Goal: Task Accomplishment & Management: Use online tool/utility

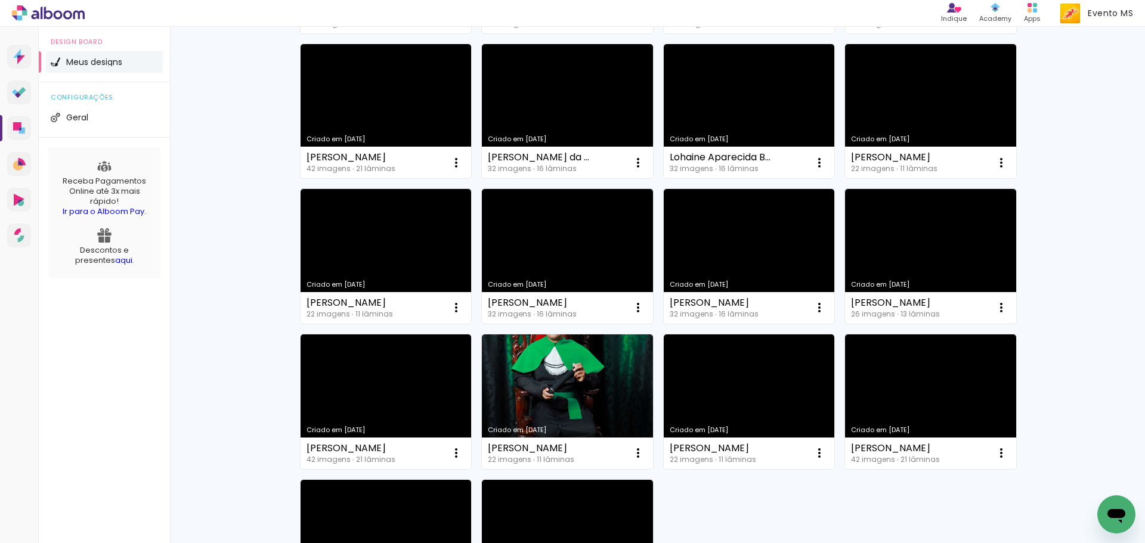
scroll to position [751, 0]
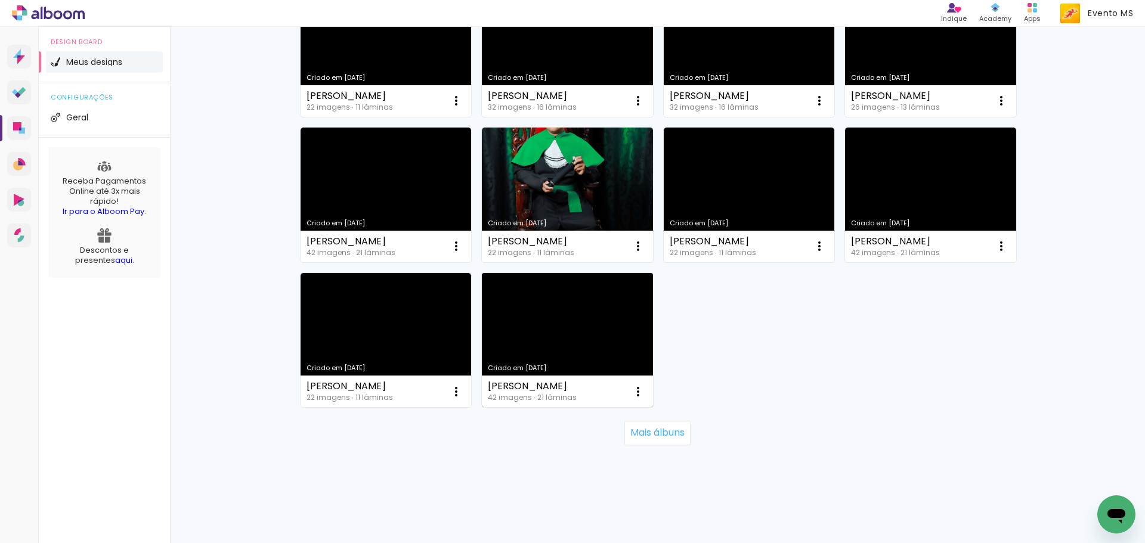
click at [541, 322] on link "Criado em [DATE]" at bounding box center [567, 340] width 171 height 135
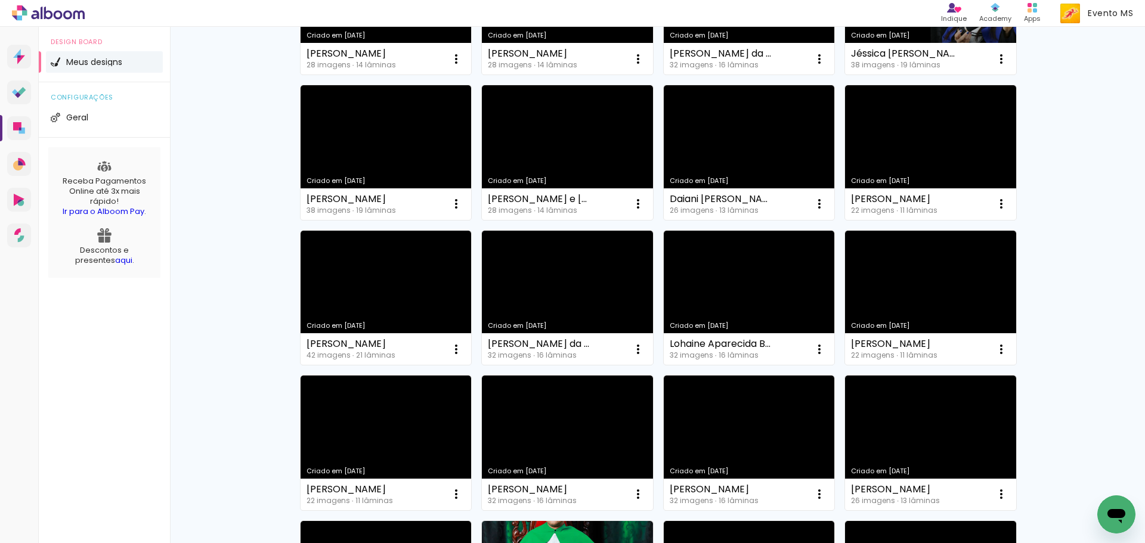
scroll to position [751, 0]
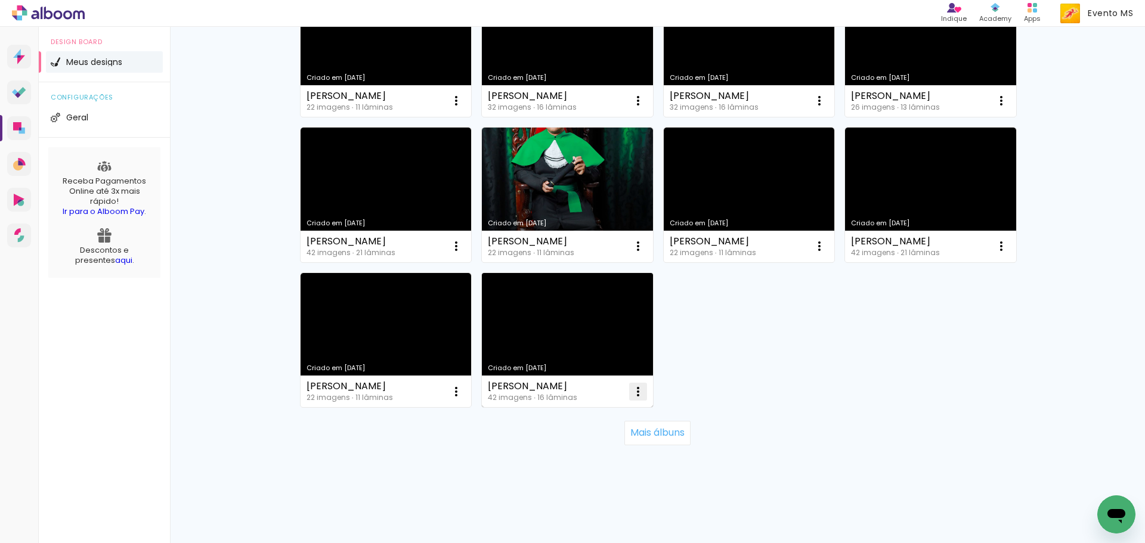
click at [635, 395] on iron-icon at bounding box center [638, 392] width 14 height 14
click at [600, 475] on paper-item "Excluir" at bounding box center [585, 471] width 117 height 24
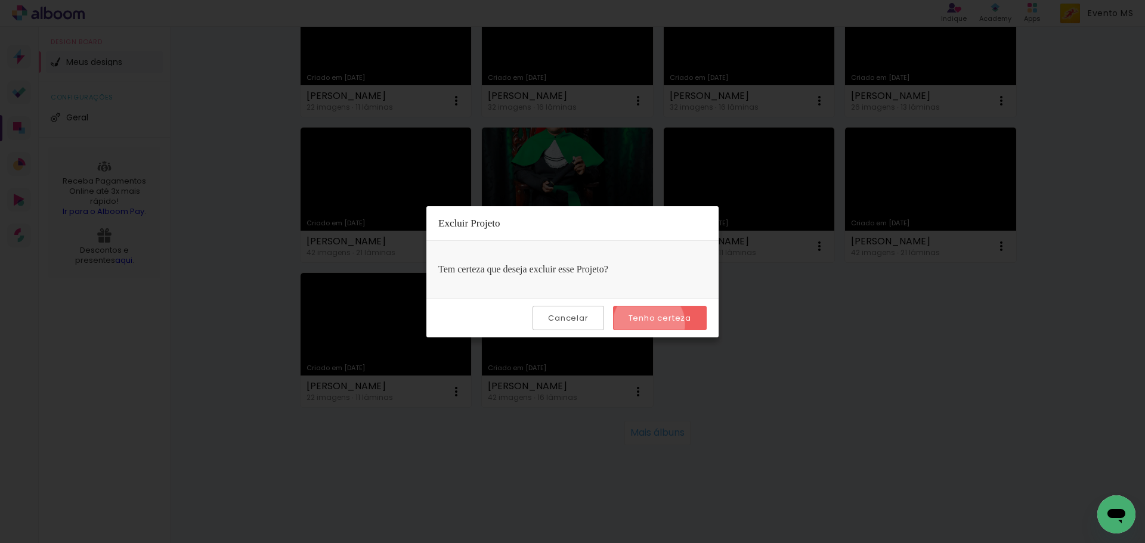
drag, startPoint x: 651, startPoint y: 324, endPoint x: 663, endPoint y: 324, distance: 11.9
click at [653, 324] on paper-button "Tenho certeza" at bounding box center [660, 318] width 94 height 24
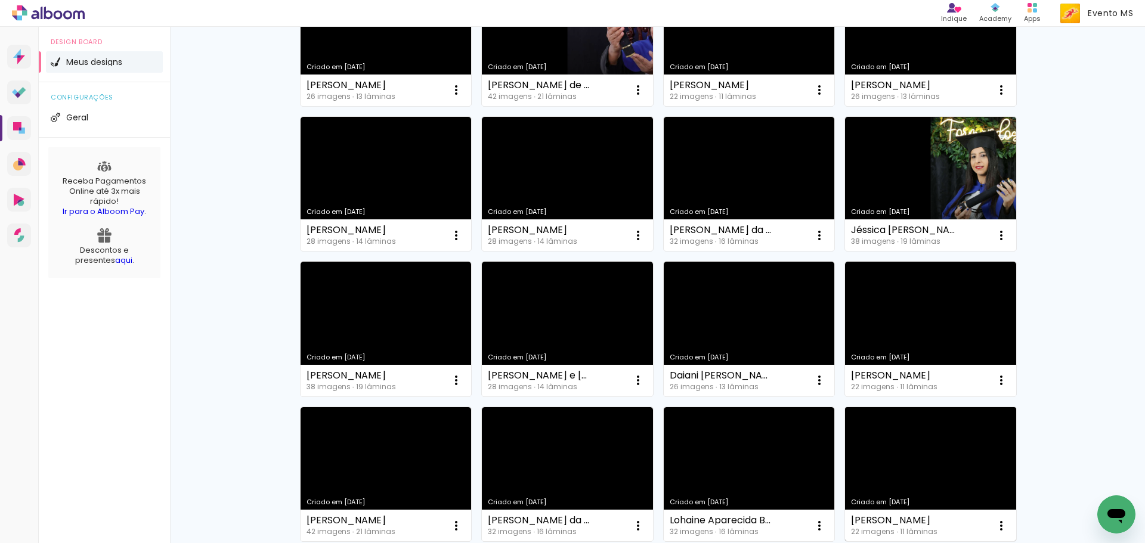
scroll to position [0, 0]
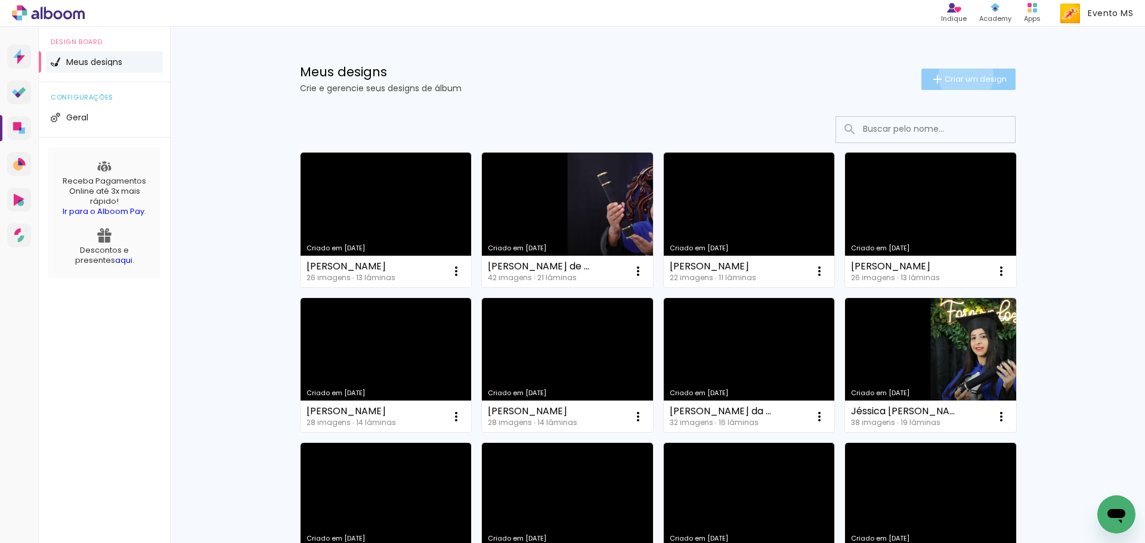
click at [959, 76] on span "Criar um design" at bounding box center [976, 79] width 62 height 8
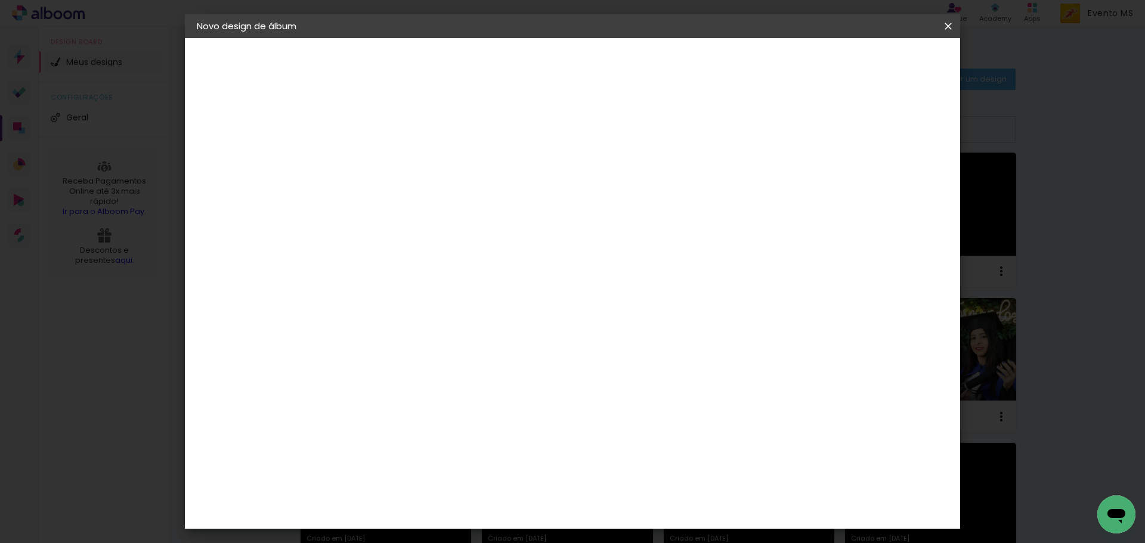
click at [396, 149] on paper-input-container "Título do álbum" at bounding box center [392, 161] width 8 height 30
type input "Maria Theresa"
type paper-input "Maria Theresa"
type input "[PERSON_NAME]"
type paper-input "[PERSON_NAME]"
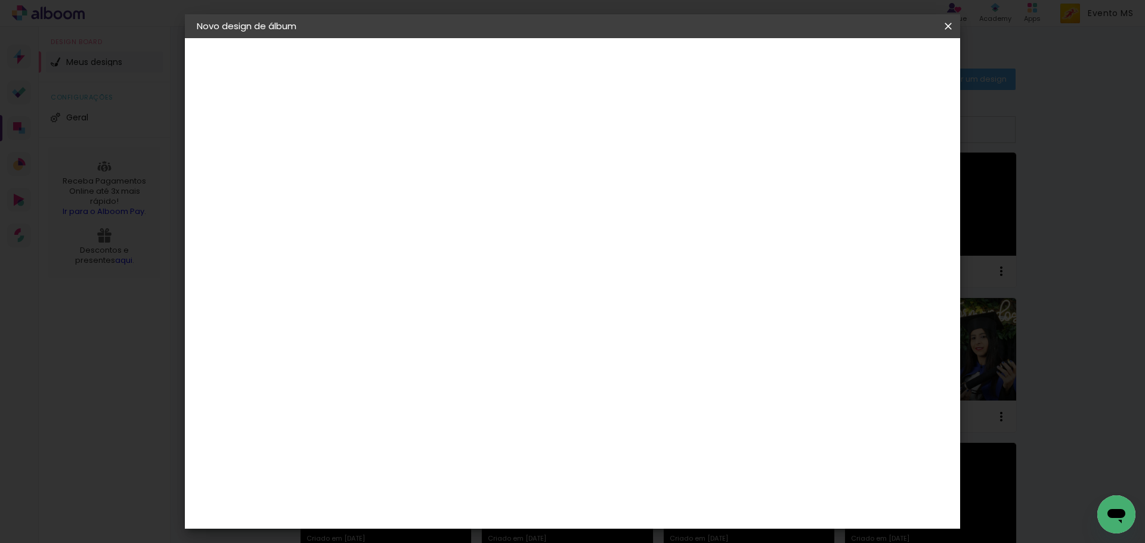
click at [0, 0] on slot "Avançar" at bounding box center [0, 0] width 0 height 0
click at [615, 188] on paper-item "Tamanho Livre" at bounding box center [558, 181] width 114 height 26
click at [633, 52] on header "Fornecedor Escolha um fornecedor ou avance com o tamanho livre. Voltar Avançar" at bounding box center [486, 73] width 293 height 71
click at [0, 0] on slot "Avançar" at bounding box center [0, 0] width 0 height 0
drag, startPoint x: 654, startPoint y: 501, endPoint x: 613, endPoint y: 502, distance: 40.6
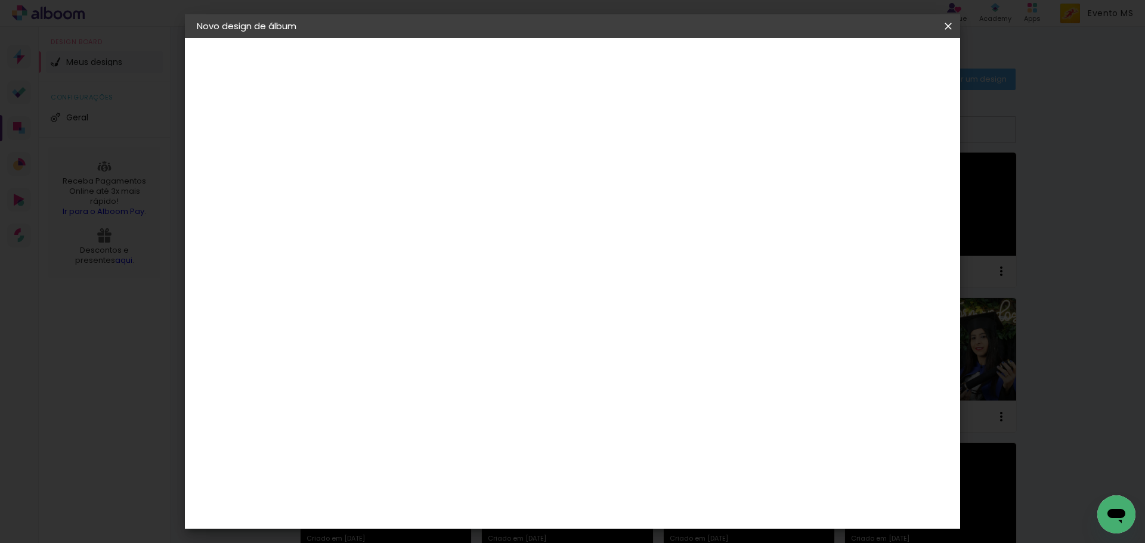
click at [610, 502] on div "cm" at bounding box center [645, 498] width 468 height 42
drag, startPoint x: 652, startPoint y: 497, endPoint x: 637, endPoint y: 492, distance: 15.3
click at [637, 492] on input "60" at bounding box center [638, 497] width 31 height 18
type input "70"
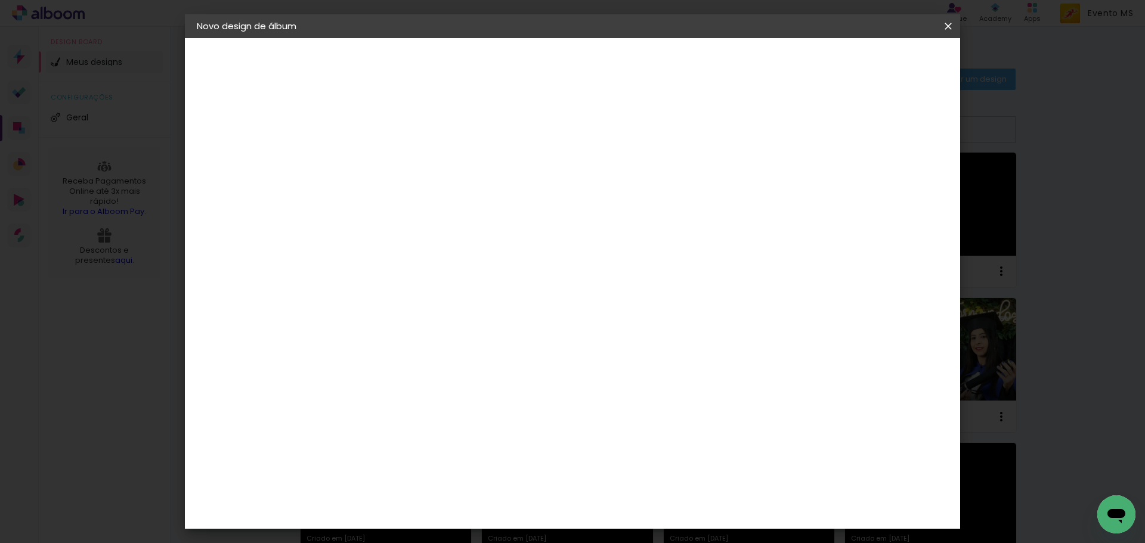
type paper-input "70"
drag, startPoint x: 366, startPoint y: 327, endPoint x: 354, endPoint y: 321, distance: 13.1
click at [354, 321] on input "30" at bounding box center [354, 322] width 31 height 18
drag, startPoint x: 369, startPoint y: 321, endPoint x: 348, endPoint y: 314, distance: 22.8
click at [348, 314] on input "30" at bounding box center [354, 322] width 31 height 18
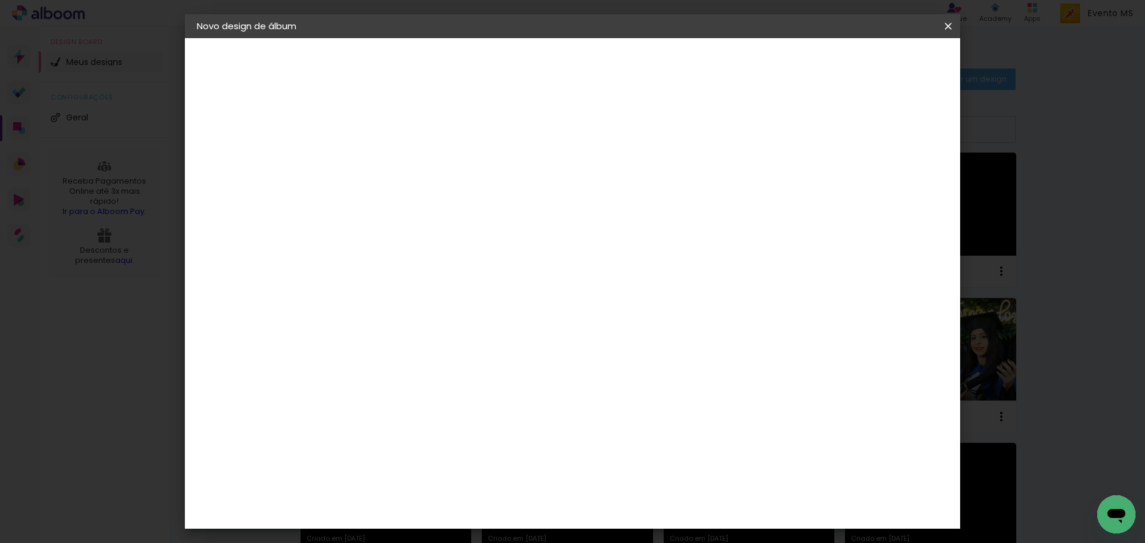
type input "24"
type paper-input "24"
click at [874, 67] on span "Iniciar design" at bounding box center [846, 63] width 54 height 8
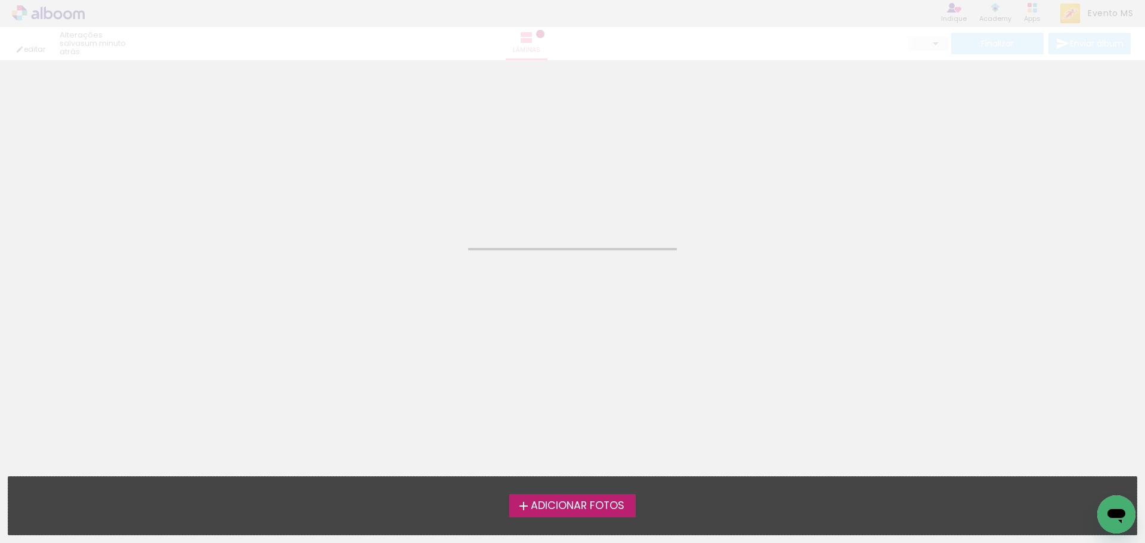
click at [595, 511] on span "Adicionar Fotos" at bounding box center [578, 506] width 94 height 11
click at [0, 0] on input "file" at bounding box center [0, 0] width 0 height 0
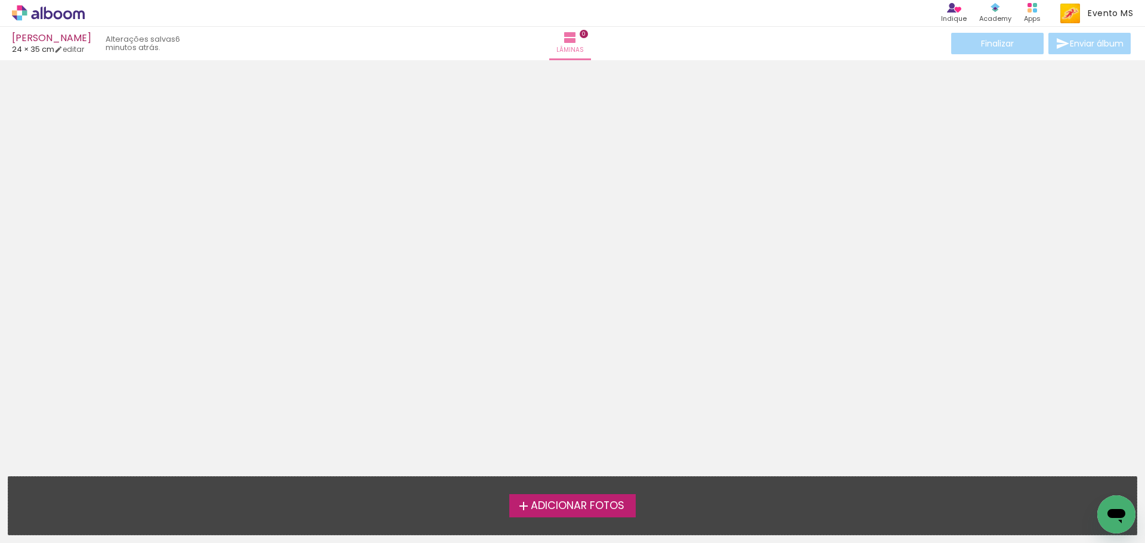
click at [572, 497] on label "Adicionar Fotos" at bounding box center [572, 505] width 127 height 23
click at [0, 0] on input "file" at bounding box center [0, 0] width 0 height 0
click at [595, 507] on span "Adicionar Fotos" at bounding box center [578, 506] width 94 height 11
click at [0, 0] on input "file" at bounding box center [0, 0] width 0 height 0
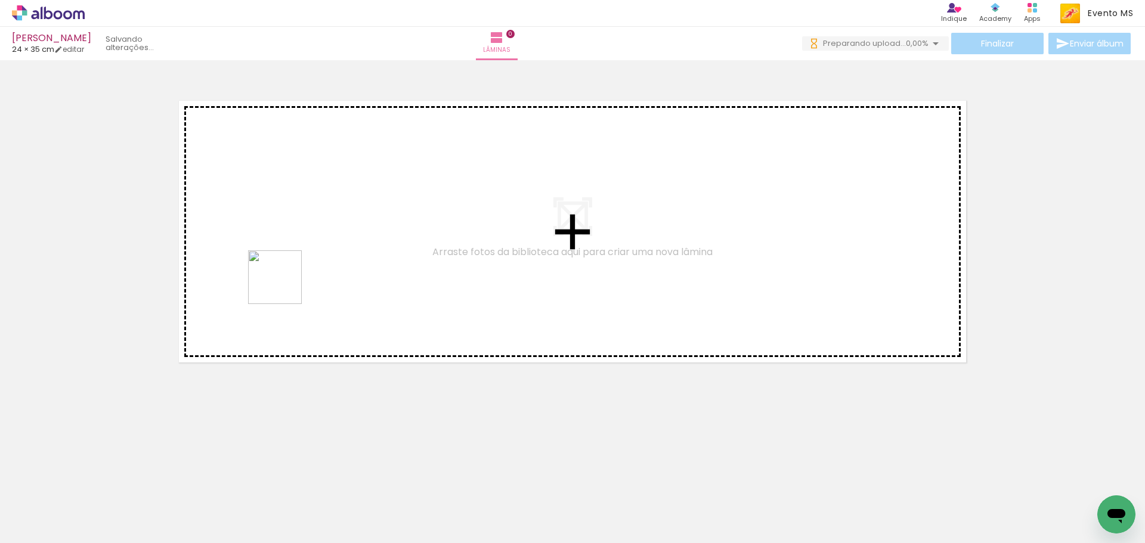
drag, startPoint x: 278, startPoint y: 310, endPoint x: 285, endPoint y: 266, distance: 44.7
click at [285, 266] on quentale-workspace at bounding box center [572, 271] width 1145 height 543
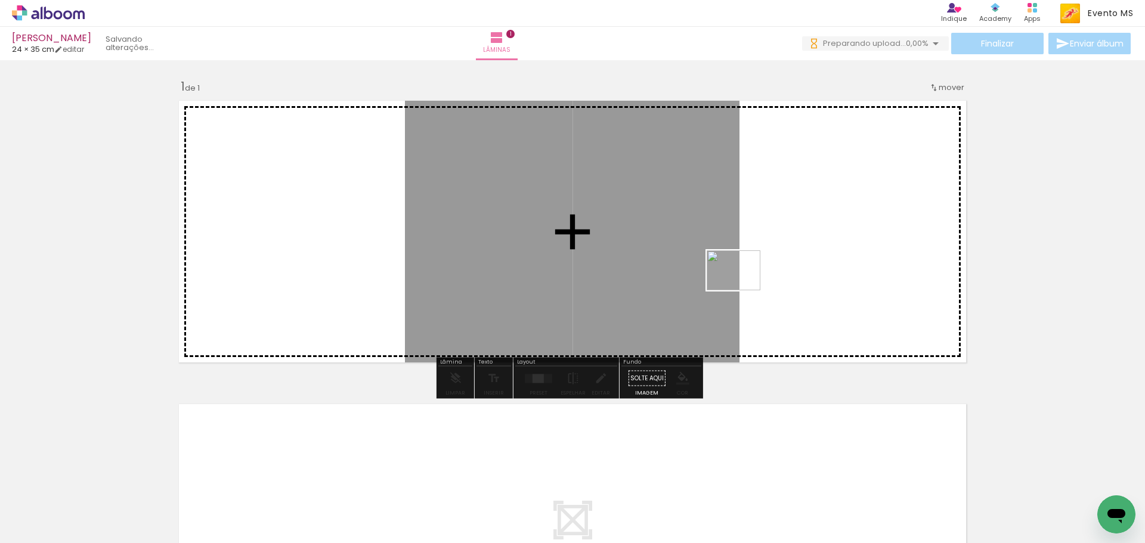
drag, startPoint x: 213, startPoint y: 506, endPoint x: 763, endPoint y: 268, distance: 598.6
click at [763, 268] on quentale-workspace at bounding box center [572, 271] width 1145 height 543
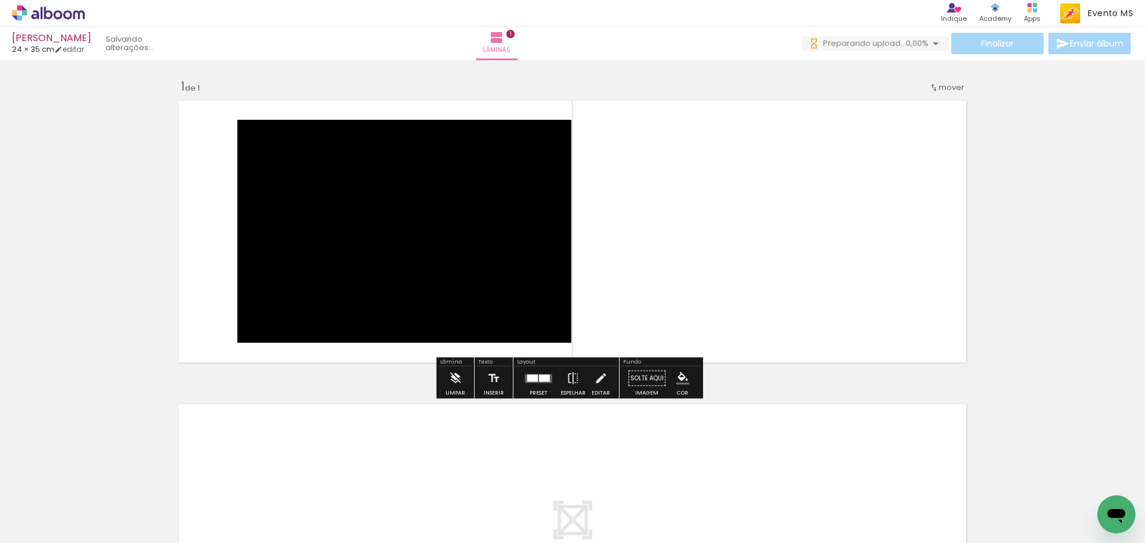
drag, startPoint x: 536, startPoint y: 386, endPoint x: 1034, endPoint y: 283, distance: 508.6
click at [536, 386] on div at bounding box center [538, 379] width 32 height 24
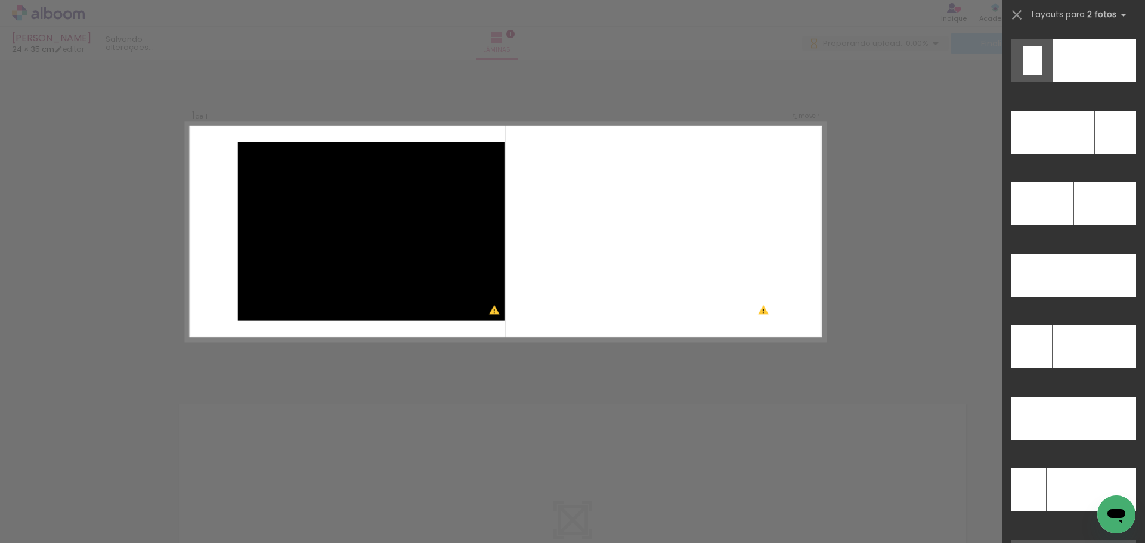
scroll to position [5397, 0]
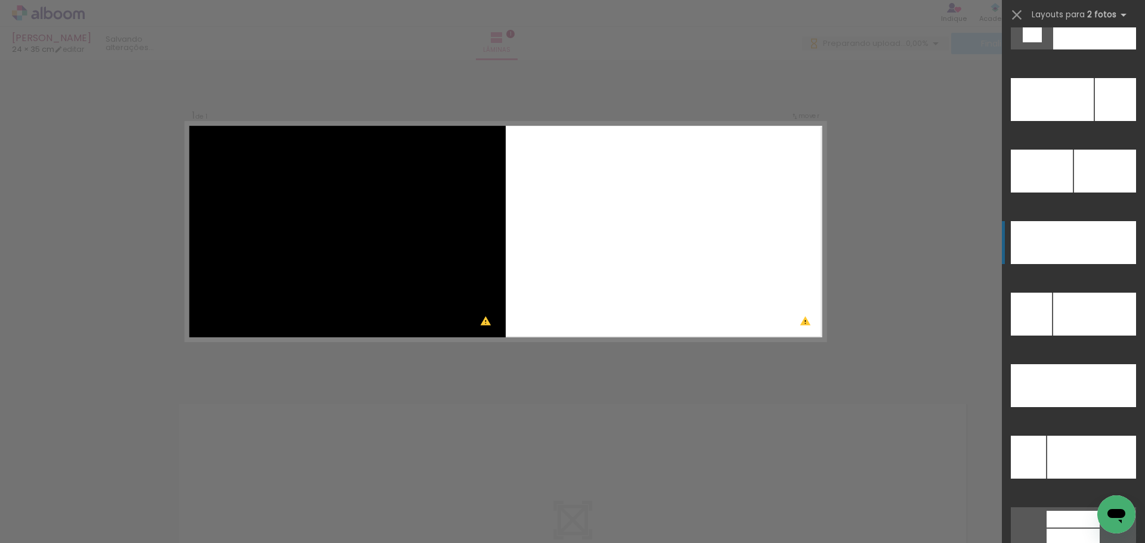
click at [1081, 253] on div at bounding box center [1104, 242] width 63 height 43
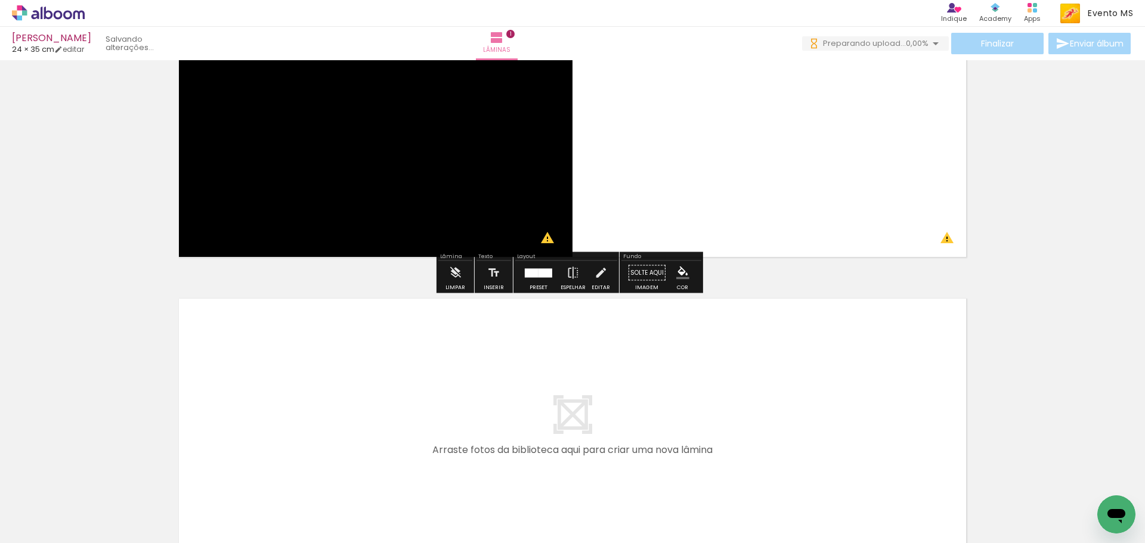
scroll to position [245, 0]
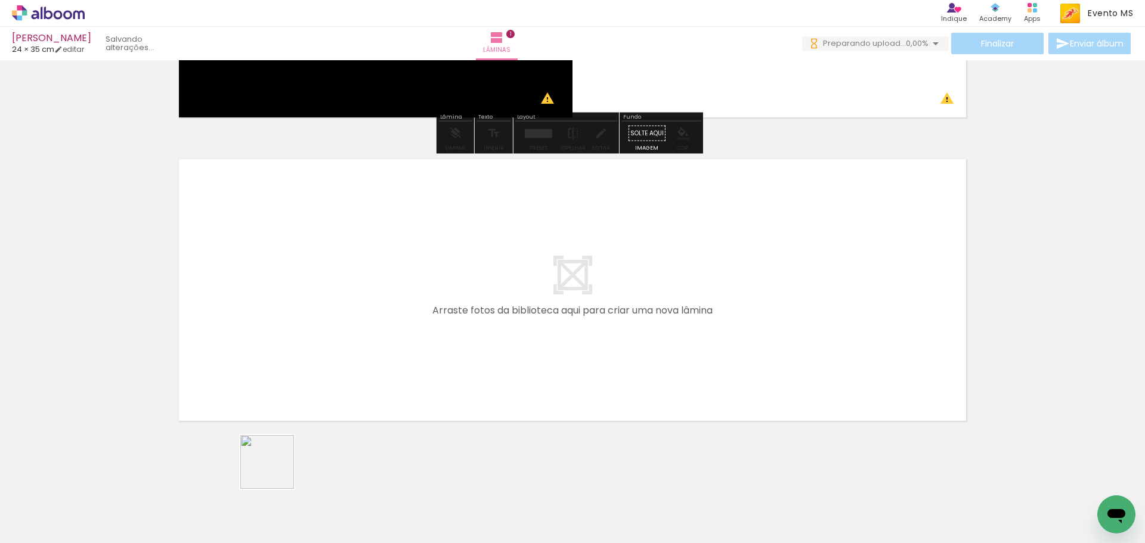
drag, startPoint x: 271, startPoint y: 515, endPoint x: 322, endPoint y: 276, distance: 244.4
click at [322, 276] on quentale-workspace at bounding box center [572, 271] width 1145 height 543
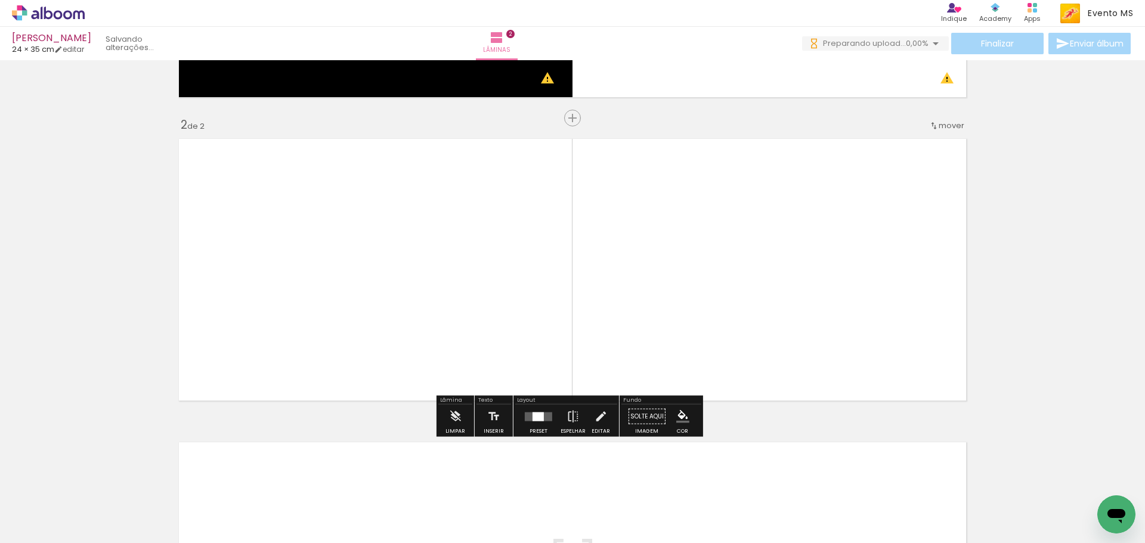
scroll to position [271, 0]
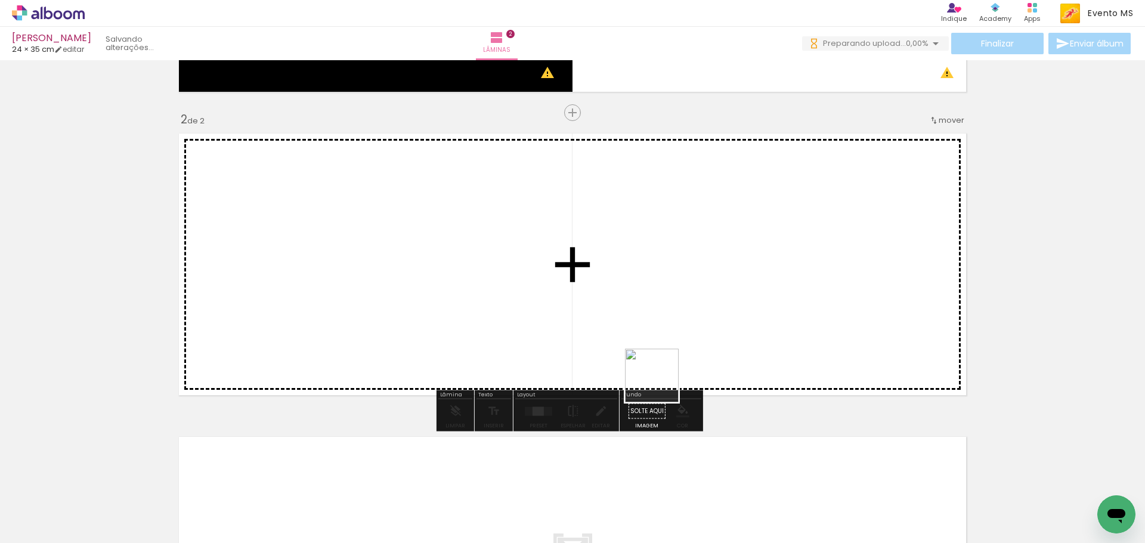
drag, startPoint x: 442, startPoint y: 455, endPoint x: 837, endPoint y: 290, distance: 427.2
click at [837, 290] on quentale-workspace at bounding box center [572, 271] width 1145 height 543
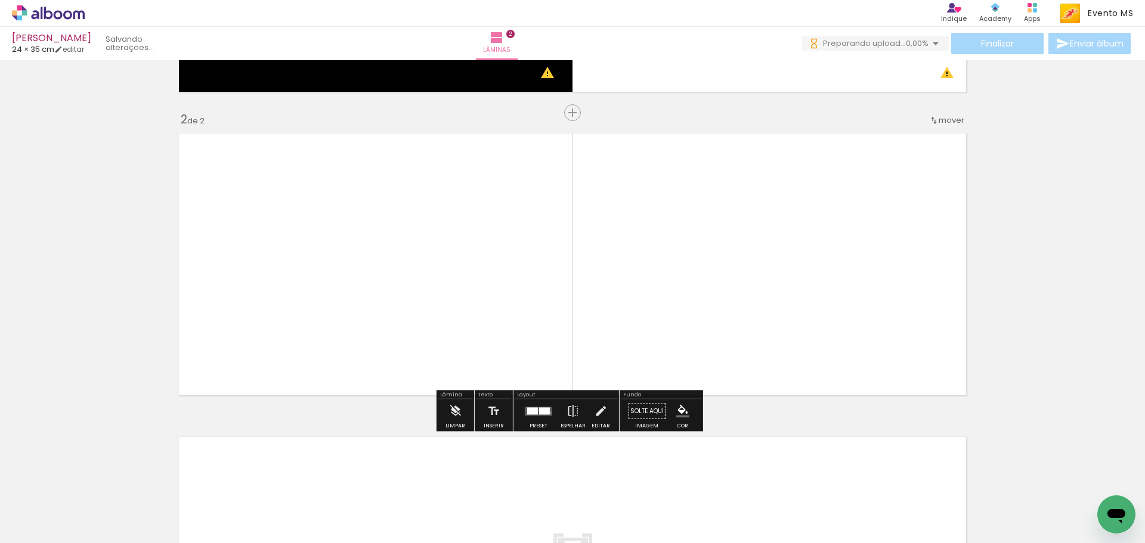
drag, startPoint x: 547, startPoint y: 413, endPoint x: 824, endPoint y: 315, distance: 293.3
click at [547, 410] on quentale-layouter at bounding box center [538, 411] width 27 height 9
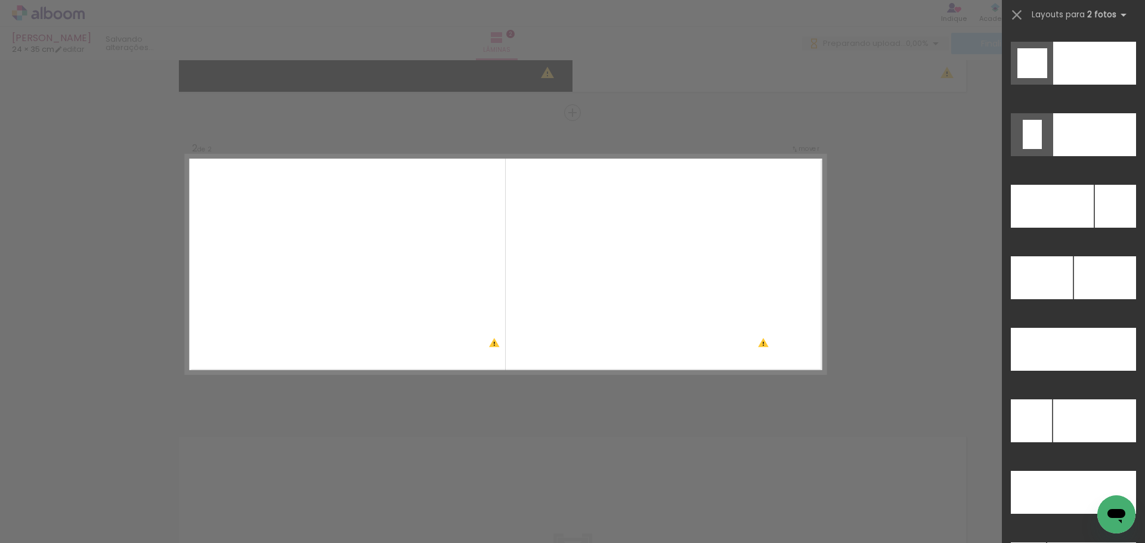
scroll to position [5331, 0]
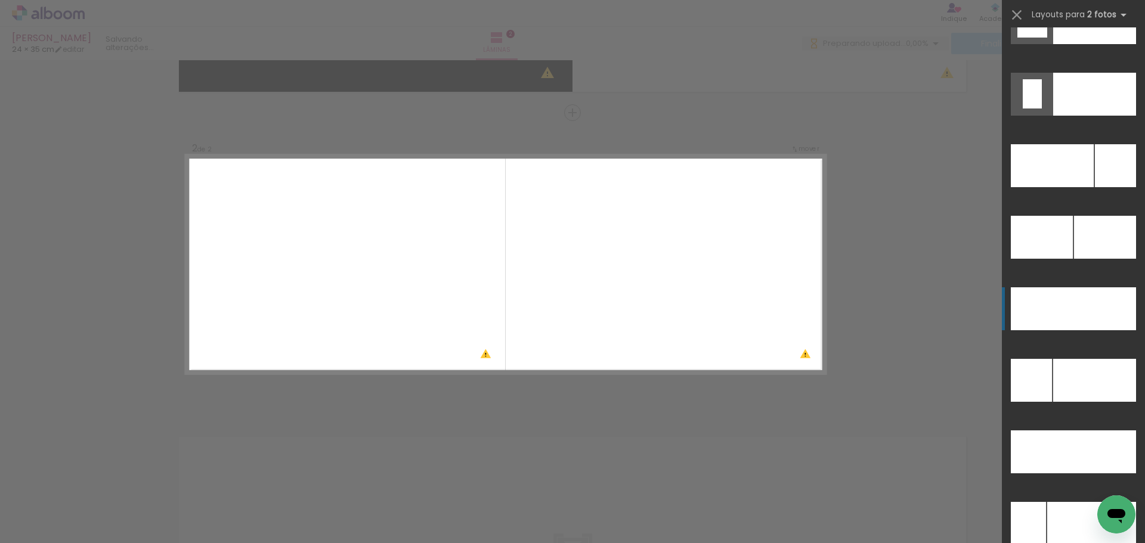
click at [1103, 310] on div at bounding box center [1104, 308] width 63 height 43
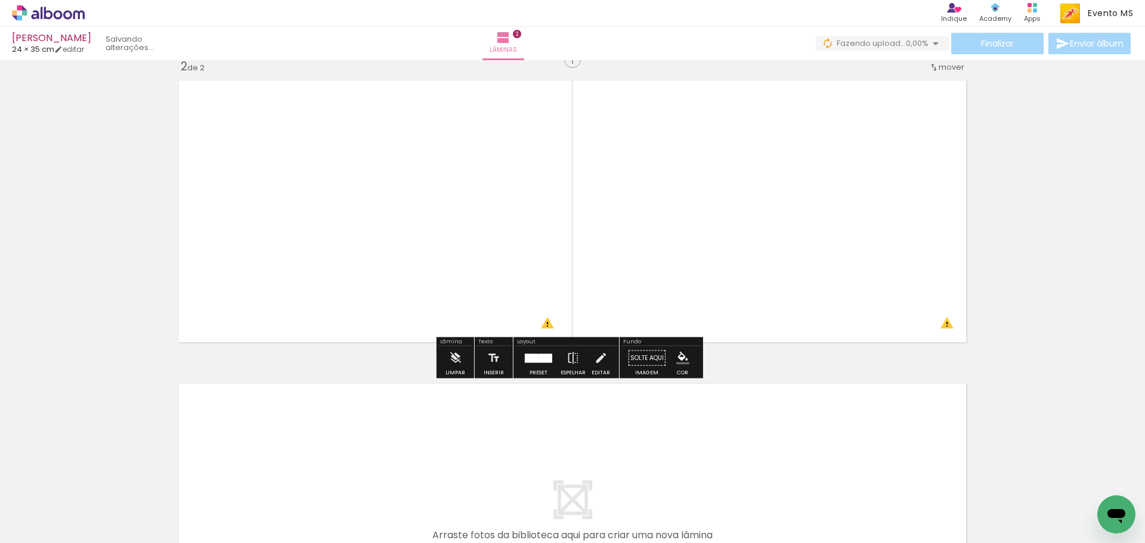
scroll to position [549, 0]
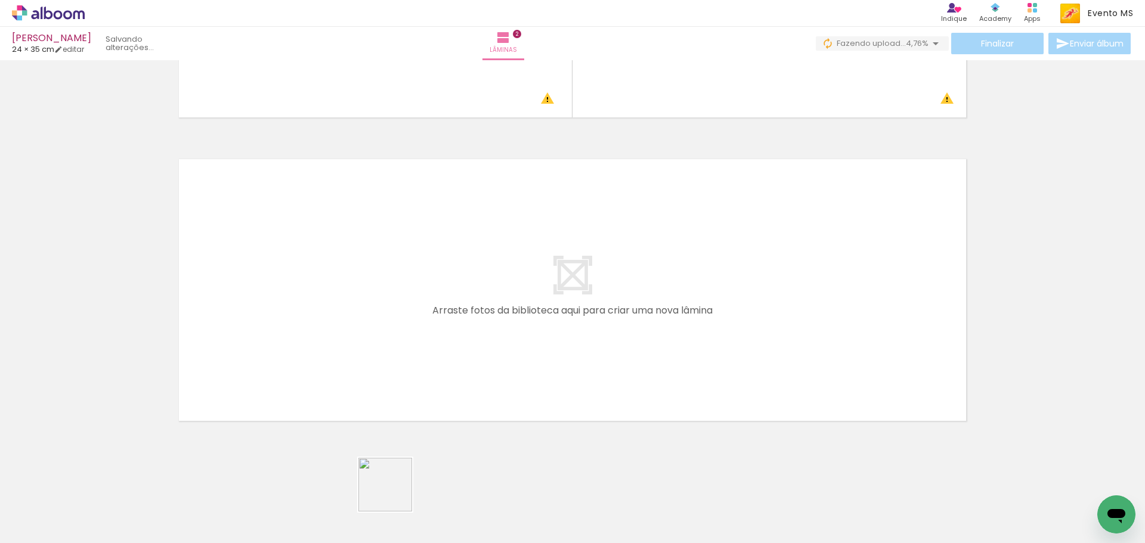
drag, startPoint x: 398, startPoint y: 500, endPoint x: 289, endPoint y: 267, distance: 256.9
click at [289, 267] on quentale-workspace at bounding box center [572, 271] width 1145 height 543
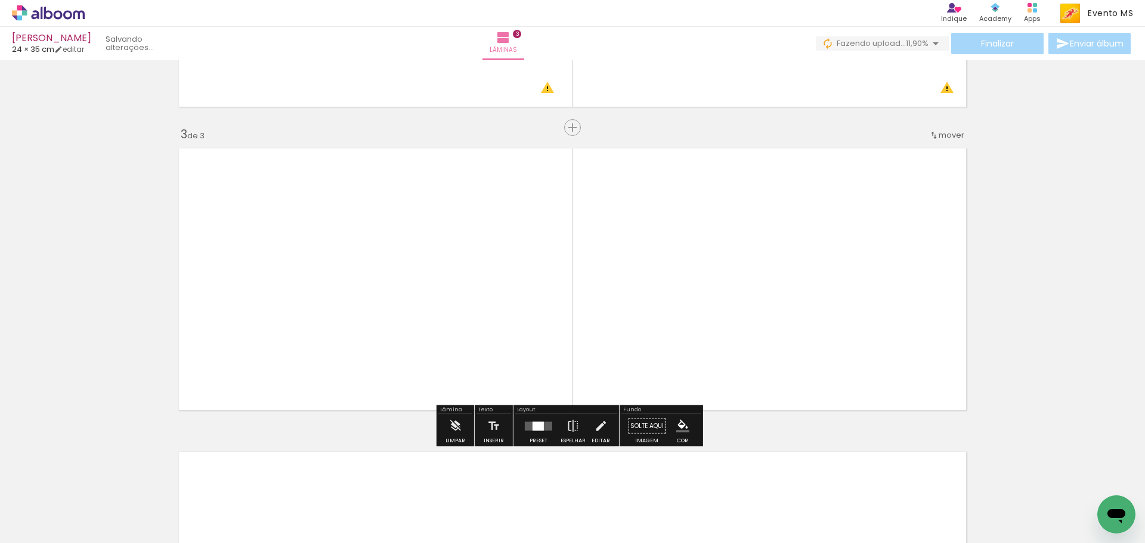
scroll to position [574, 0]
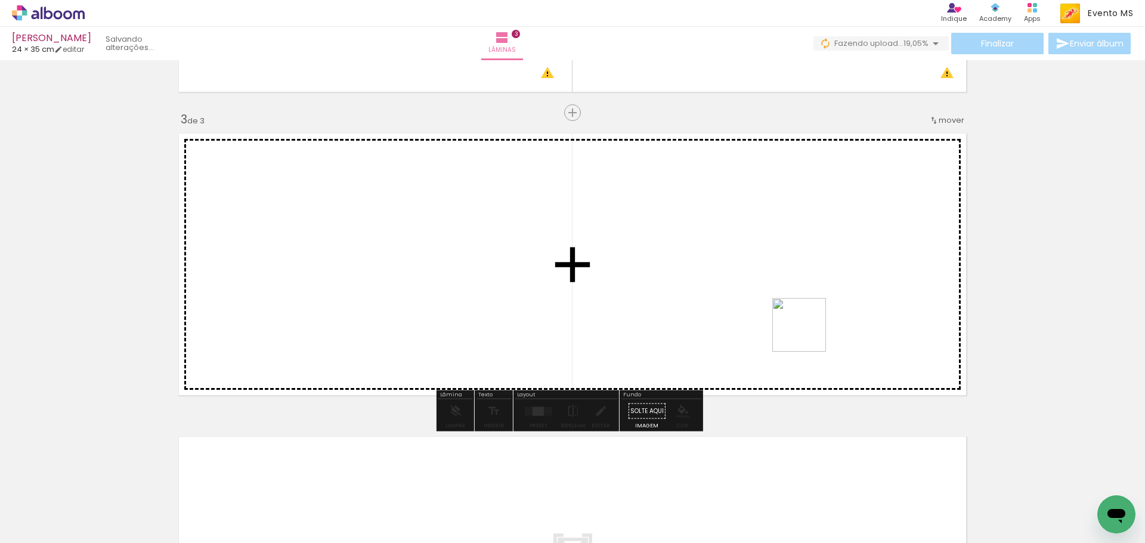
drag, startPoint x: 459, startPoint y: 505, endPoint x: 806, endPoint y: 321, distance: 393.2
click at [806, 321] on quentale-workspace at bounding box center [572, 271] width 1145 height 543
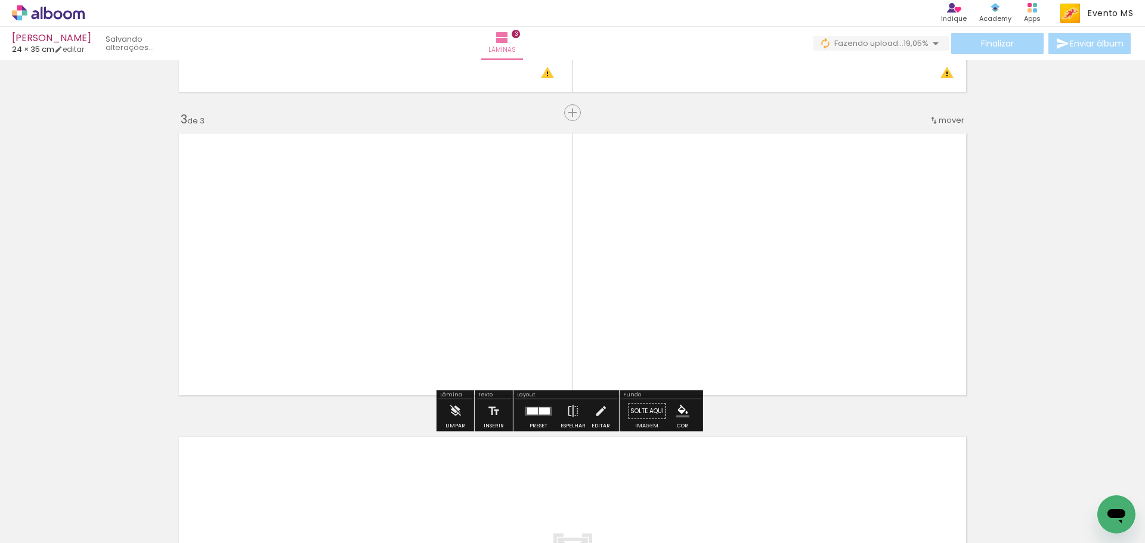
click at [519, 409] on paper-button "Preset" at bounding box center [538, 415] width 38 height 30
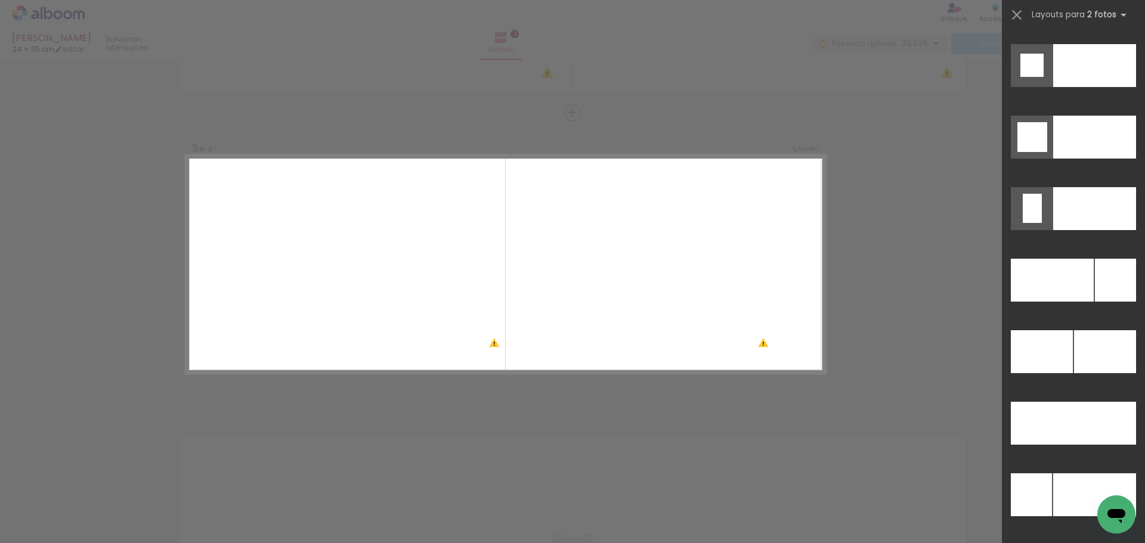
scroll to position [5290, 0]
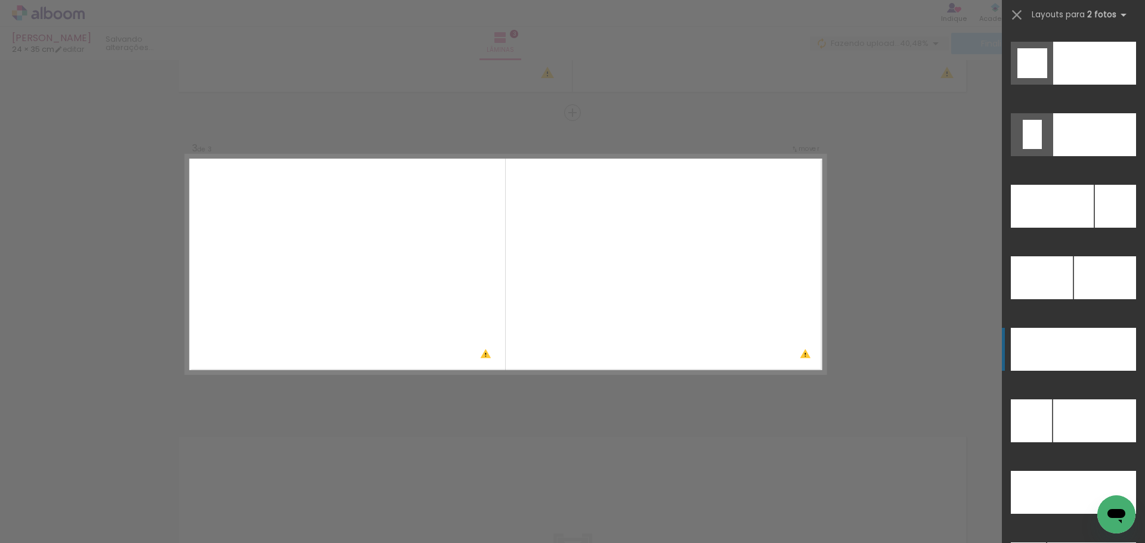
click at [1068, 348] on div at bounding box center [1042, 349] width 63 height 43
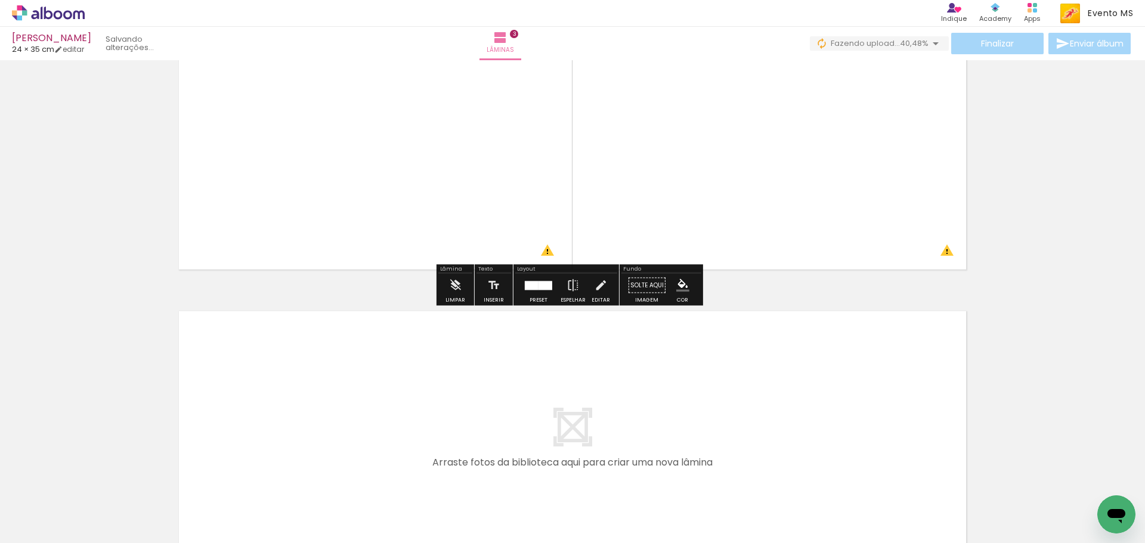
scroll to position [852, 0]
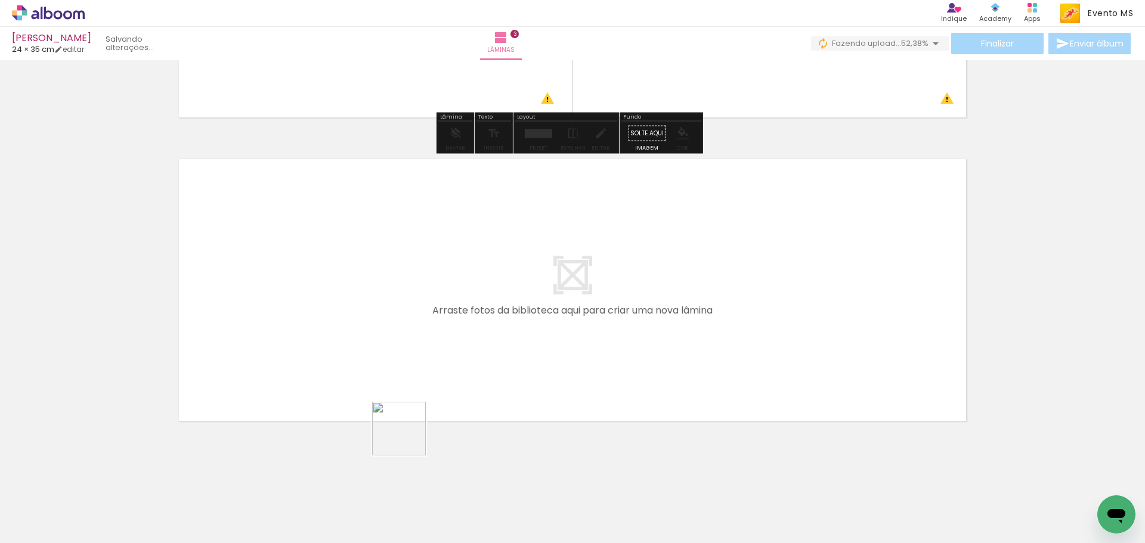
drag, startPoint x: 521, startPoint y: 509, endPoint x: 479, endPoint y: 467, distance: 59.0
click at [312, 380] on quentale-workspace at bounding box center [572, 271] width 1145 height 543
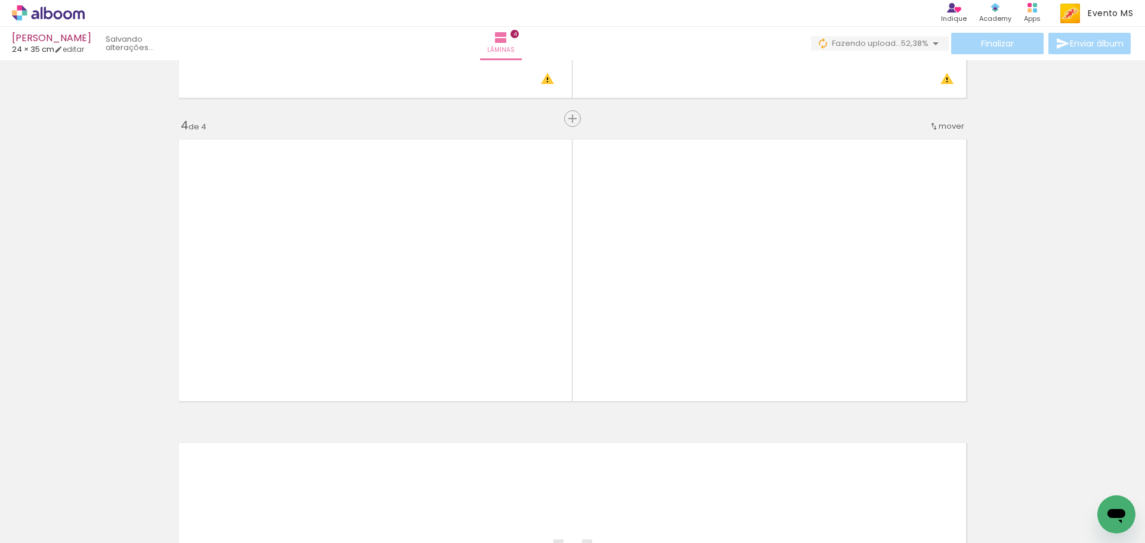
scroll to position [878, 0]
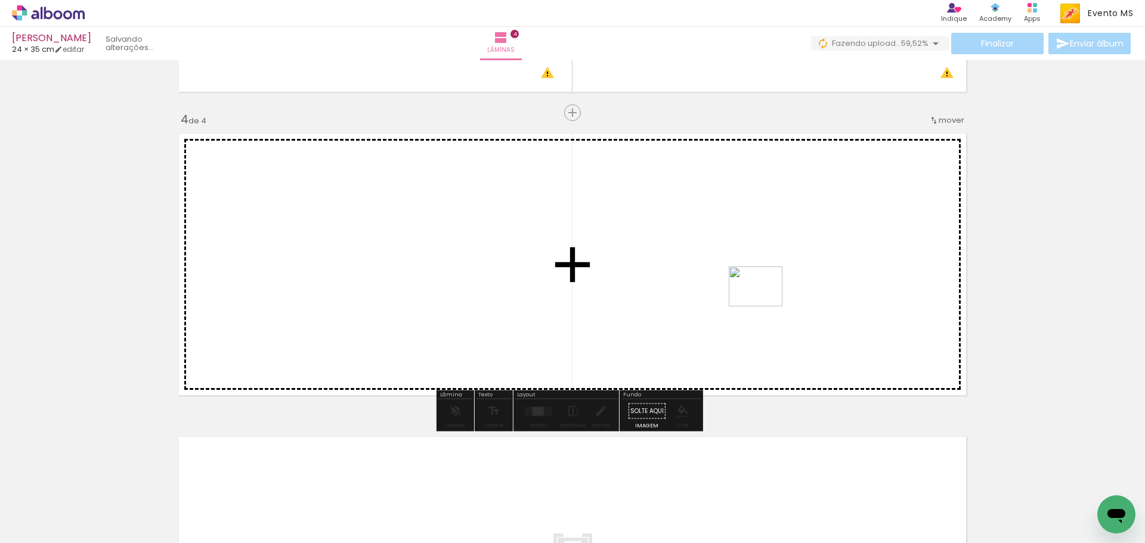
drag, startPoint x: 583, startPoint y: 516, endPoint x: 772, endPoint y: 290, distance: 294.7
click at [772, 290] on quentale-workspace at bounding box center [572, 271] width 1145 height 543
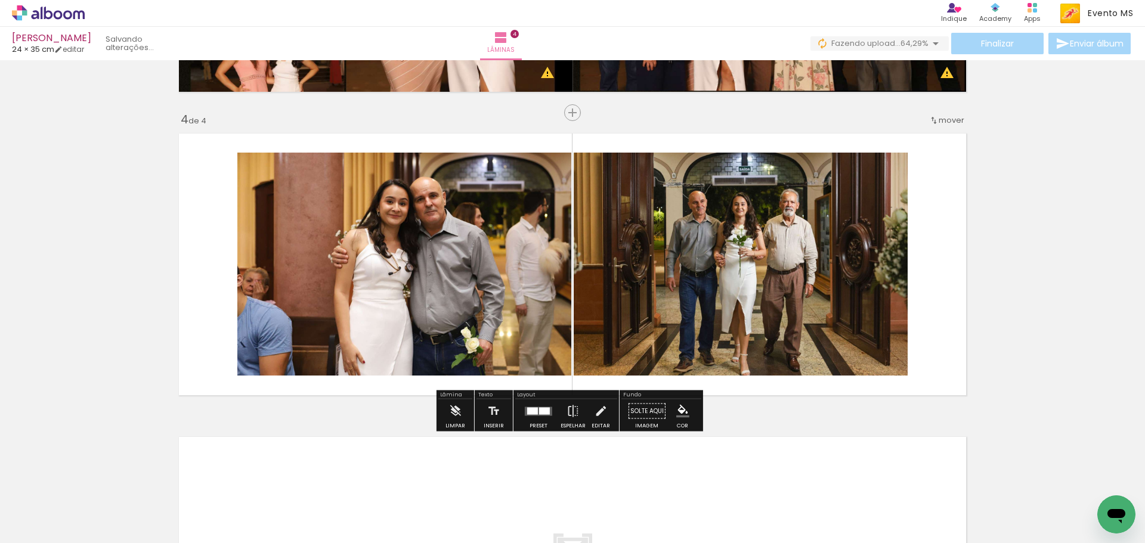
click at [529, 412] on div at bounding box center [532, 410] width 11 height 7
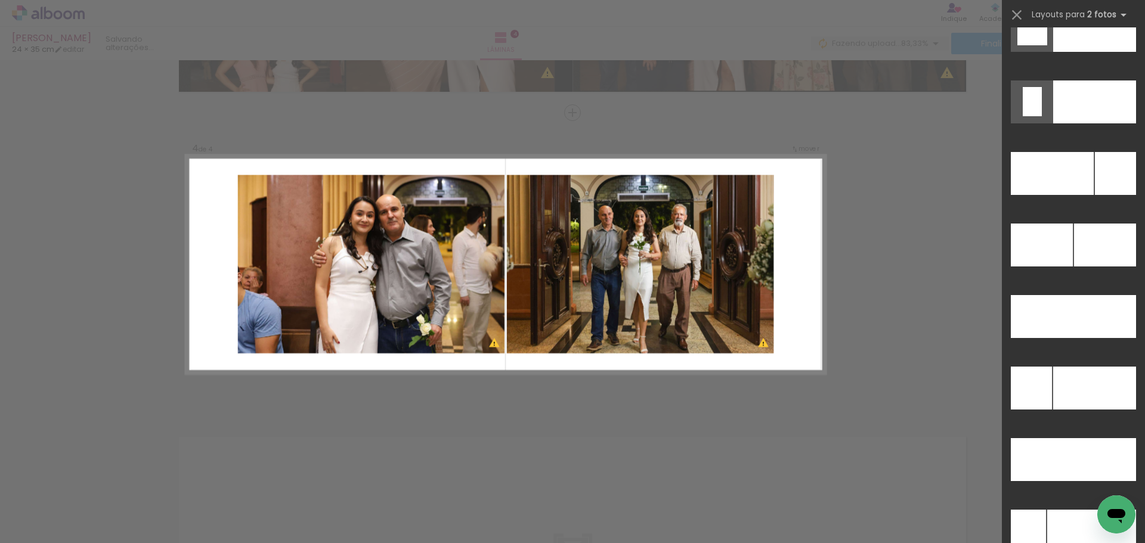
scroll to position [5347, 0]
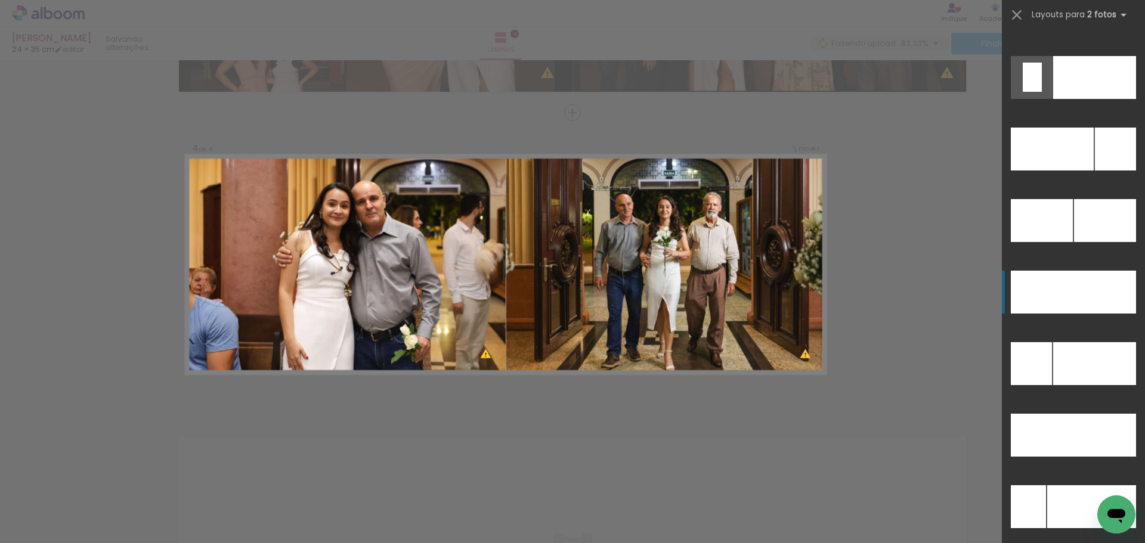
click at [1091, 302] on div at bounding box center [1104, 292] width 63 height 43
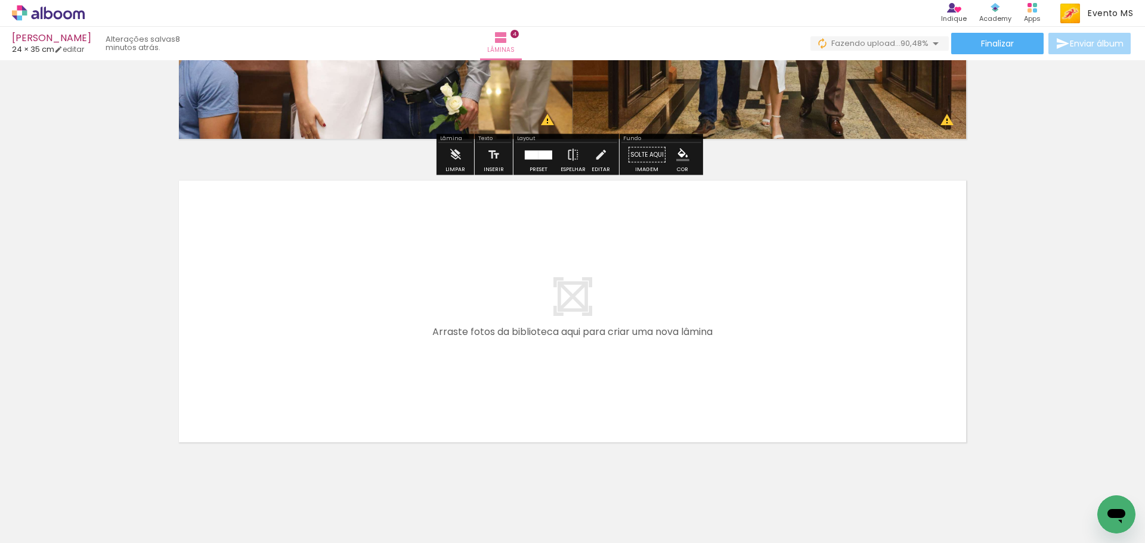
scroll to position [1156, 0]
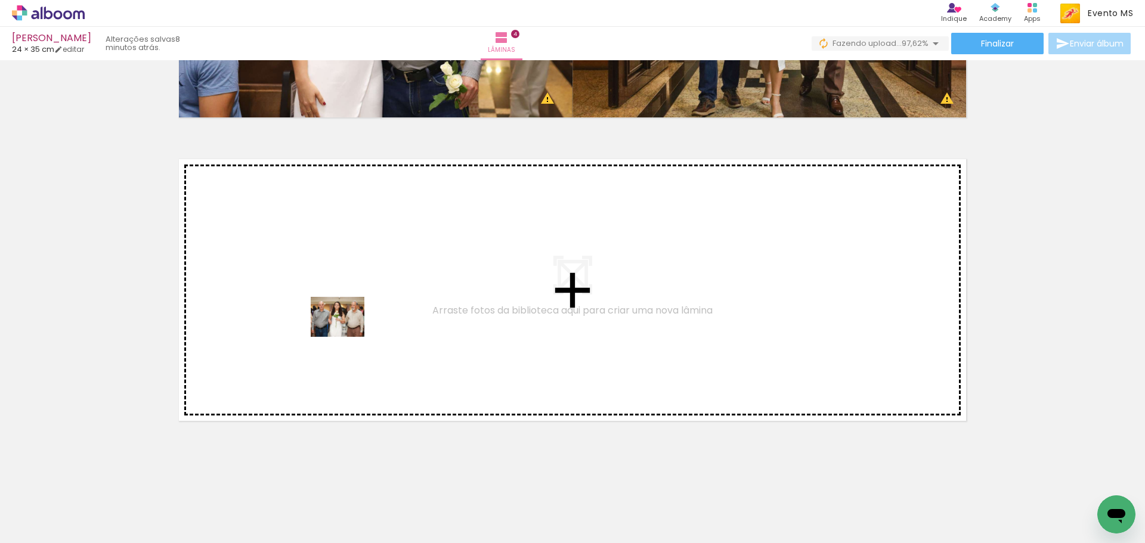
drag, startPoint x: 666, startPoint y: 512, endPoint x: 346, endPoint y: 333, distance: 365.8
click at [346, 333] on quentale-workspace at bounding box center [572, 271] width 1145 height 543
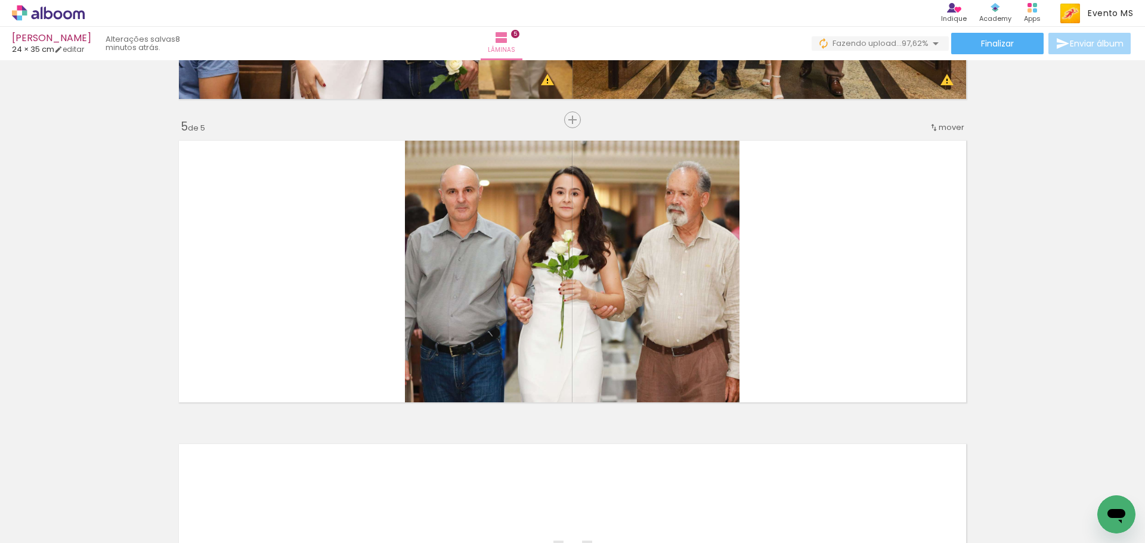
scroll to position [1181, 0]
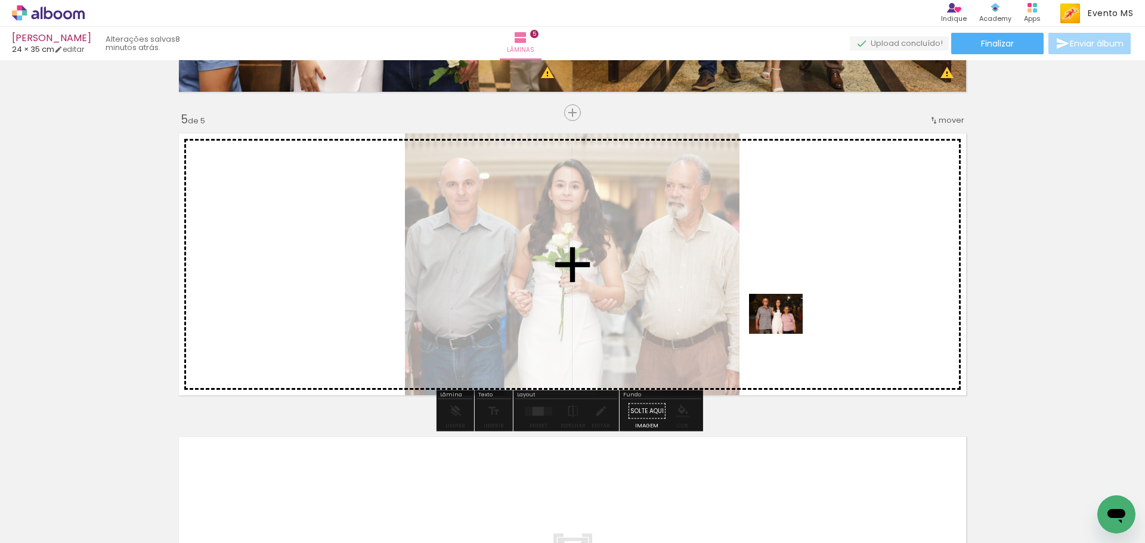
drag, startPoint x: 730, startPoint y: 510, endPoint x: 785, endPoint y: 330, distance: 188.3
click at [785, 330] on quentale-workspace at bounding box center [572, 271] width 1145 height 543
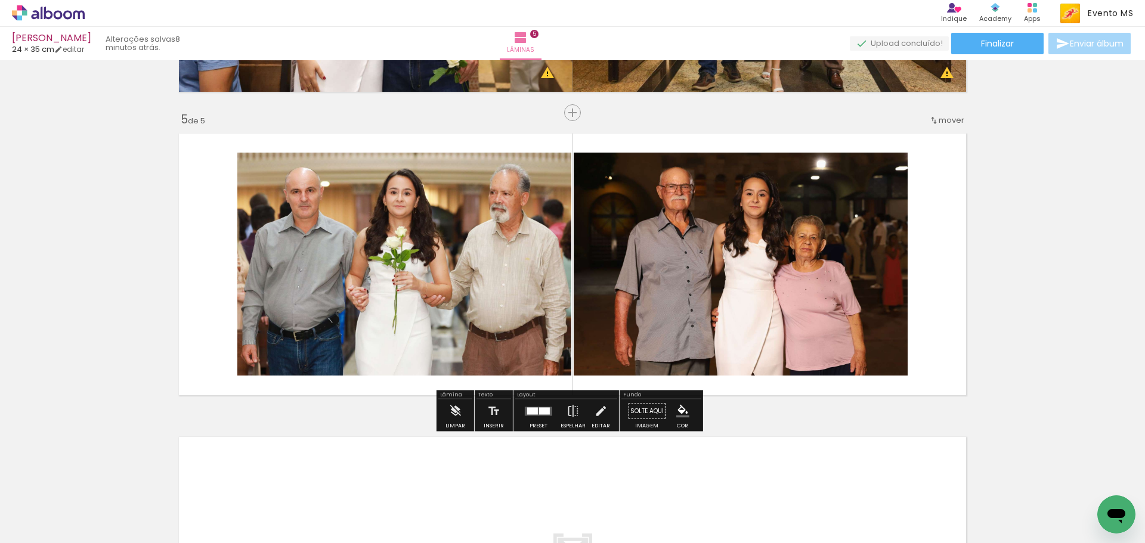
click at [523, 423] on paper-button "Preset" at bounding box center [538, 415] width 38 height 30
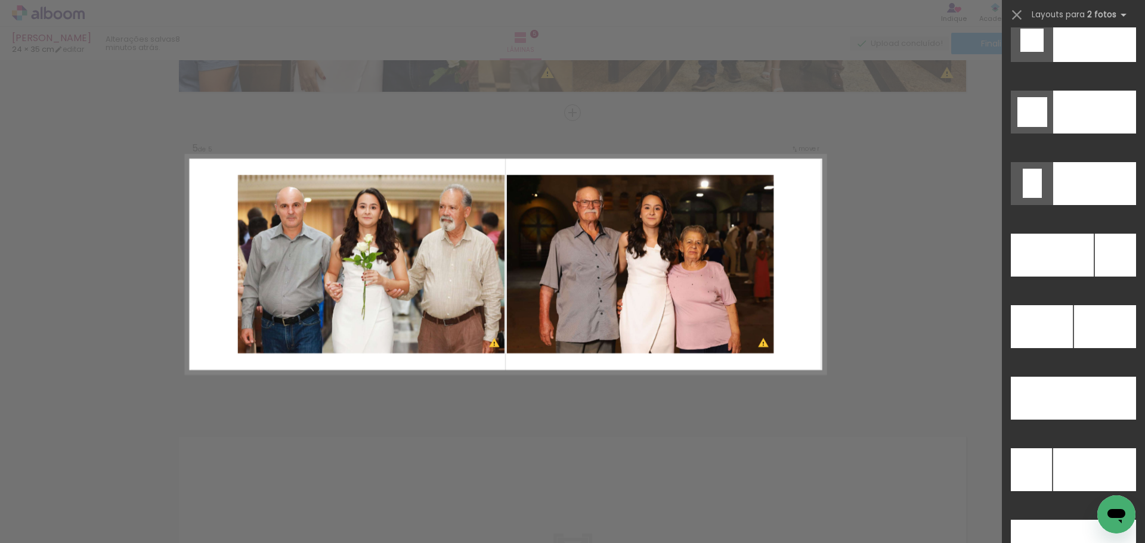
scroll to position [5290, 0]
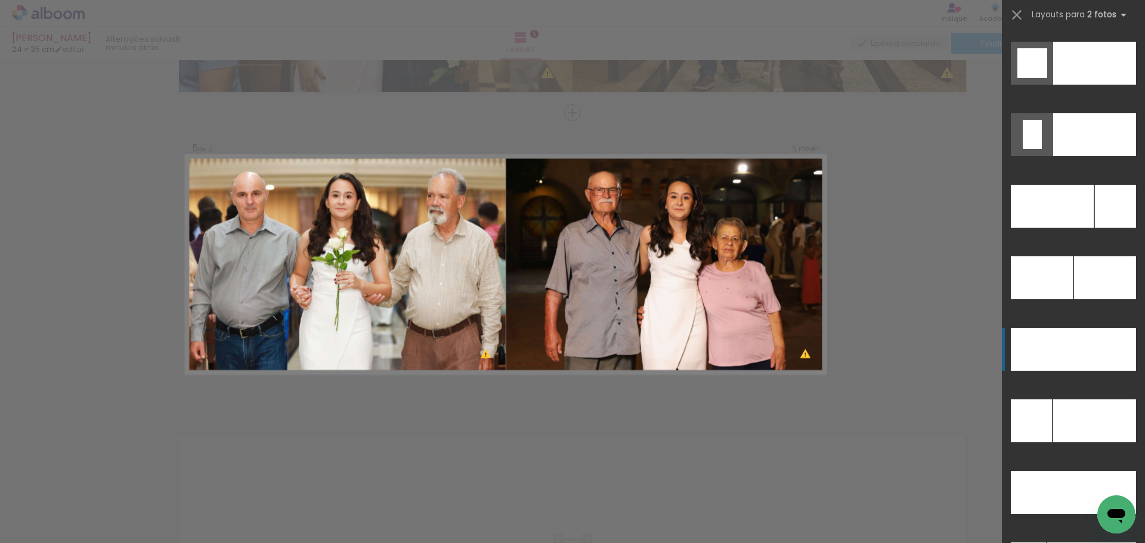
click at [1099, 349] on div at bounding box center [1104, 349] width 63 height 43
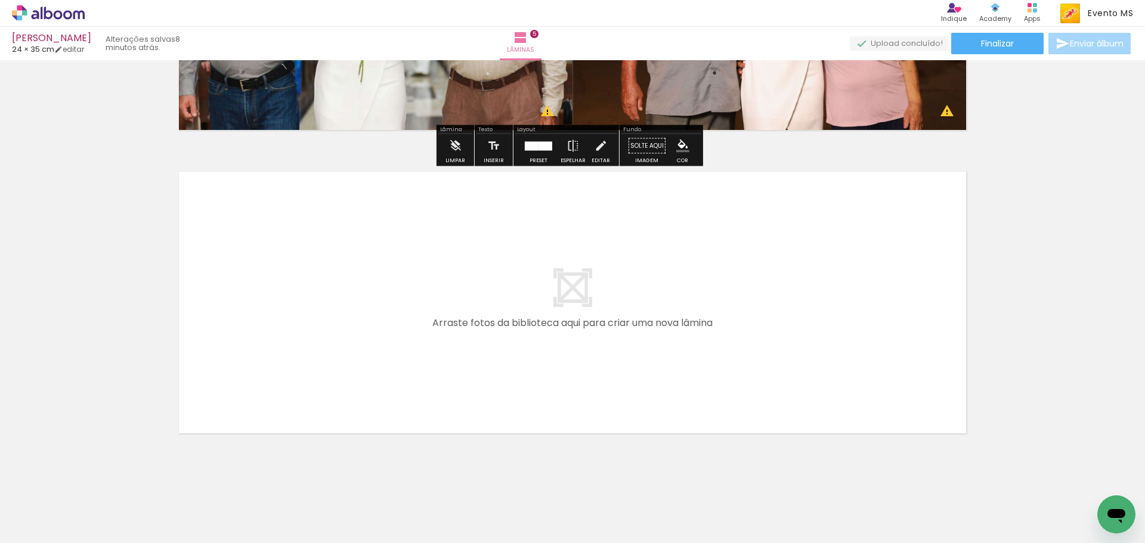
scroll to position [1459, 0]
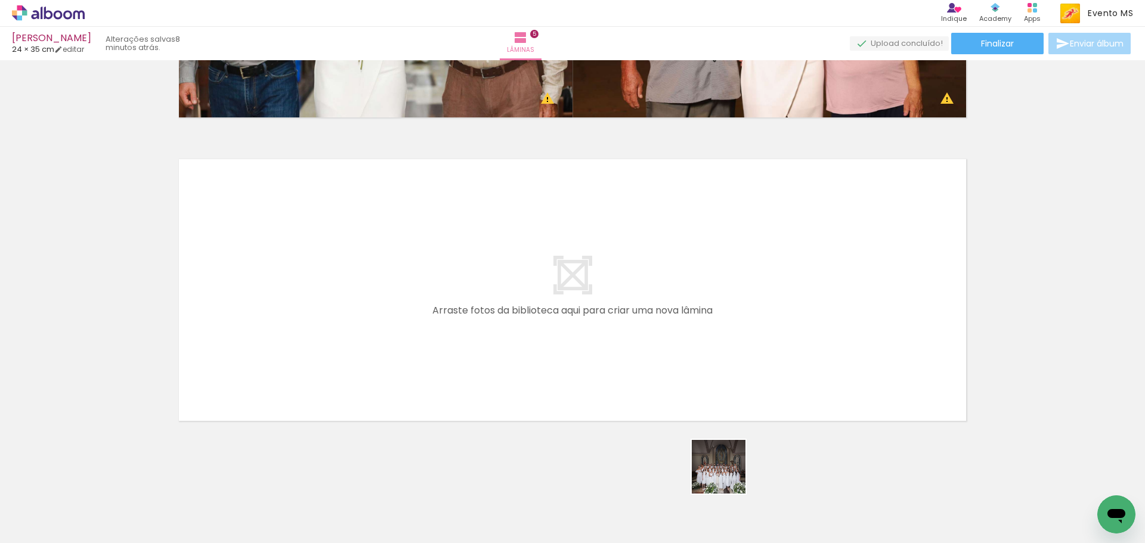
drag, startPoint x: 793, startPoint y: 513, endPoint x: 514, endPoint y: 370, distance: 313.1
click at [514, 370] on quentale-workspace at bounding box center [572, 271] width 1145 height 543
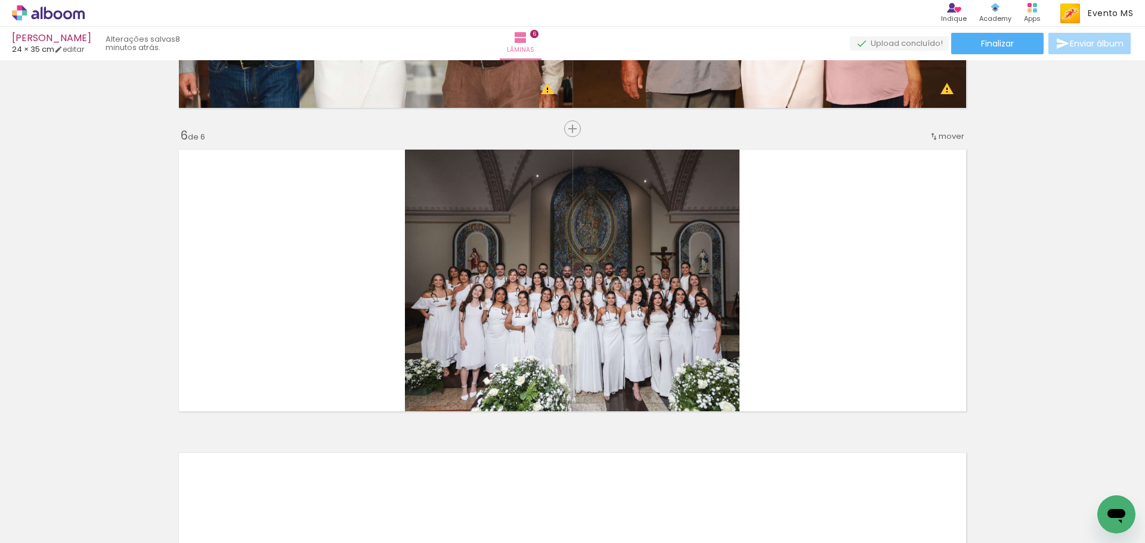
scroll to position [1485, 0]
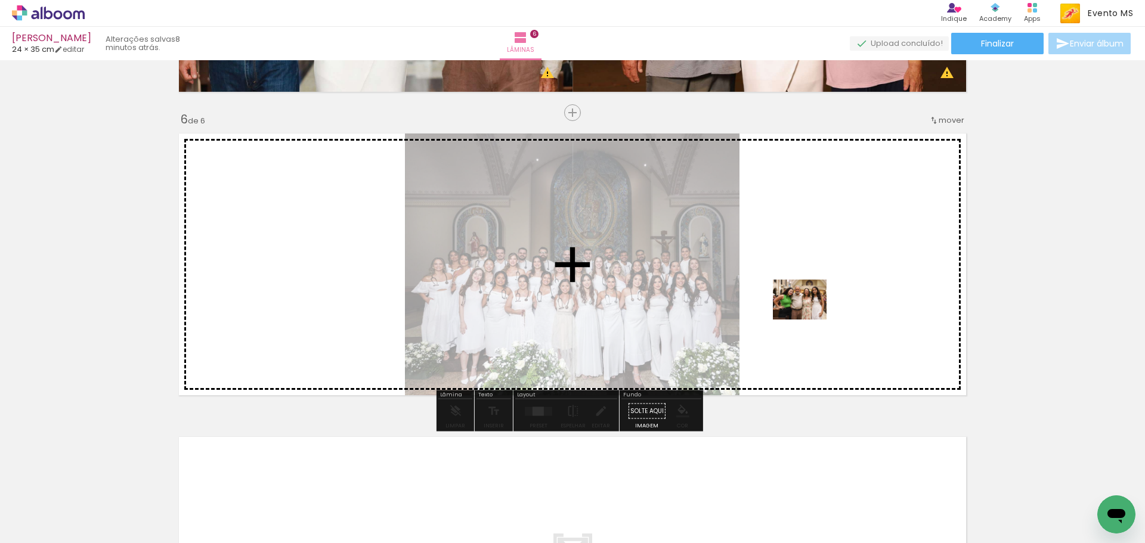
drag, startPoint x: 858, startPoint y: 510, endPoint x: 808, endPoint y: 311, distance: 204.7
click at [808, 311] on quentale-workspace at bounding box center [572, 271] width 1145 height 543
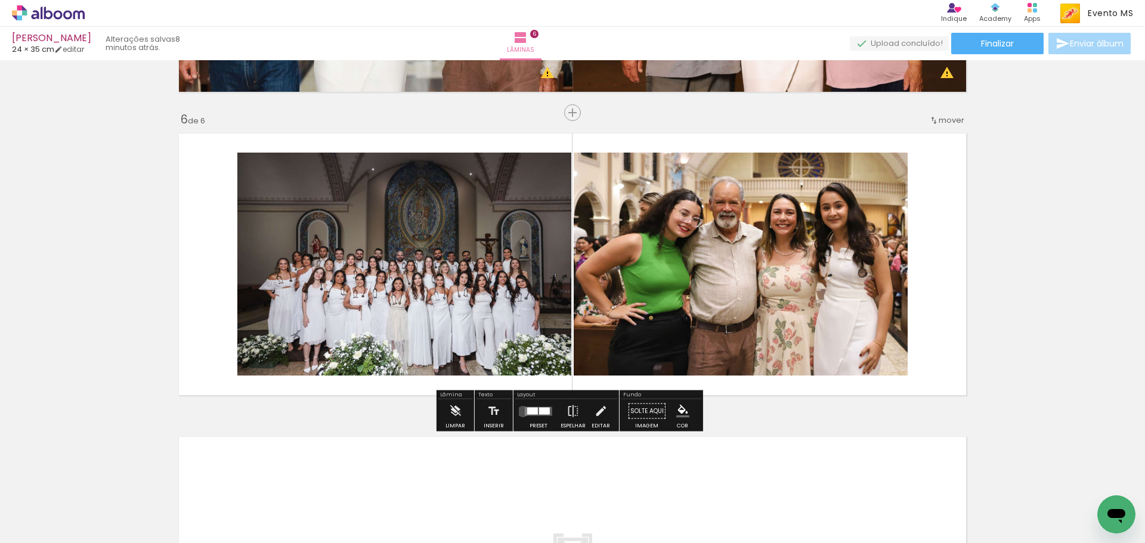
drag, startPoint x: 520, startPoint y: 411, endPoint x: 869, endPoint y: 306, distance: 364.5
click at [522, 412] on div at bounding box center [538, 412] width 32 height 24
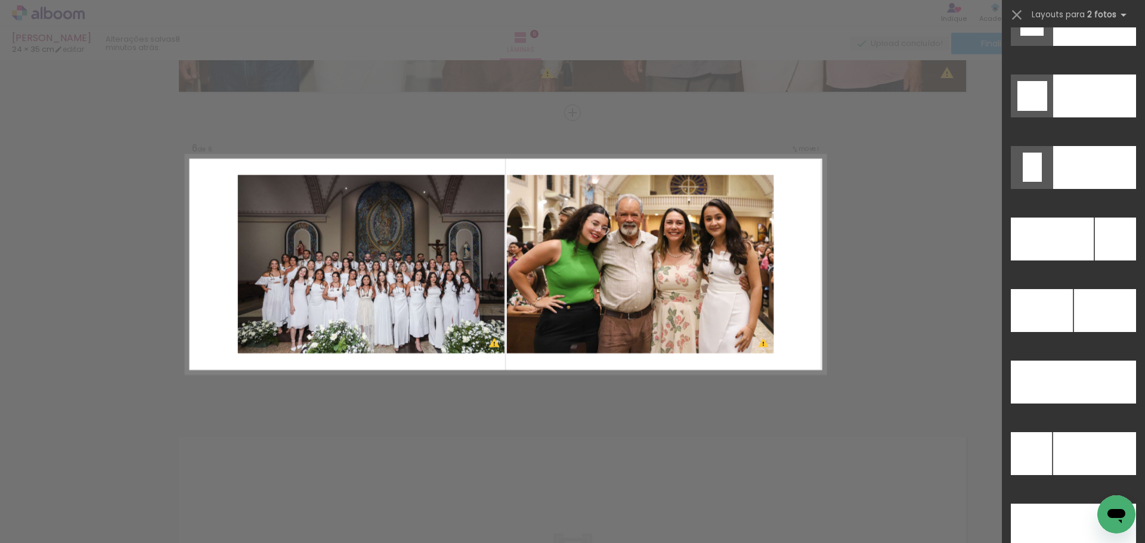
scroll to position [5282, 0]
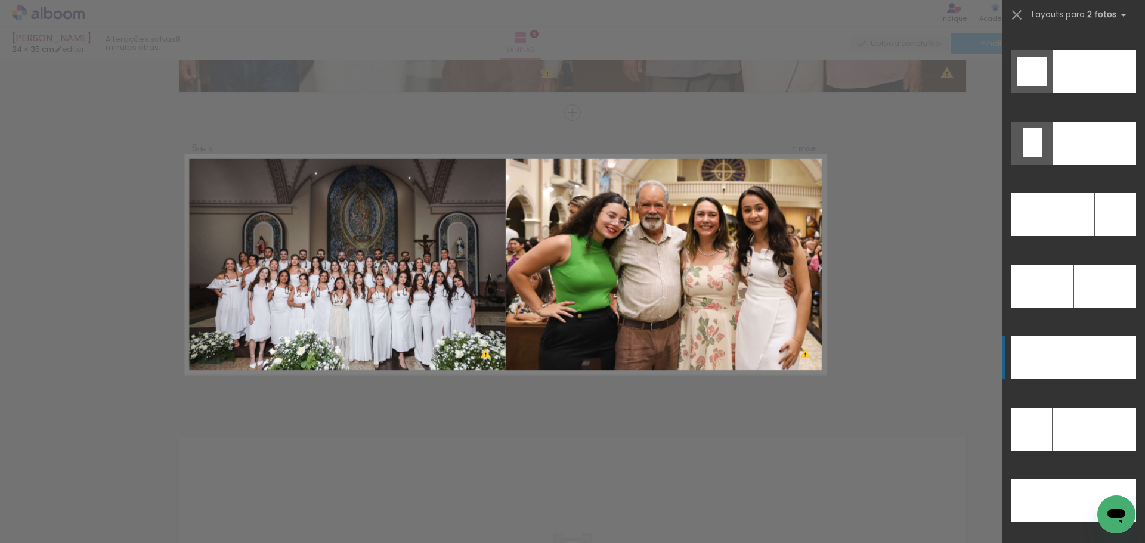
click at [1112, 372] on div at bounding box center [1104, 357] width 63 height 43
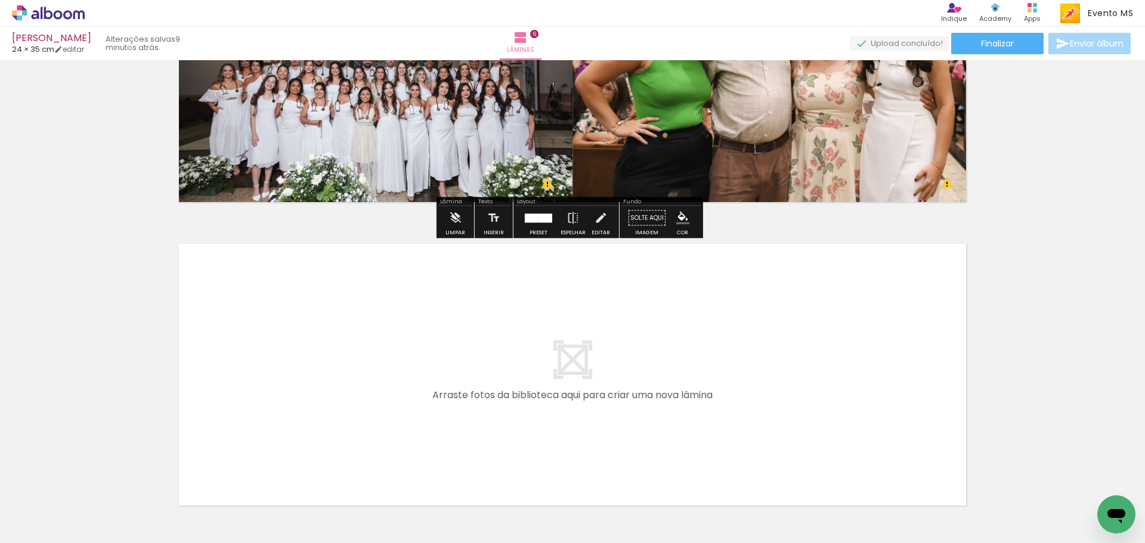
scroll to position [1763, 0]
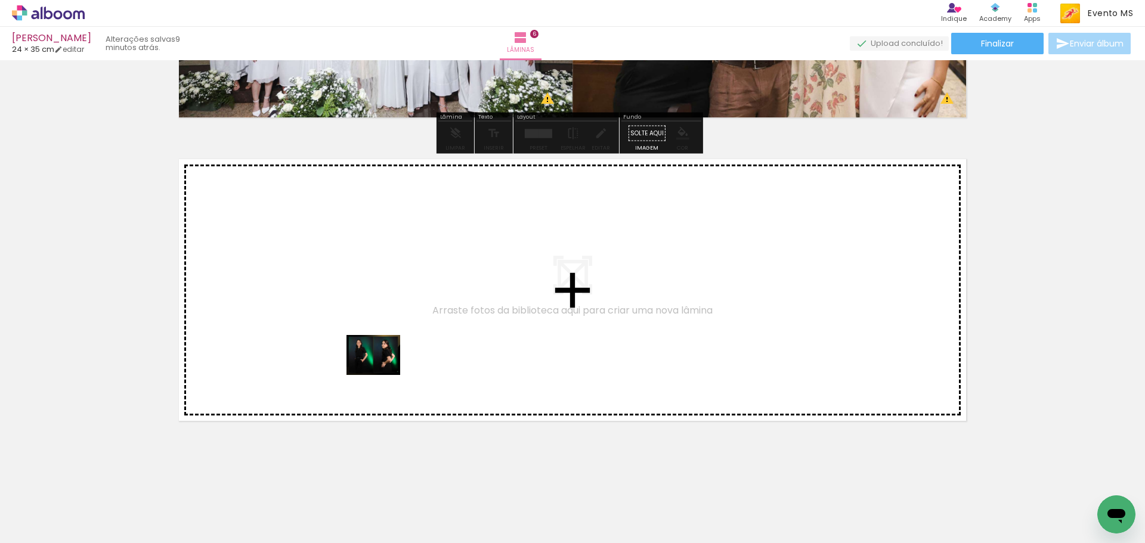
drag, startPoint x: 918, startPoint y: 513, endPoint x: 382, endPoint y: 371, distance: 554.6
click at [382, 371] on quentale-workspace at bounding box center [572, 271] width 1145 height 543
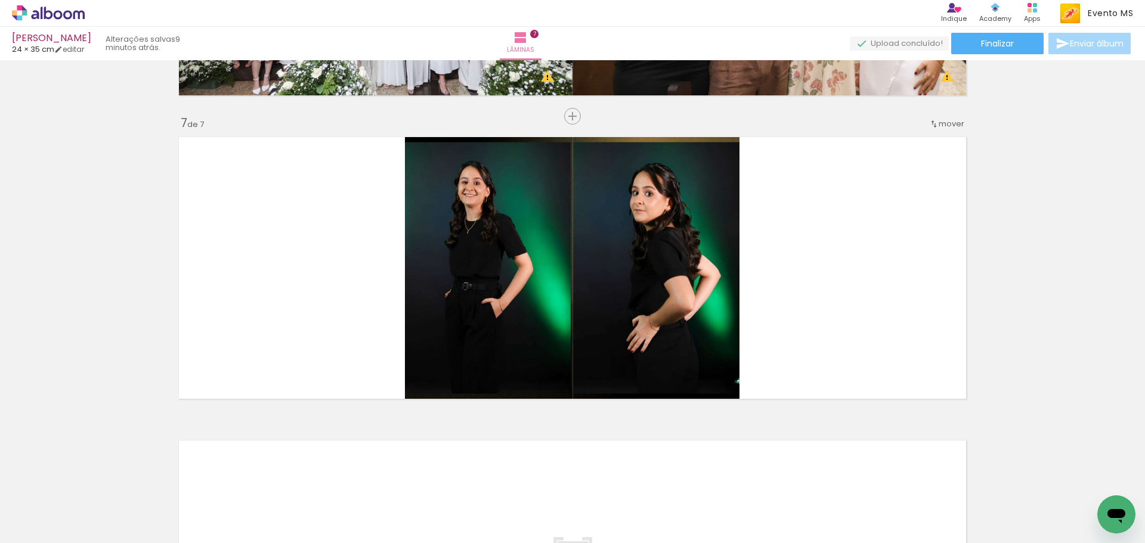
scroll to position [1788, 0]
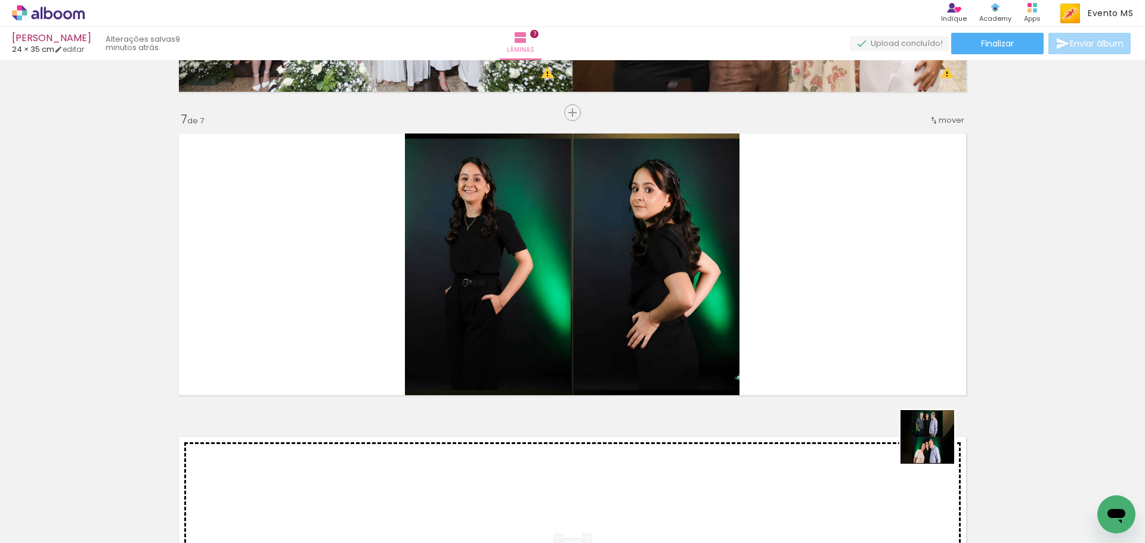
drag, startPoint x: 979, startPoint y: 510, endPoint x: 834, endPoint y: 363, distance: 207.1
click at [834, 363] on quentale-workspace at bounding box center [572, 271] width 1145 height 543
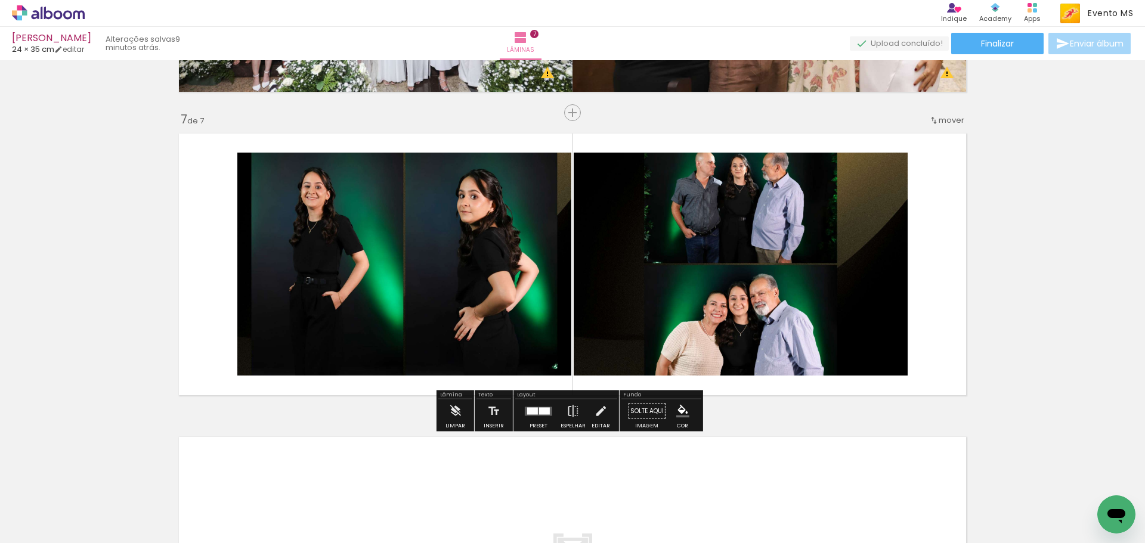
drag, startPoint x: 533, startPoint y: 414, endPoint x: 1010, endPoint y: 237, distance: 509.1
click at [533, 414] on quentale-layouter at bounding box center [538, 411] width 27 height 9
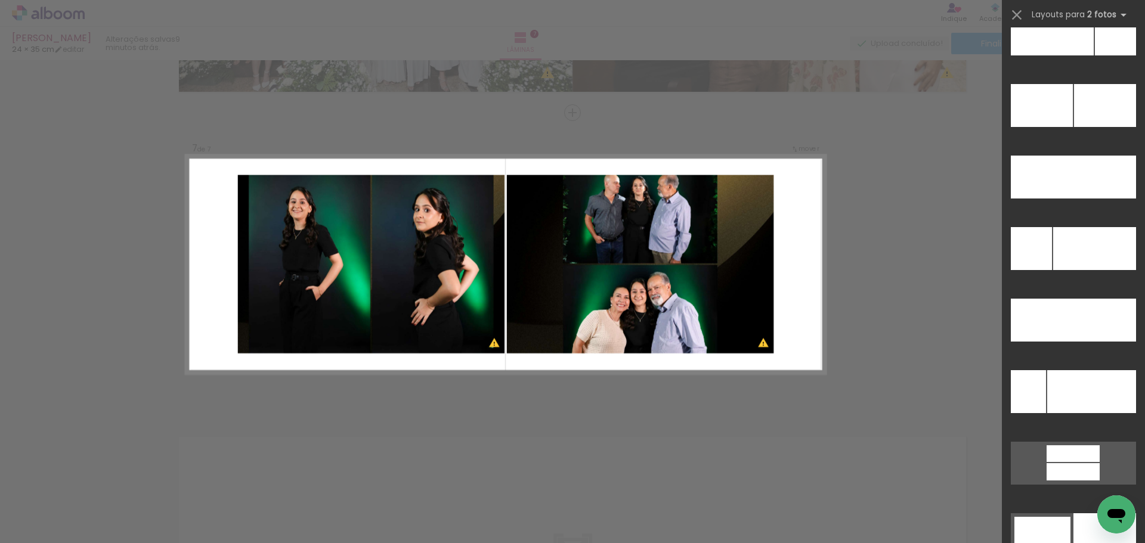
scroll to position [5471, 0]
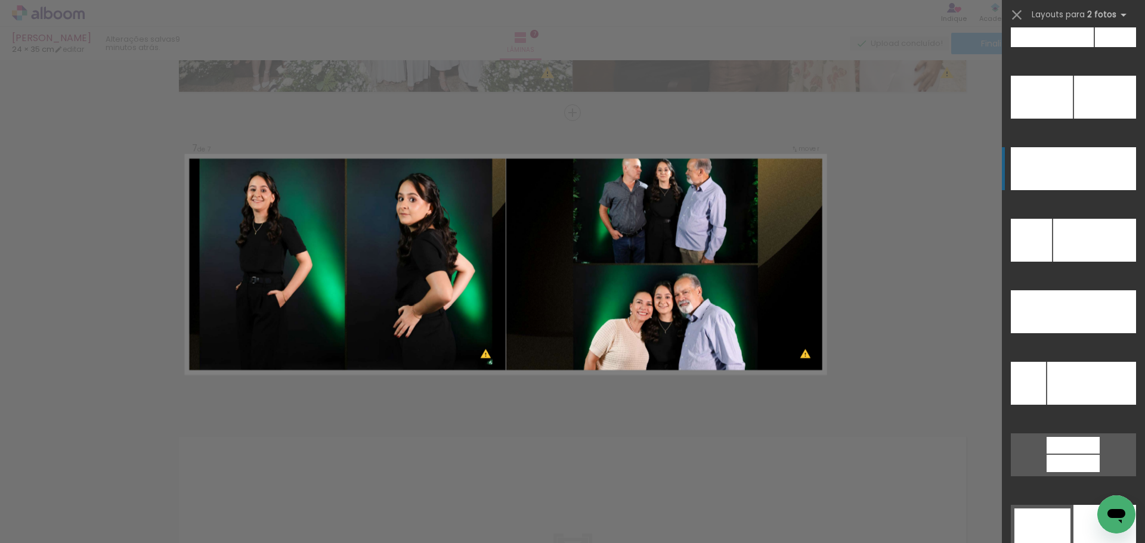
click at [1087, 171] on div at bounding box center [1104, 168] width 63 height 43
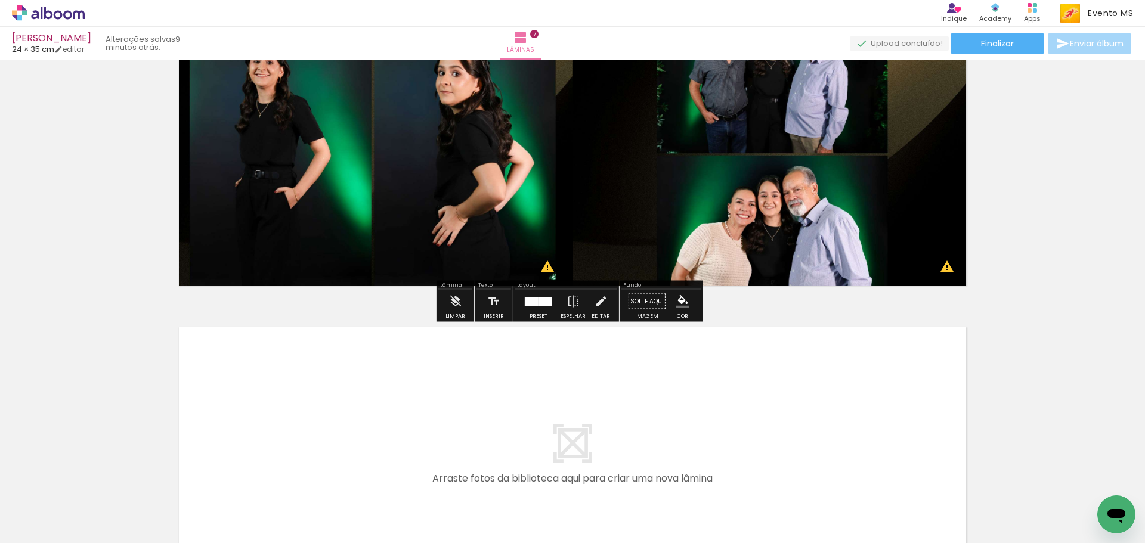
scroll to position [2066, 0]
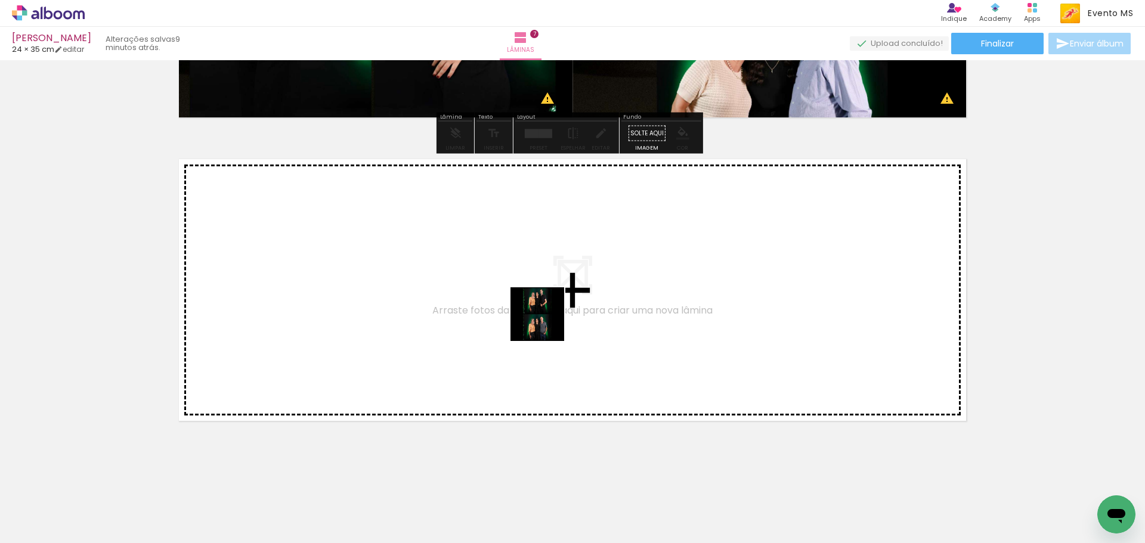
drag, startPoint x: 621, startPoint y: 339, endPoint x: 519, endPoint y: 318, distance: 104.8
click at [519, 318] on quentale-workspace at bounding box center [572, 271] width 1145 height 543
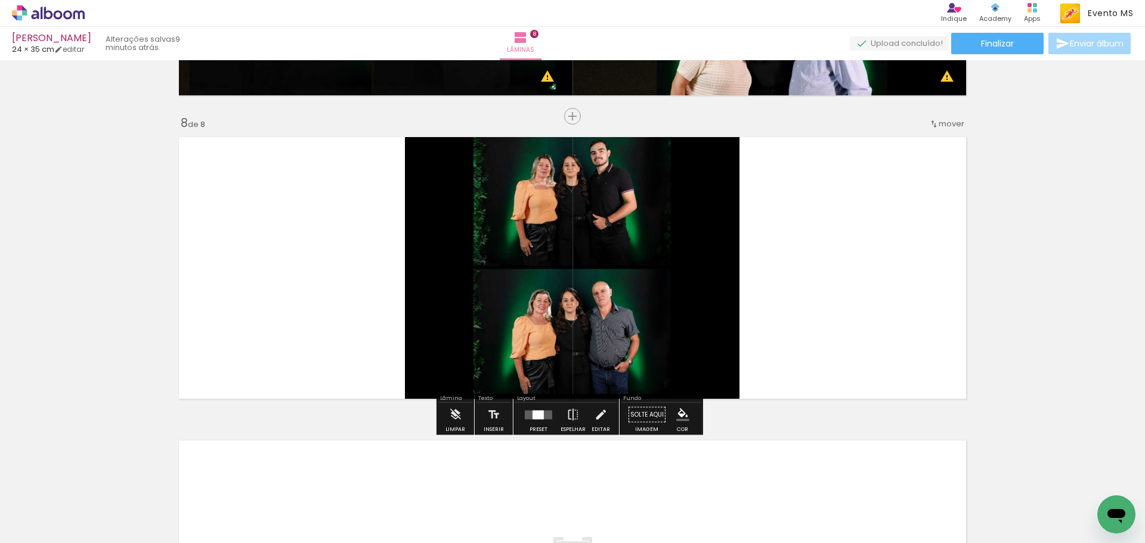
scroll to position [2092, 0]
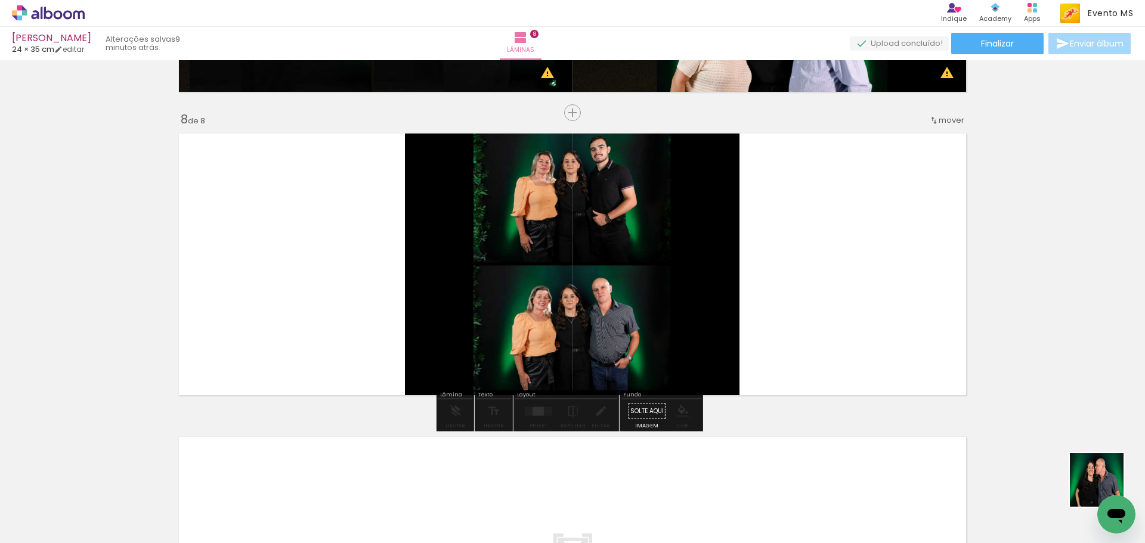
drag, startPoint x: 1106, startPoint y: 489, endPoint x: 837, endPoint y: 345, distance: 305.2
click at [837, 345] on quentale-workspace at bounding box center [572, 271] width 1145 height 543
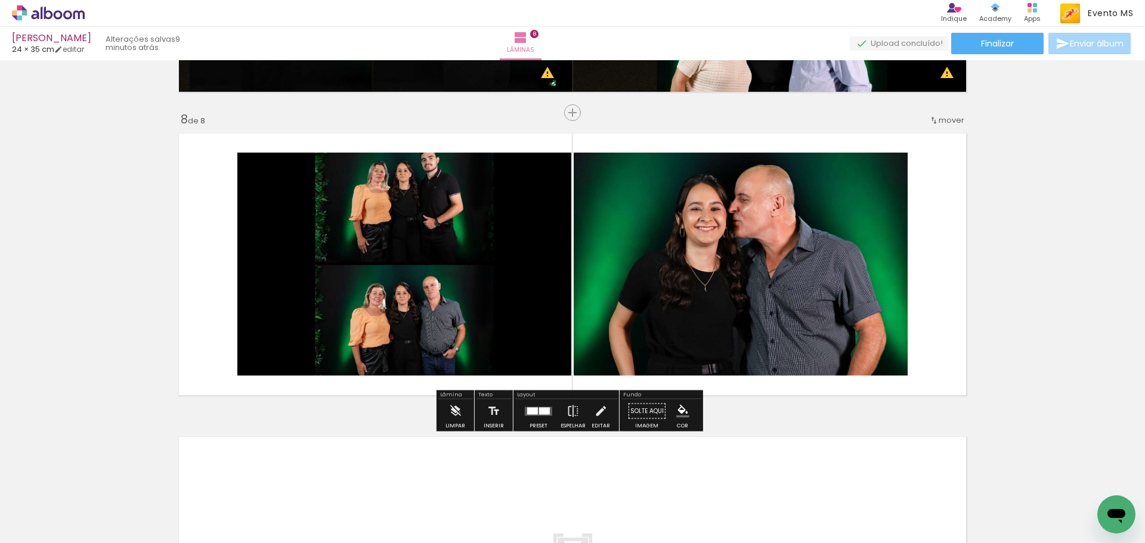
click at [527, 406] on div at bounding box center [538, 412] width 32 height 24
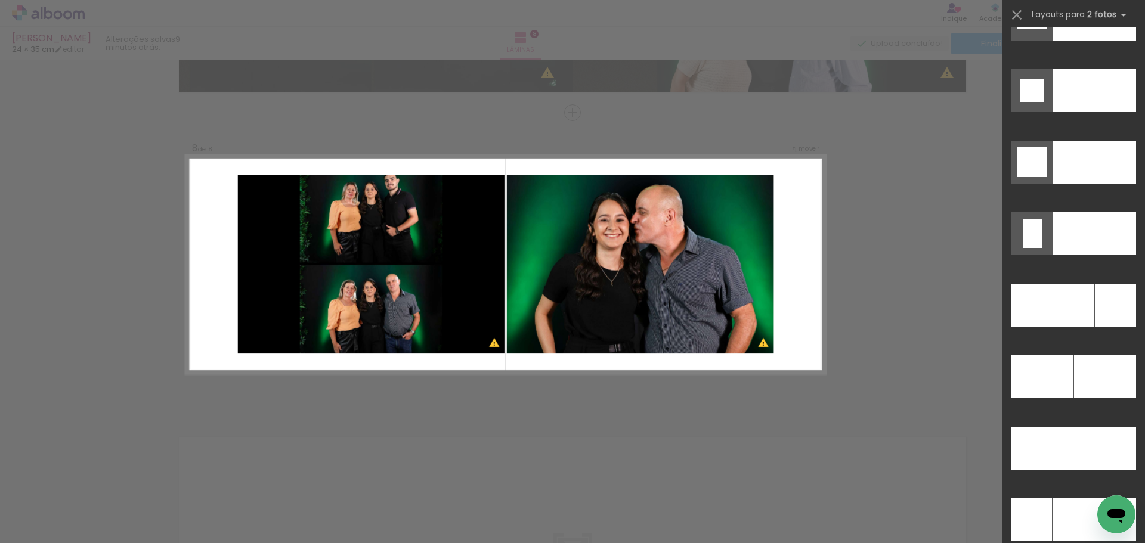
scroll to position [5200, 0]
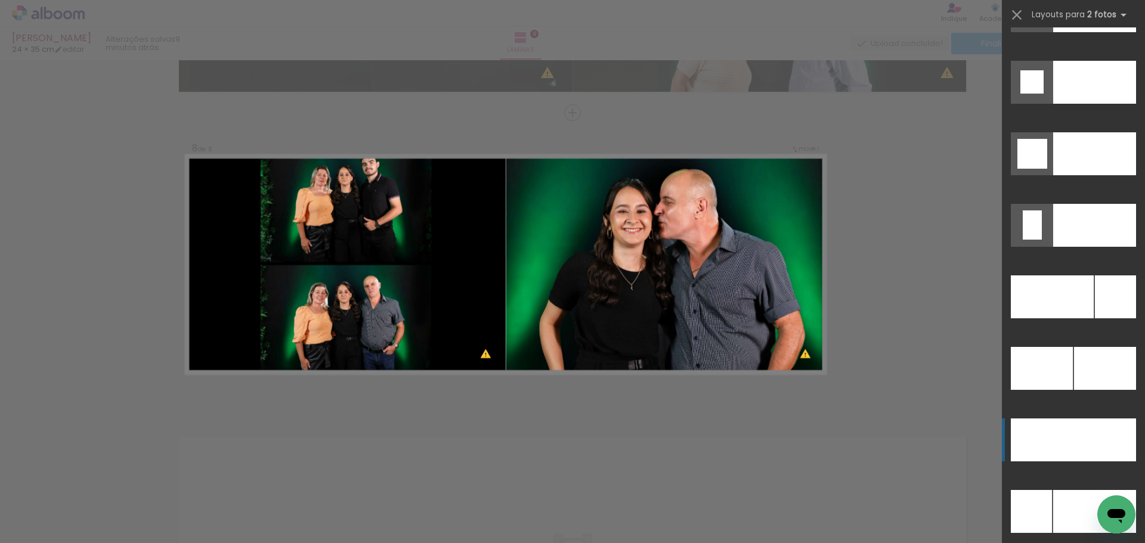
click at [1094, 431] on div at bounding box center [1104, 440] width 63 height 43
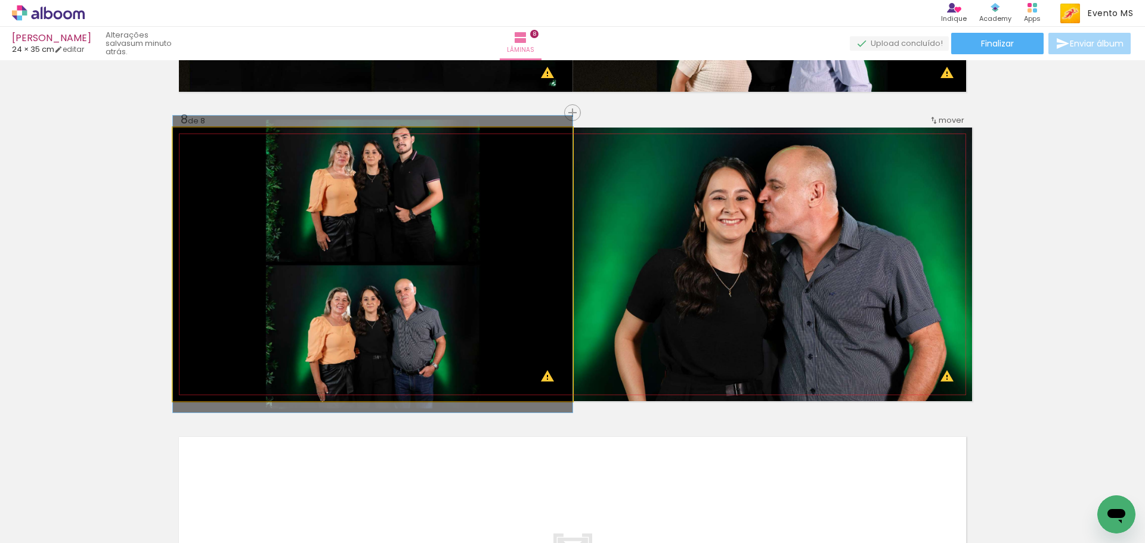
click at [434, 226] on quentale-photo at bounding box center [373, 265] width 400 height 274
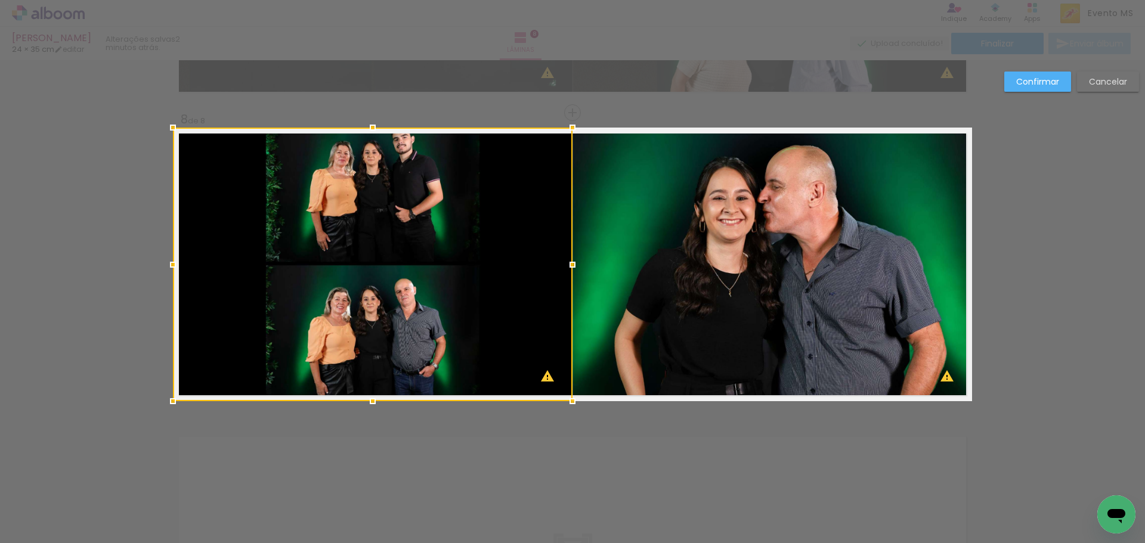
click at [466, 205] on div at bounding box center [373, 265] width 400 height 274
click at [382, 189] on div at bounding box center [373, 265] width 400 height 274
drag, startPoint x: 376, startPoint y: 197, endPoint x: 371, endPoint y: 239, distance: 42.0
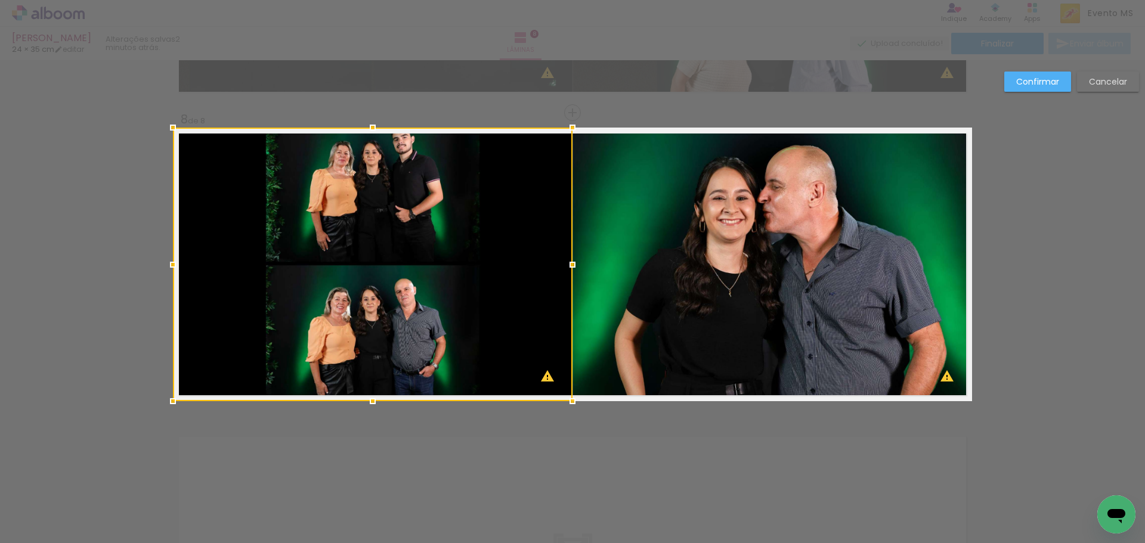
click at [371, 239] on div at bounding box center [373, 265] width 400 height 274
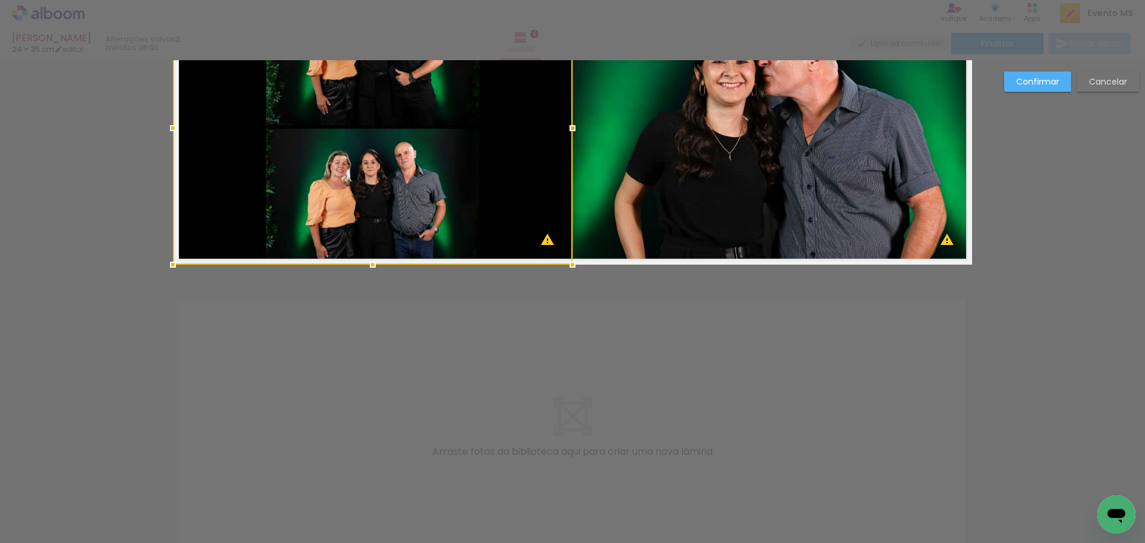
scroll to position [2271, 0]
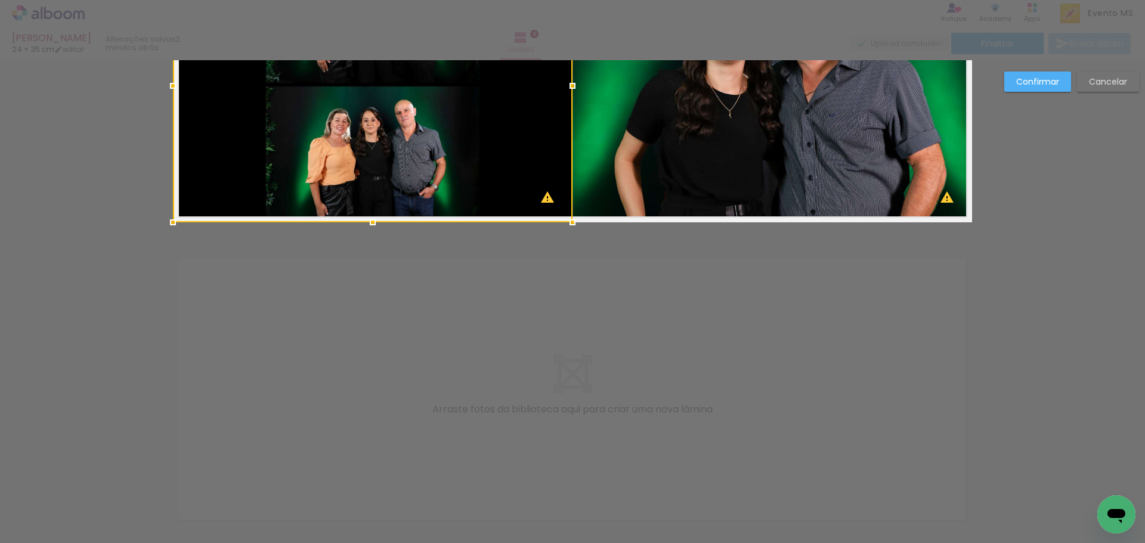
click at [0, 0] on slot "Confirmar" at bounding box center [0, 0] width 0 height 0
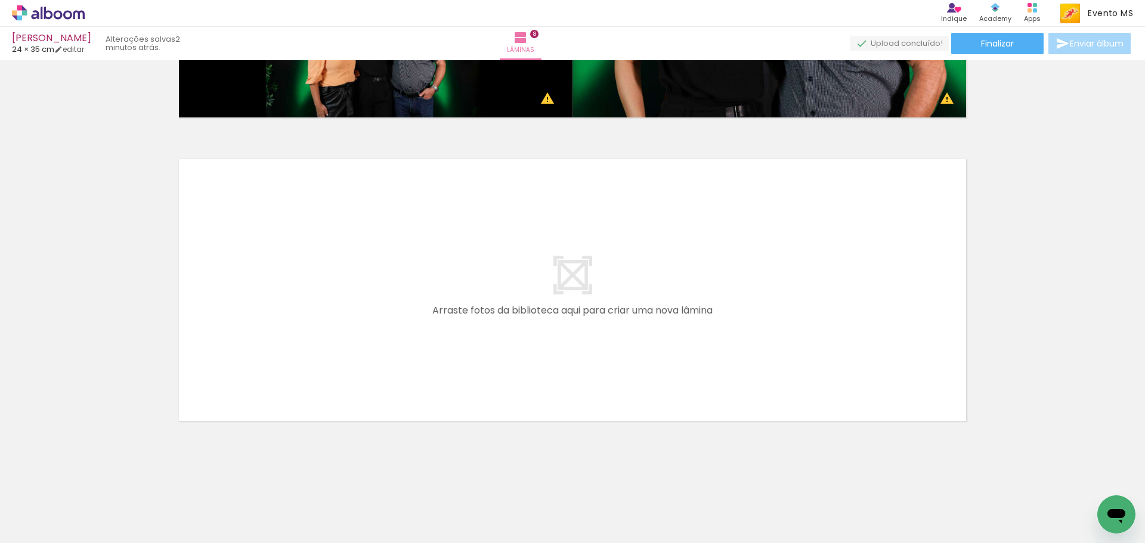
scroll to position [0, 913]
drag, startPoint x: 281, startPoint y: 516, endPoint x: 279, endPoint y: 360, distance: 156.9
click at [279, 360] on quentale-workspace at bounding box center [572, 271] width 1145 height 543
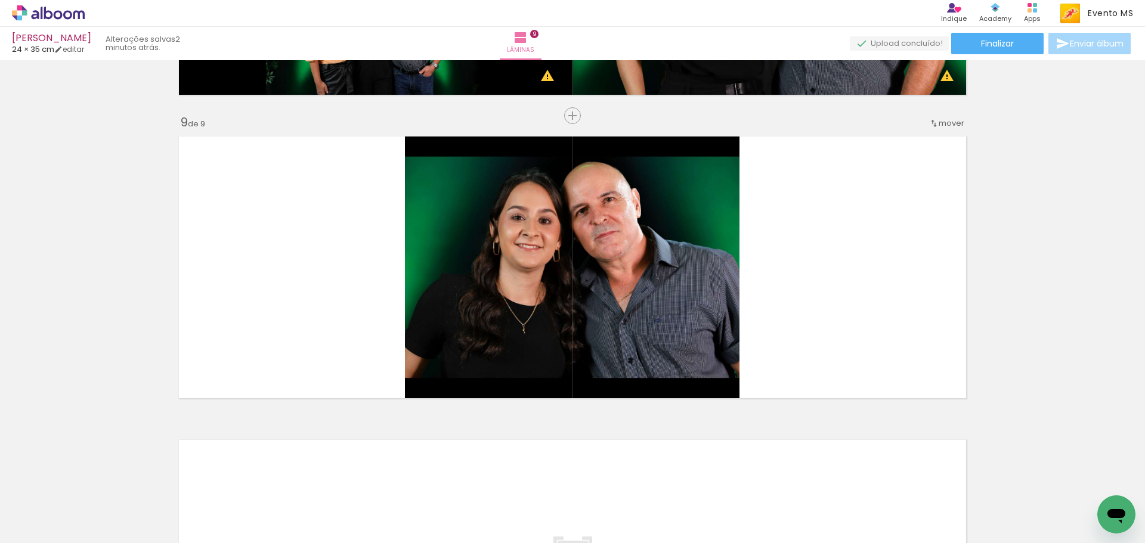
scroll to position [2396, 0]
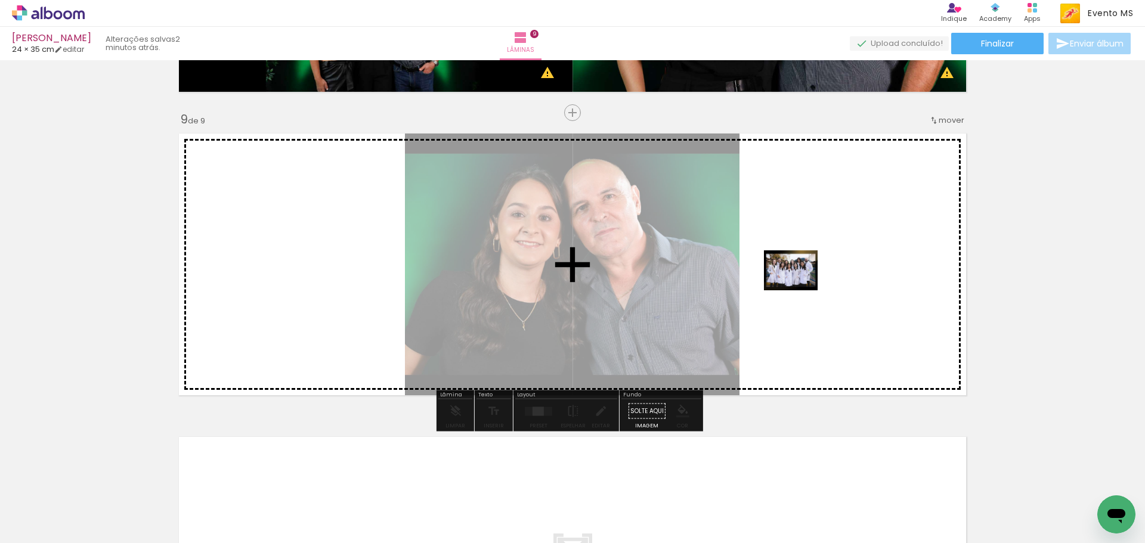
drag, startPoint x: 373, startPoint y: 496, endPoint x: 800, endPoint y: 286, distance: 475.3
click at [800, 286] on quentale-workspace at bounding box center [572, 271] width 1145 height 543
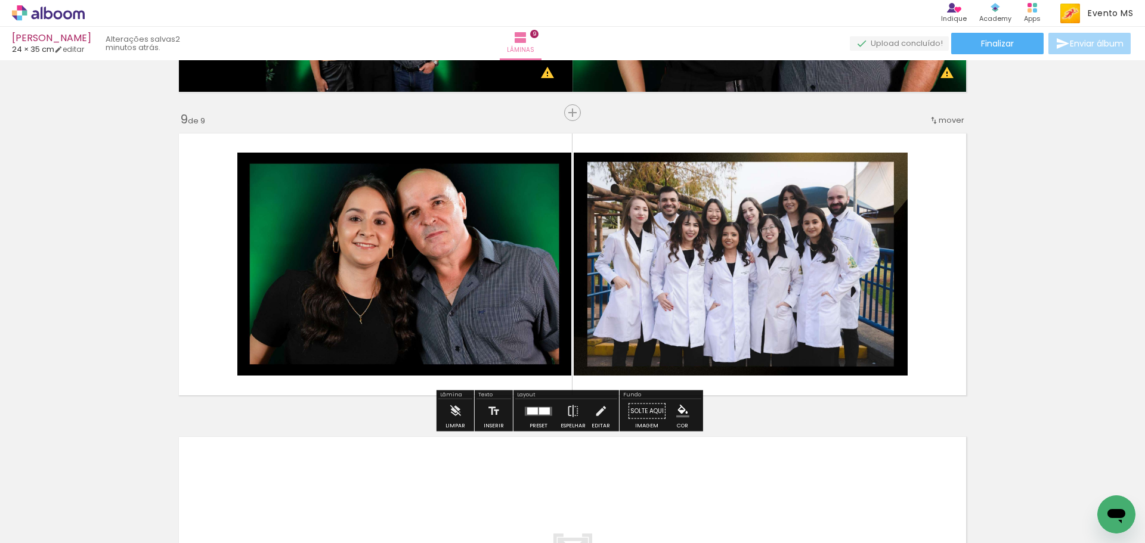
click at [527, 410] on div at bounding box center [532, 410] width 11 height 7
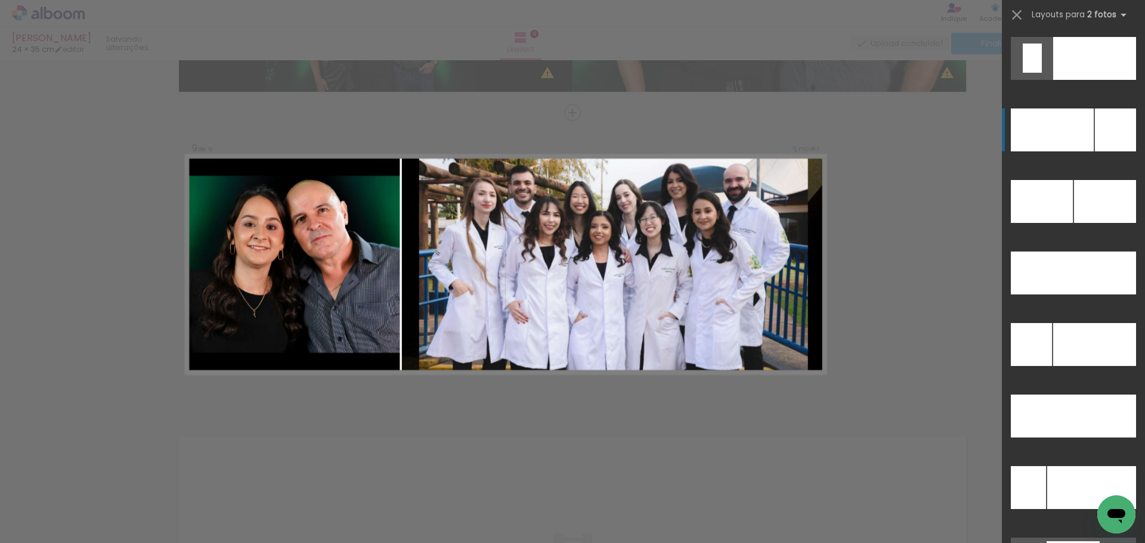
scroll to position [5367, 0]
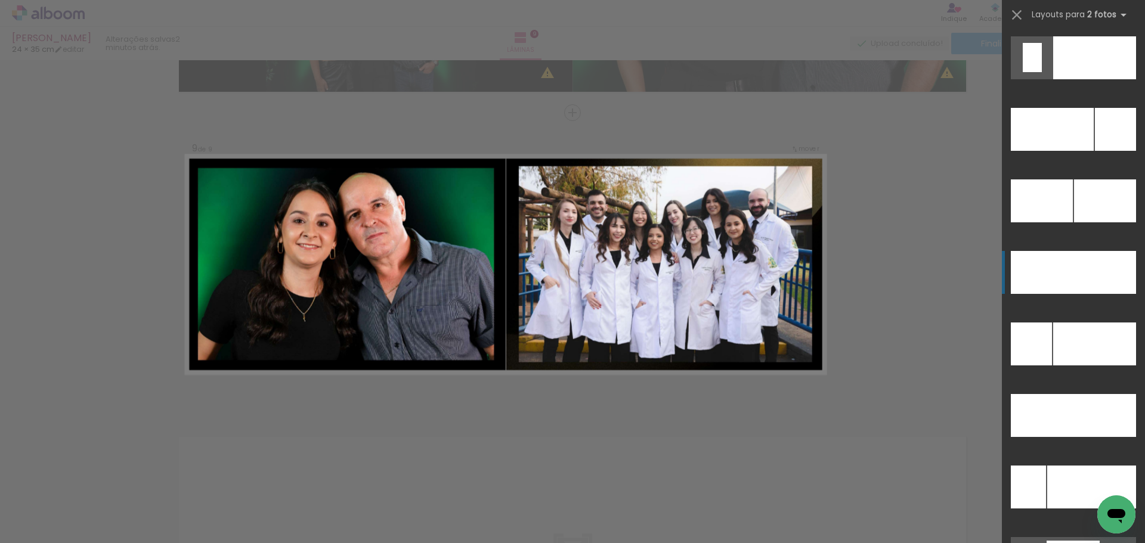
click at [1086, 270] on div at bounding box center [1104, 272] width 63 height 43
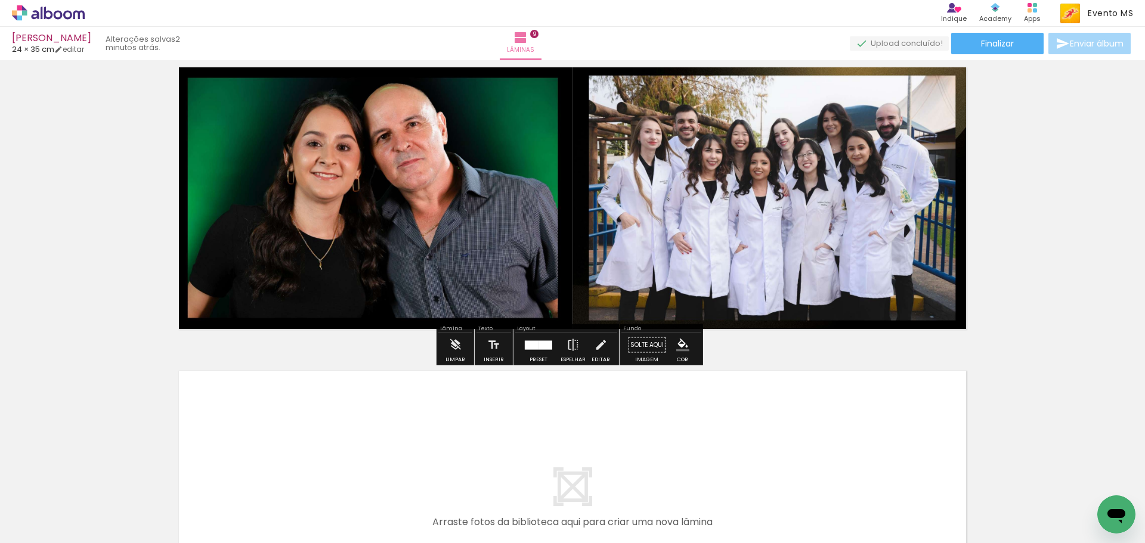
scroll to position [2673, 0]
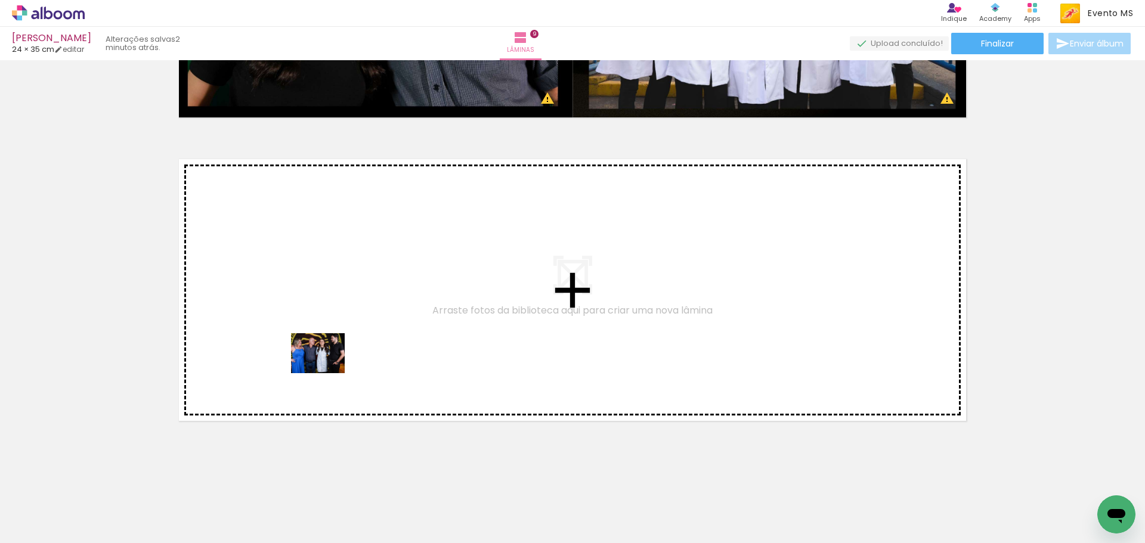
drag, startPoint x: 414, startPoint y: 518, endPoint x: 327, endPoint y: 369, distance: 173.2
click at [327, 369] on quentale-workspace at bounding box center [572, 271] width 1145 height 543
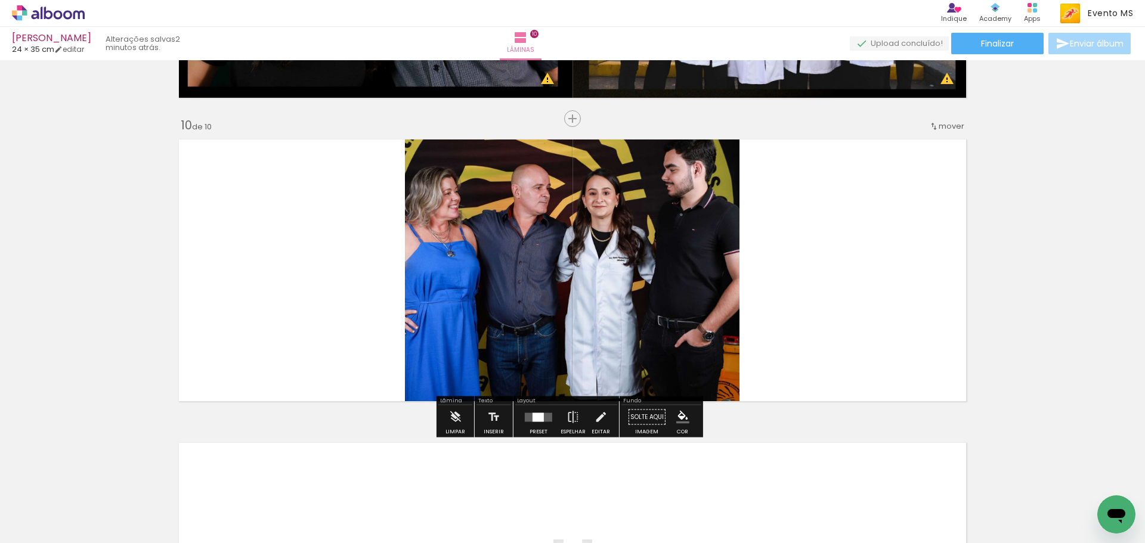
scroll to position [2699, 0]
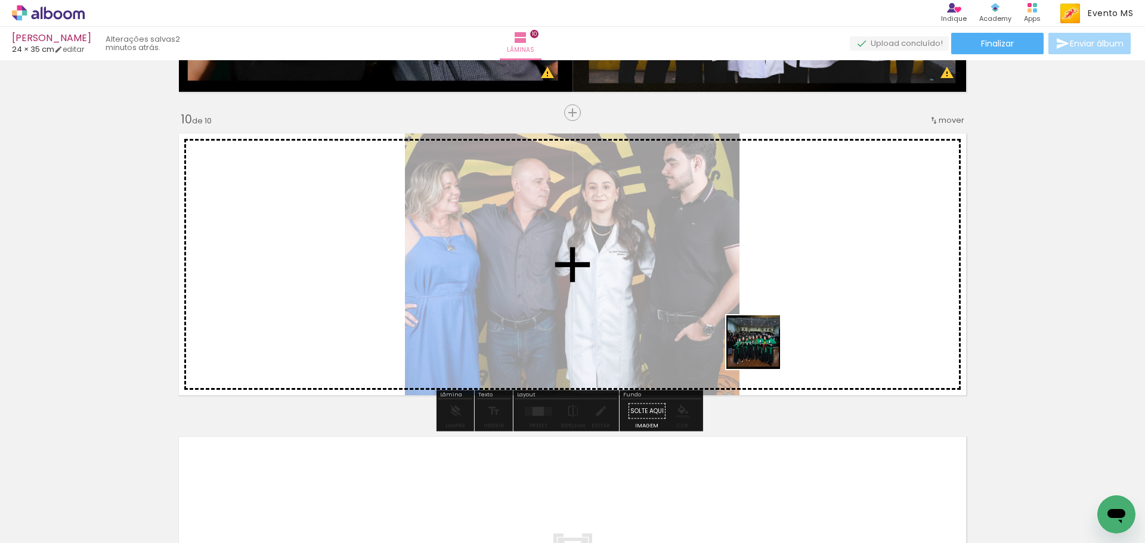
drag, startPoint x: 669, startPoint y: 398, endPoint x: 782, endPoint y: 332, distance: 131.0
click at [782, 332] on quentale-workspace at bounding box center [572, 271] width 1145 height 543
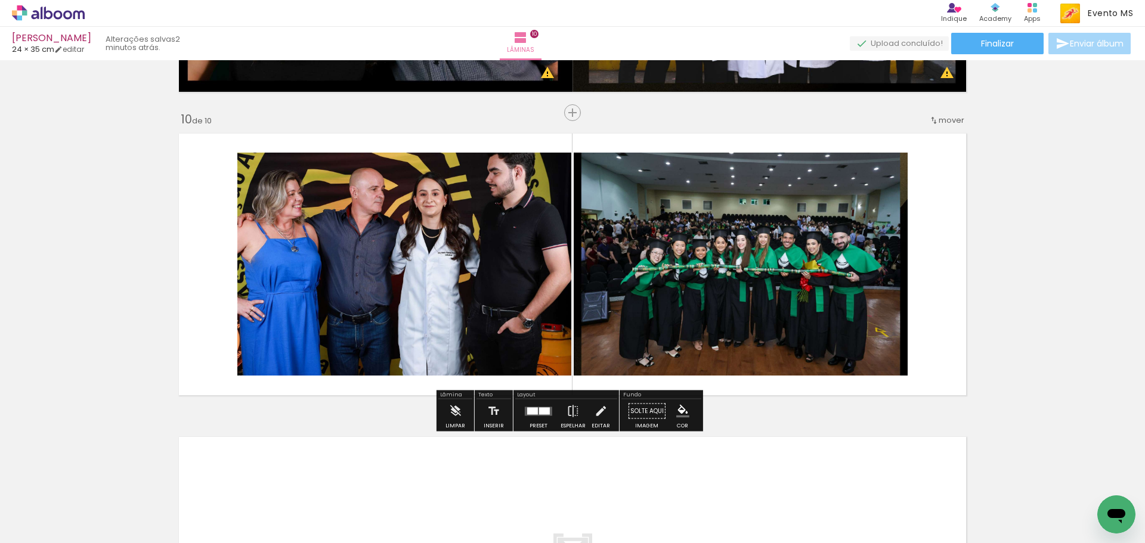
click at [528, 409] on div at bounding box center [532, 410] width 11 height 7
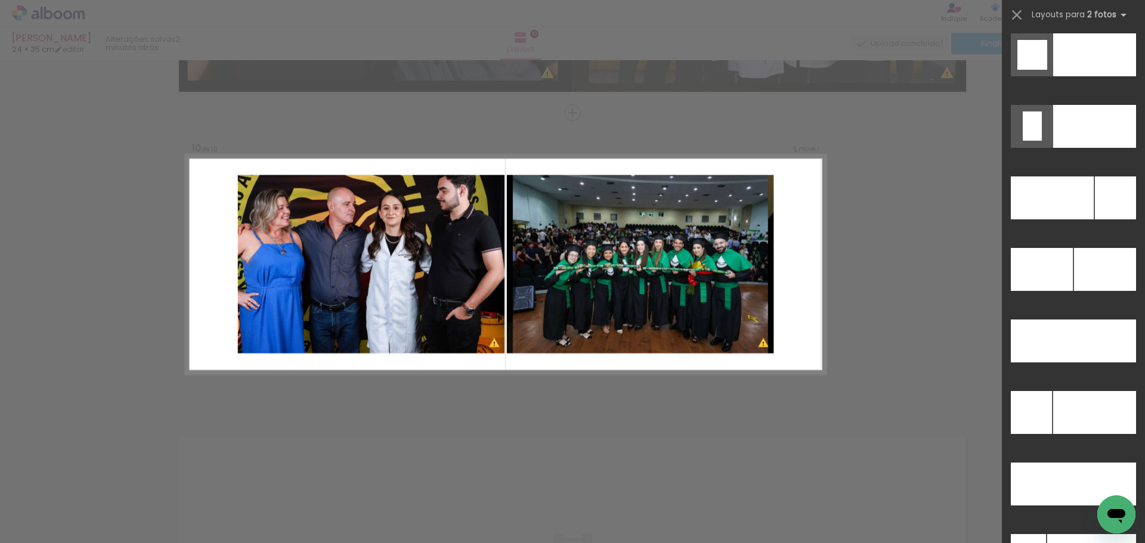
scroll to position [5331, 0]
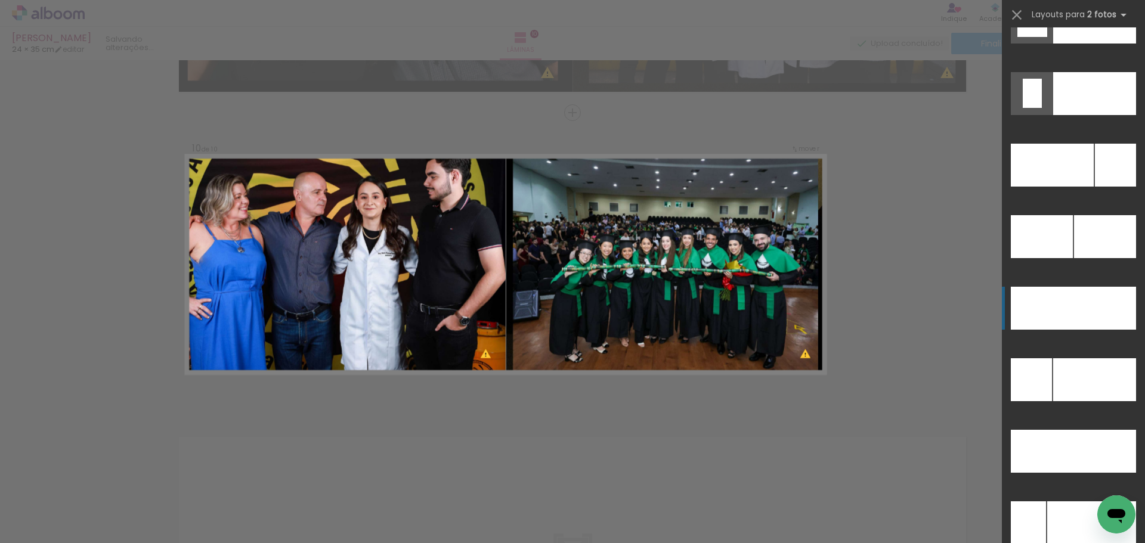
click at [1095, 317] on div at bounding box center [1104, 308] width 63 height 43
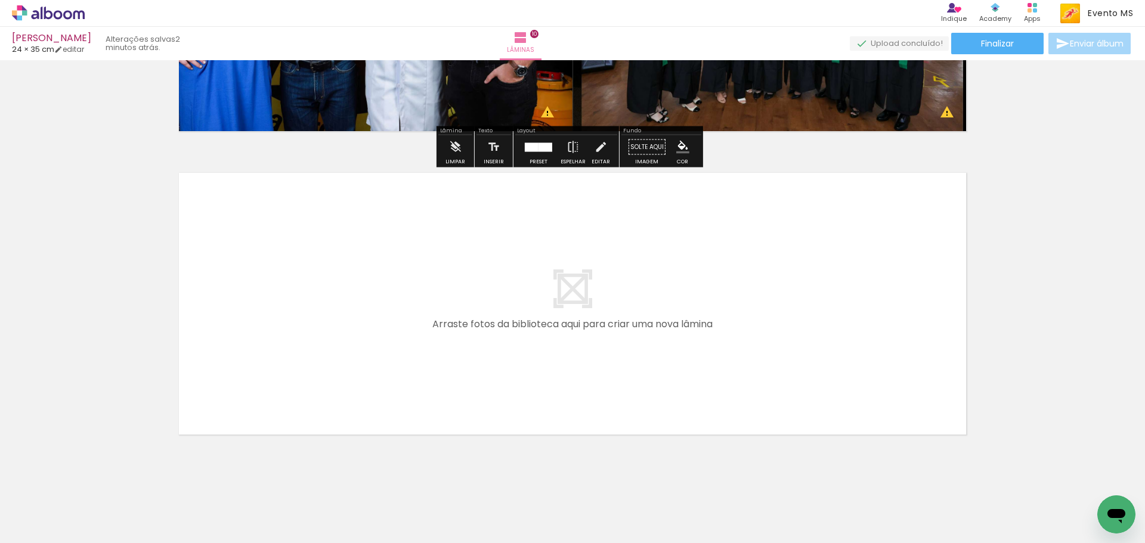
scroll to position [2977, 0]
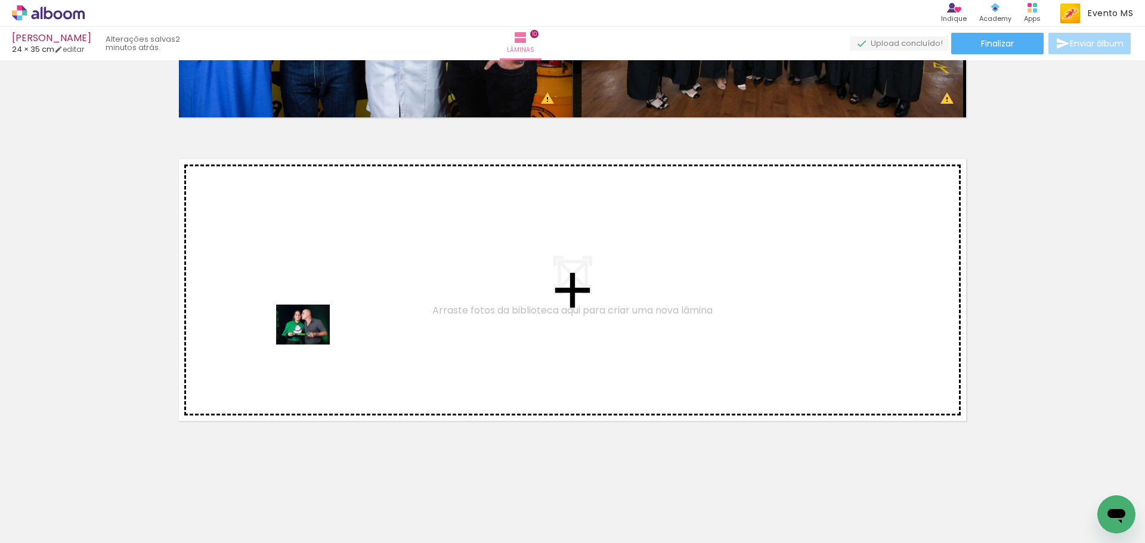
drag, startPoint x: 543, startPoint y: 505, endPoint x: 312, endPoint y: 341, distance: 284.0
click at [312, 341] on quentale-workspace at bounding box center [572, 271] width 1145 height 543
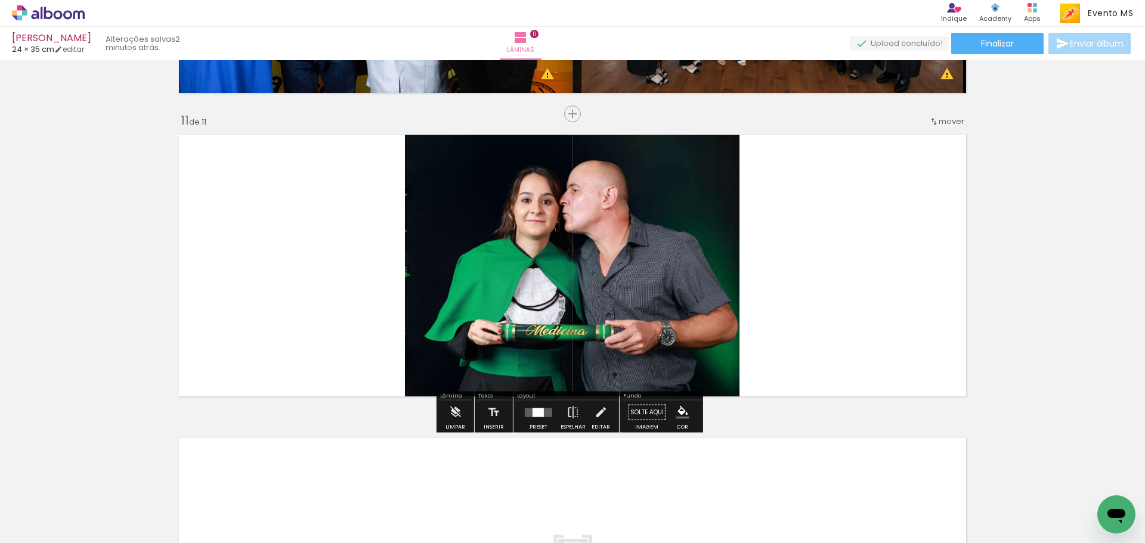
scroll to position [3003, 0]
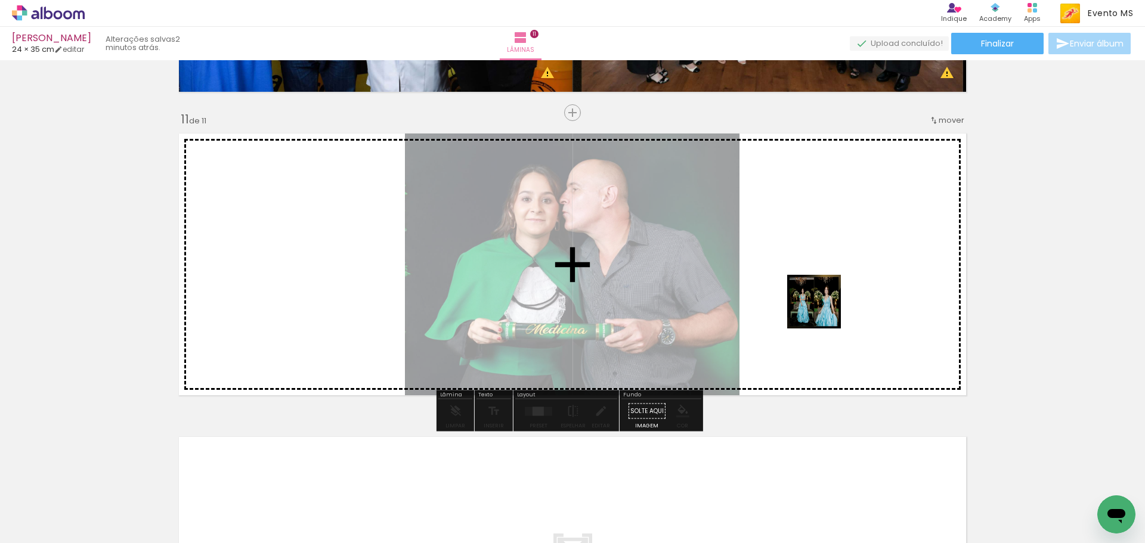
drag, startPoint x: 640, startPoint y: 459, endPoint x: 685, endPoint y: 379, distance: 91.4
click at [823, 303] on quentale-workspace at bounding box center [572, 271] width 1145 height 543
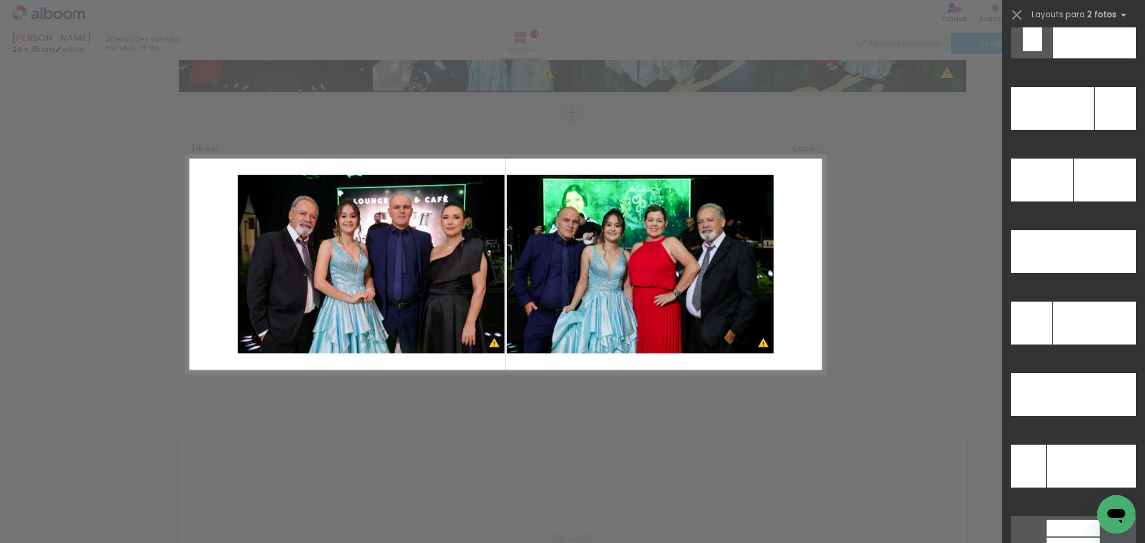
scroll to position [5396, 0]
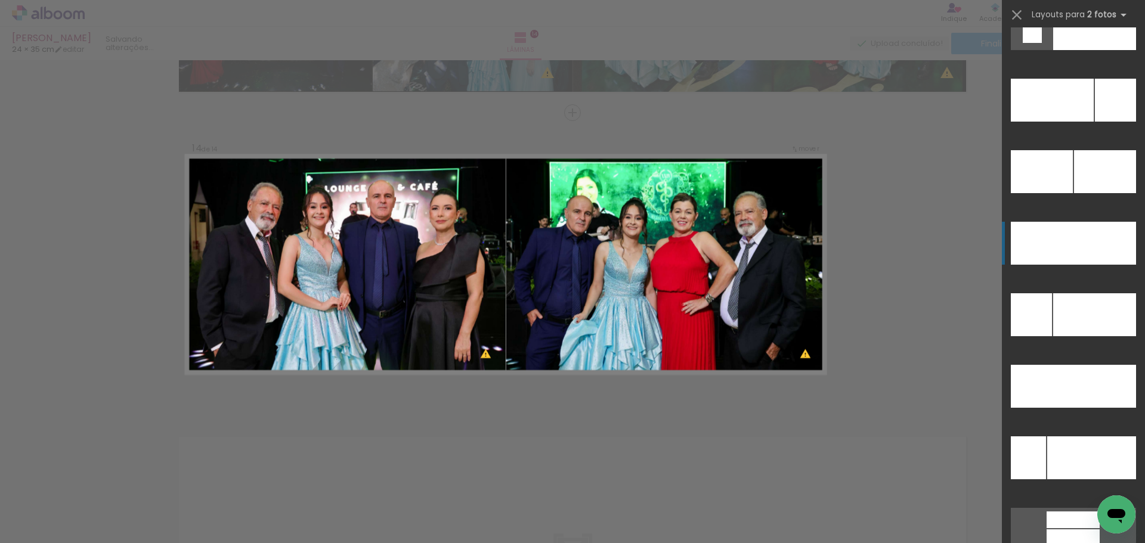
click at [1097, 251] on div at bounding box center [1104, 243] width 63 height 43
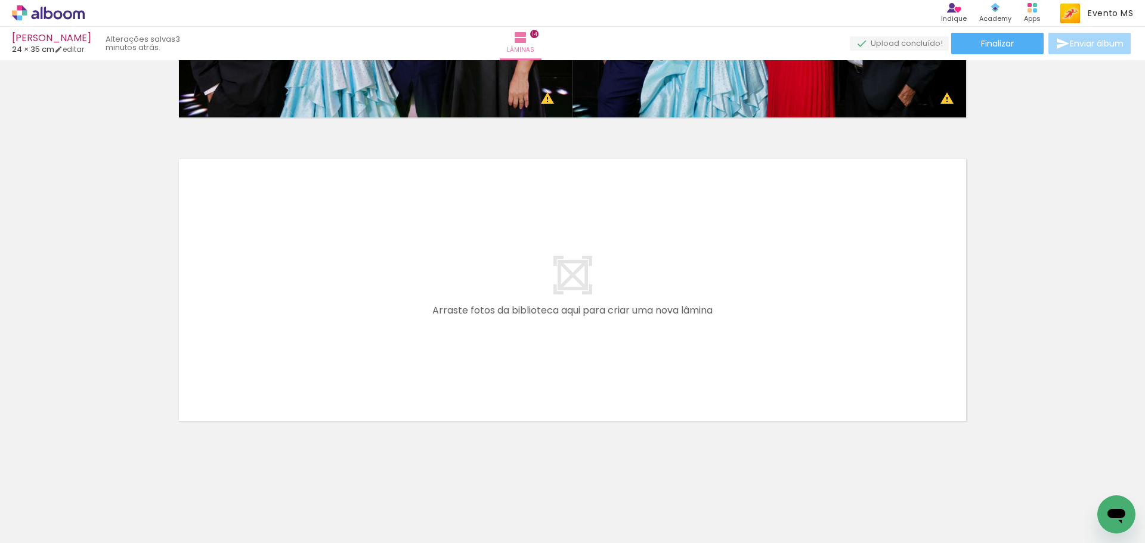
scroll to position [0, 1453]
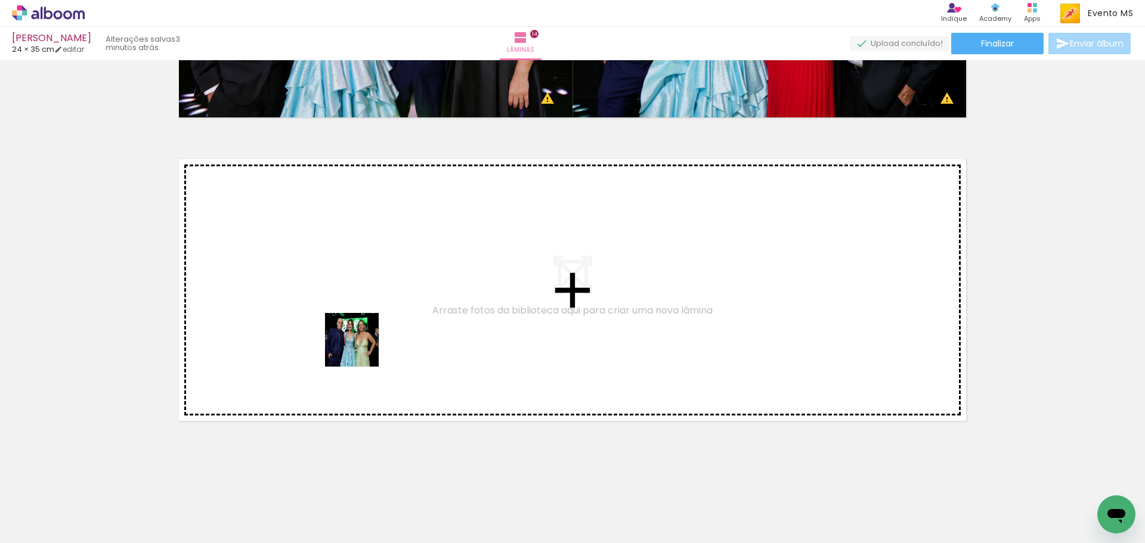
drag, startPoint x: 541, startPoint y: 512, endPoint x: 318, endPoint y: 326, distance: 290.9
click at [318, 326] on quentale-workspace at bounding box center [572, 271] width 1145 height 543
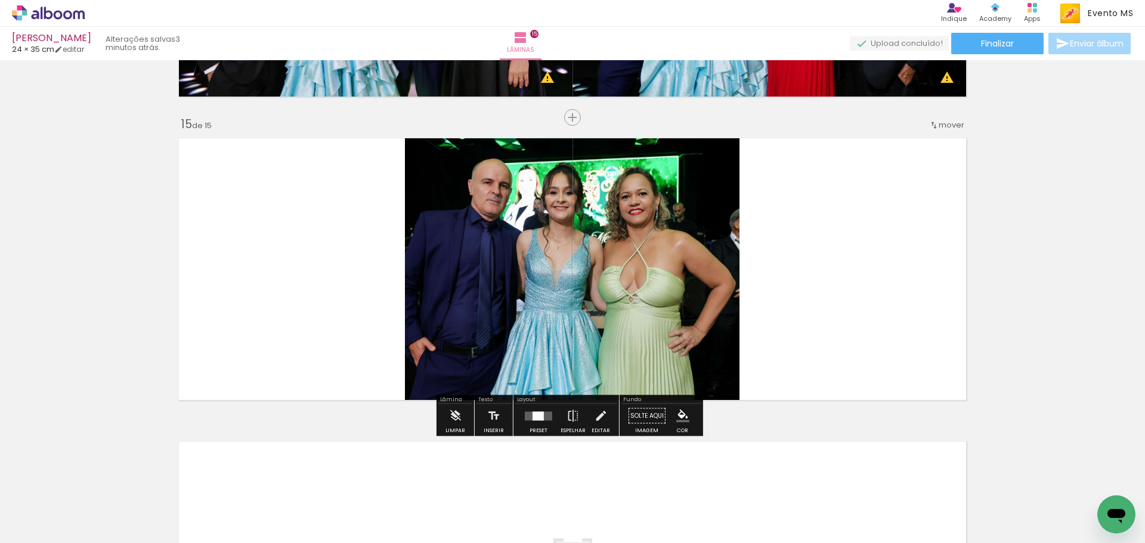
scroll to position [4217, 0]
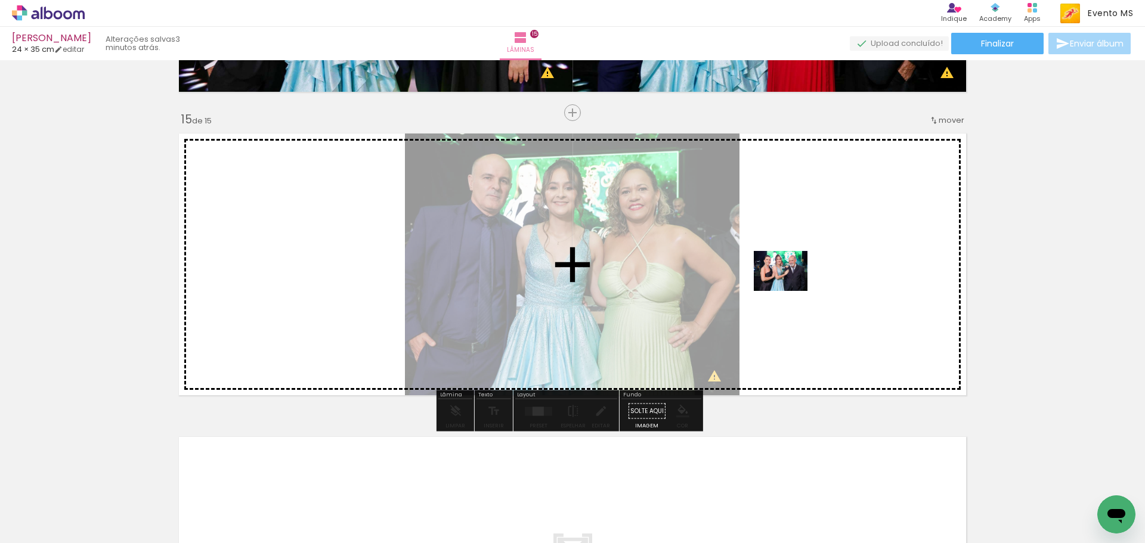
drag, startPoint x: 605, startPoint y: 503, endPoint x: 816, endPoint y: 265, distance: 317.6
click at [816, 265] on quentale-workspace at bounding box center [572, 271] width 1145 height 543
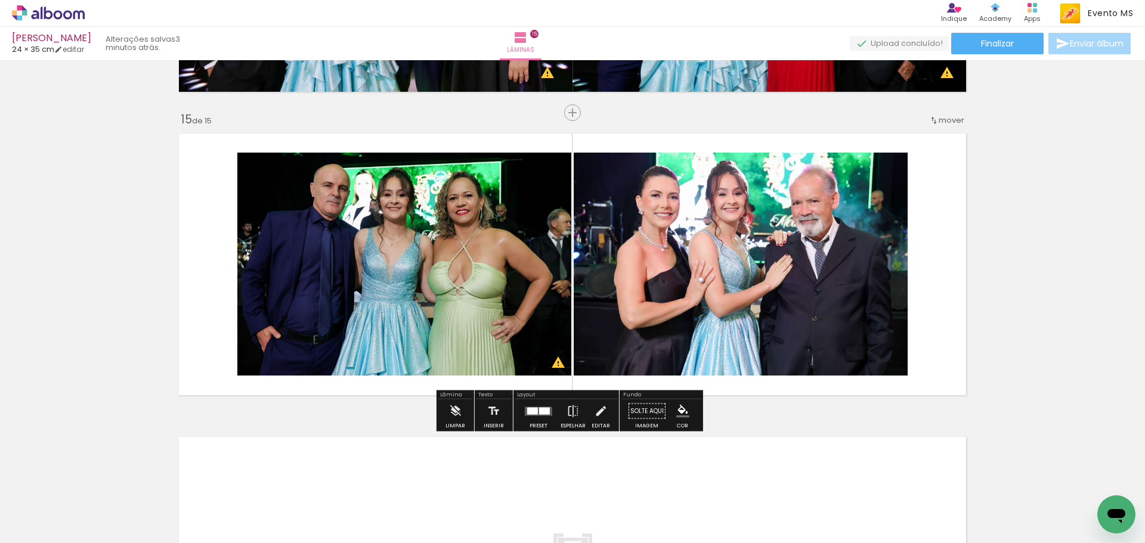
click at [534, 416] on div at bounding box center [538, 412] width 32 height 24
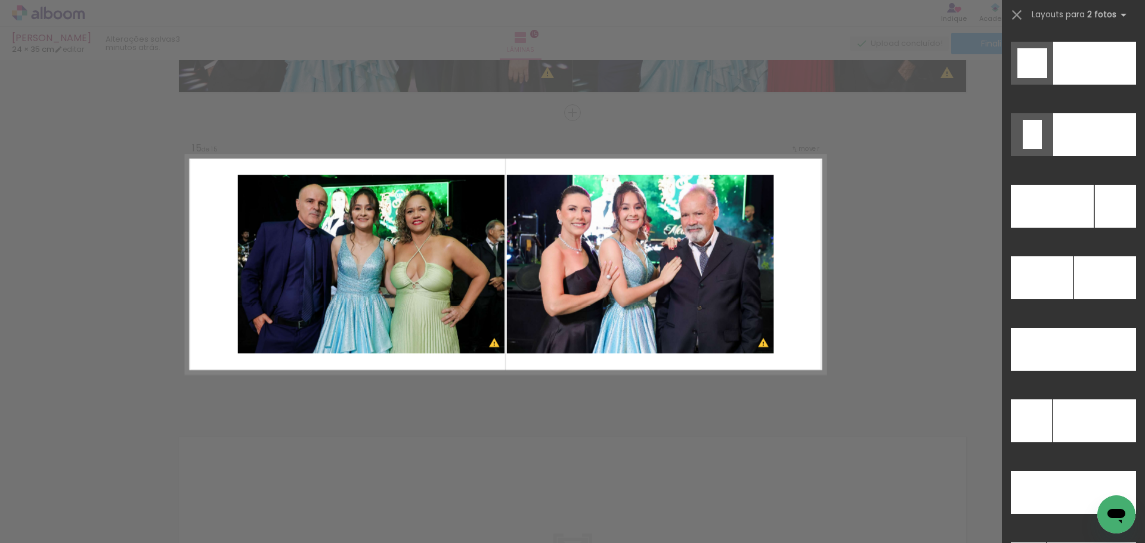
scroll to position [5225, 0]
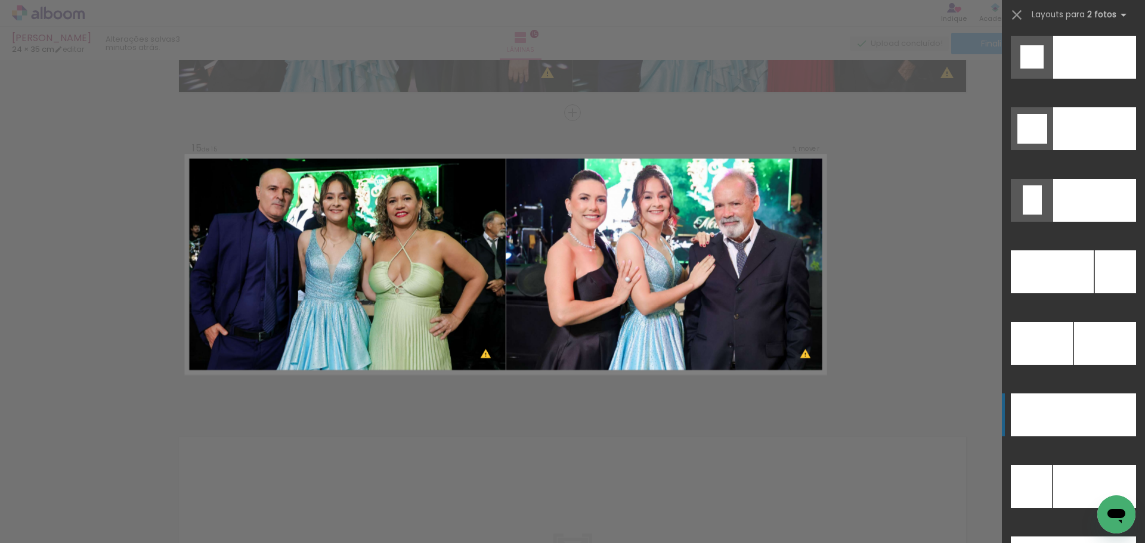
click at [1082, 419] on div at bounding box center [1104, 415] width 63 height 43
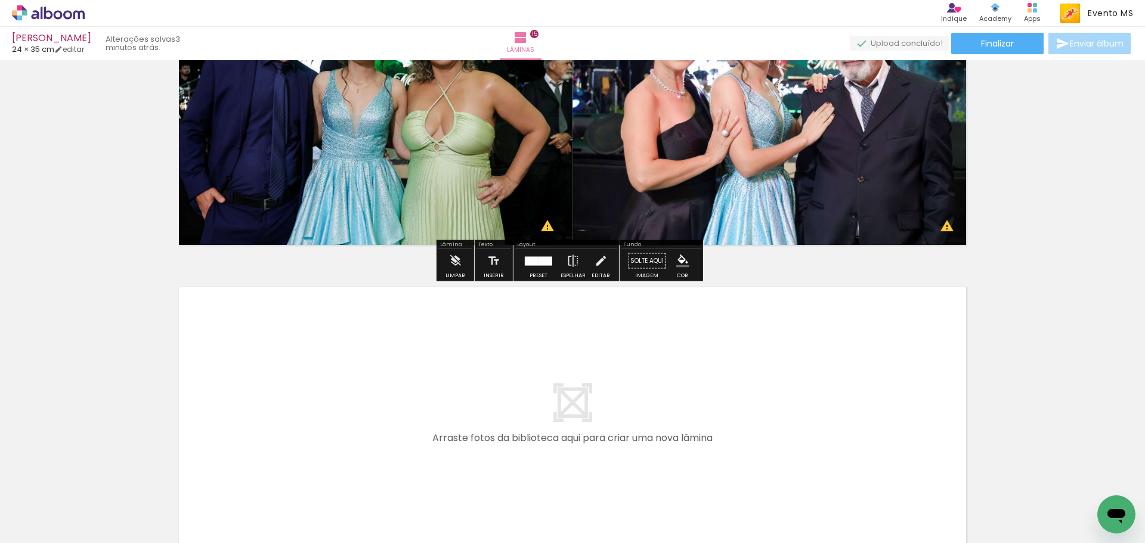
scroll to position [4495, 0]
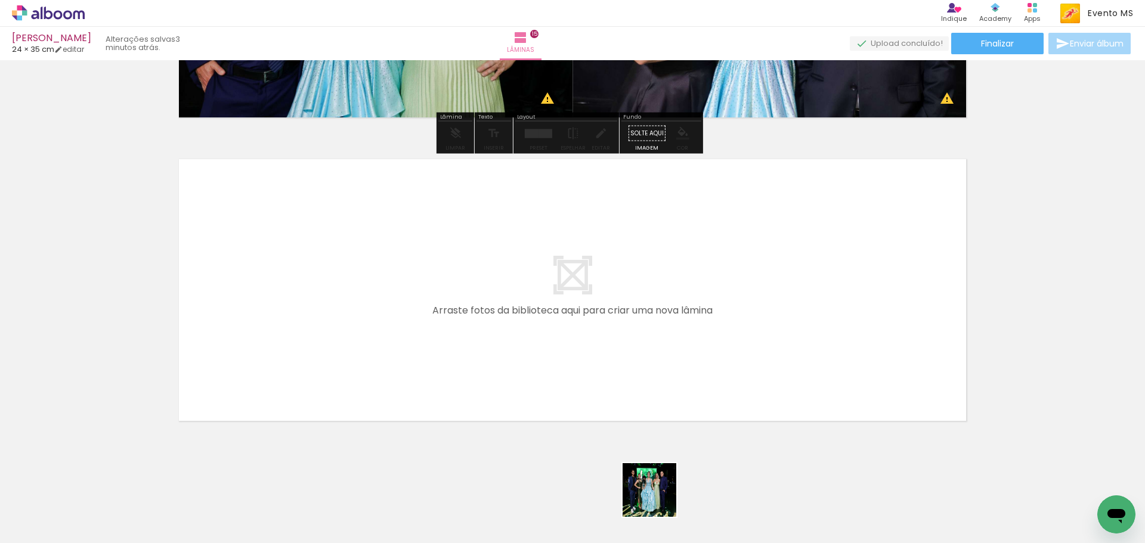
drag, startPoint x: 658, startPoint y: 499, endPoint x: 650, endPoint y: 483, distance: 18.1
click at [296, 309] on quentale-workspace at bounding box center [572, 271] width 1145 height 543
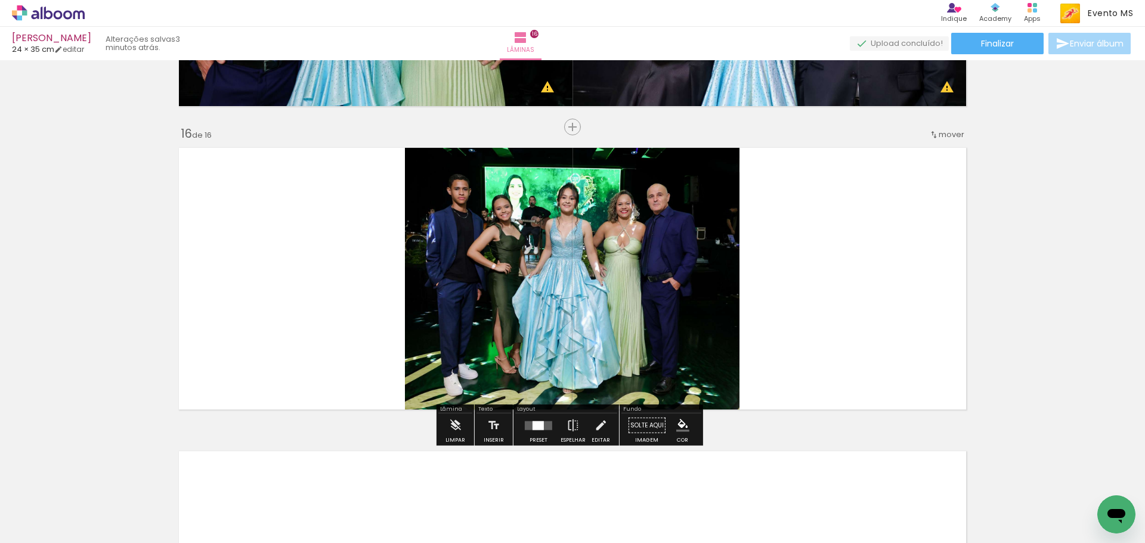
scroll to position [4520, 0]
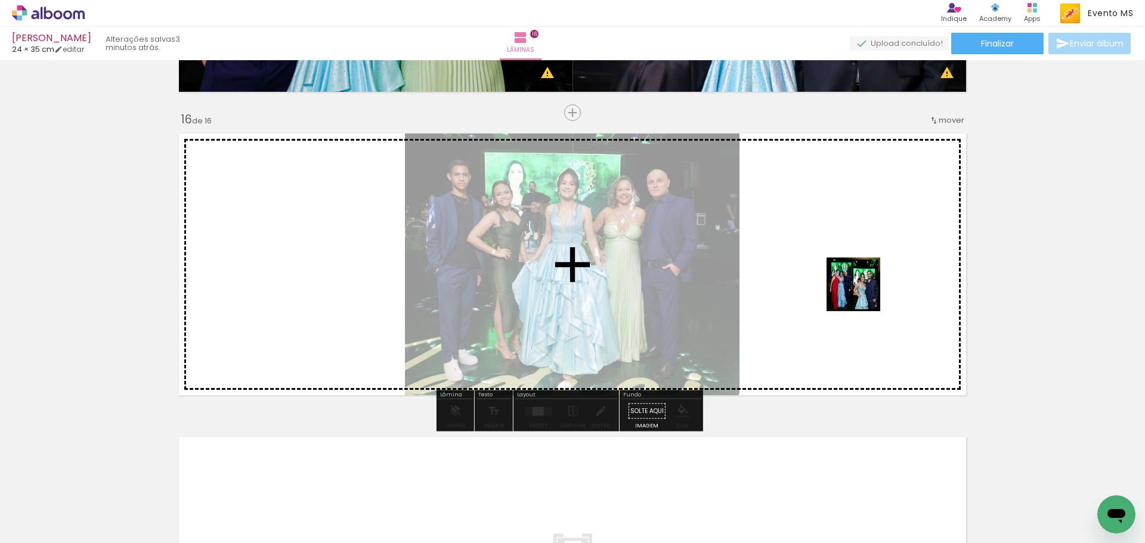
drag, startPoint x: 728, startPoint y: 507, endPoint x: 857, endPoint y: 264, distance: 275.8
click at [857, 264] on quentale-workspace at bounding box center [572, 271] width 1145 height 543
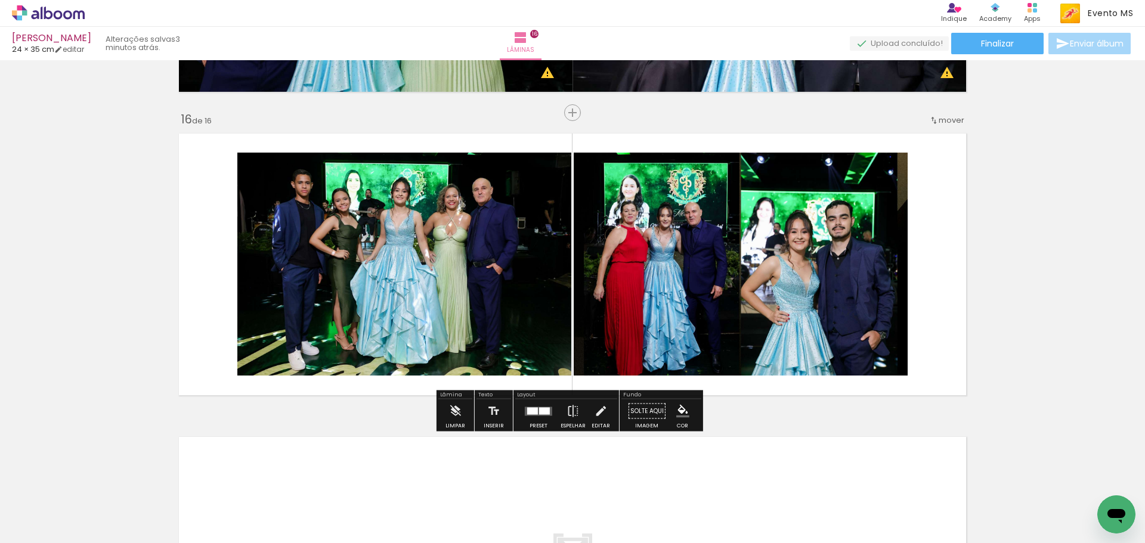
drag, startPoint x: 526, startPoint y: 408, endPoint x: 822, endPoint y: 339, distance: 304.5
click at [532, 405] on div at bounding box center [538, 412] width 32 height 24
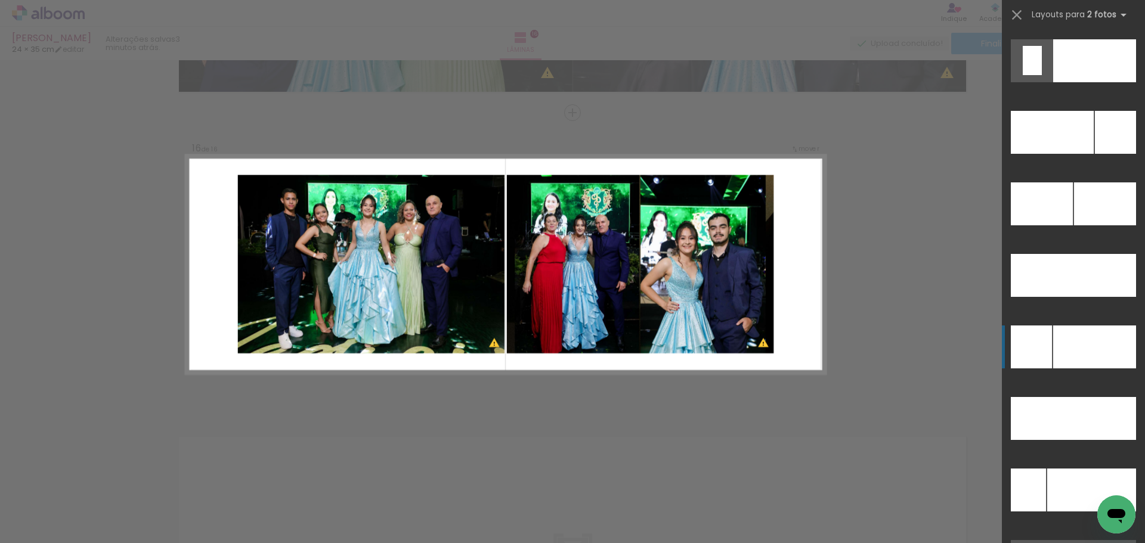
scroll to position [5347, 0]
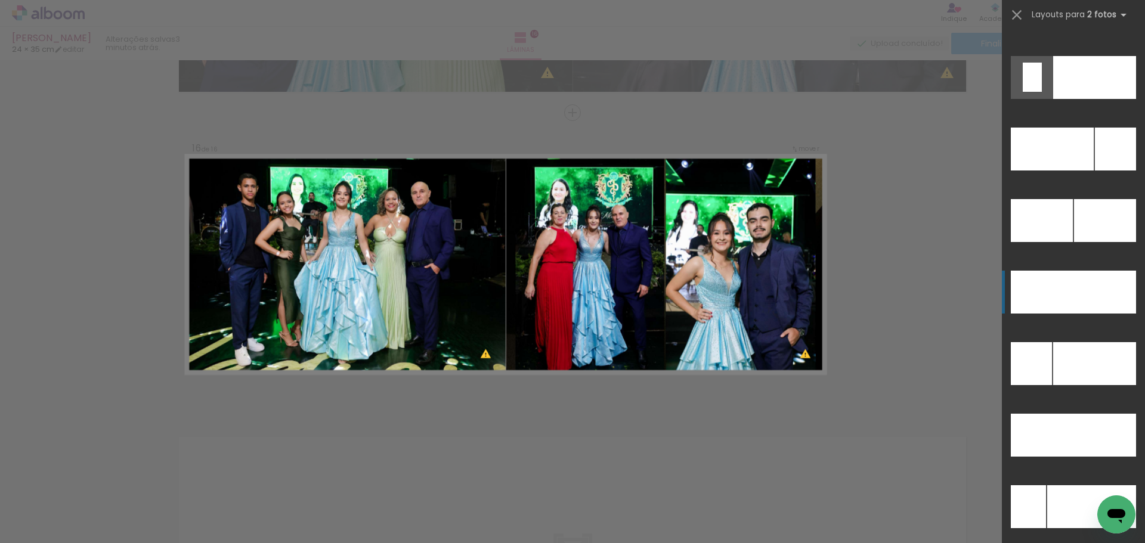
click at [1110, 306] on div at bounding box center [1104, 292] width 63 height 43
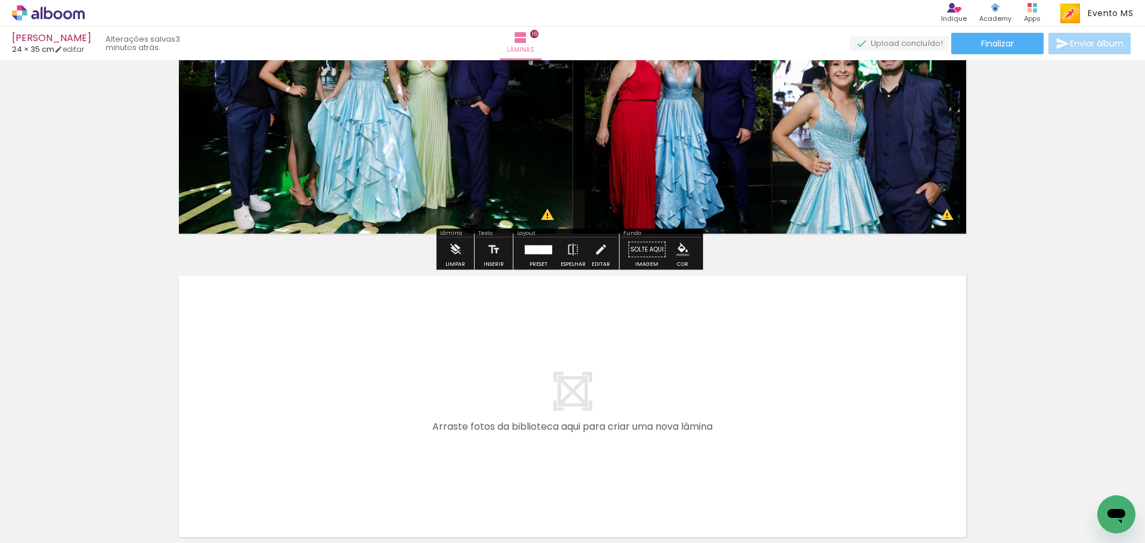
scroll to position [4798, 0]
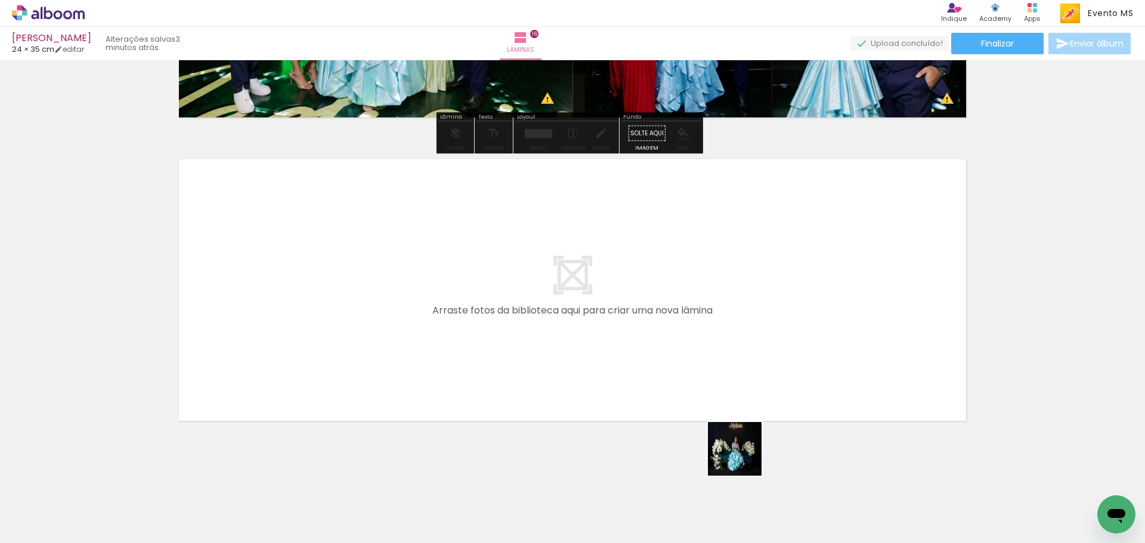
drag, startPoint x: 803, startPoint y: 503, endPoint x: 626, endPoint y: 424, distance: 194.1
click at [468, 332] on quentale-workspace at bounding box center [572, 271] width 1145 height 543
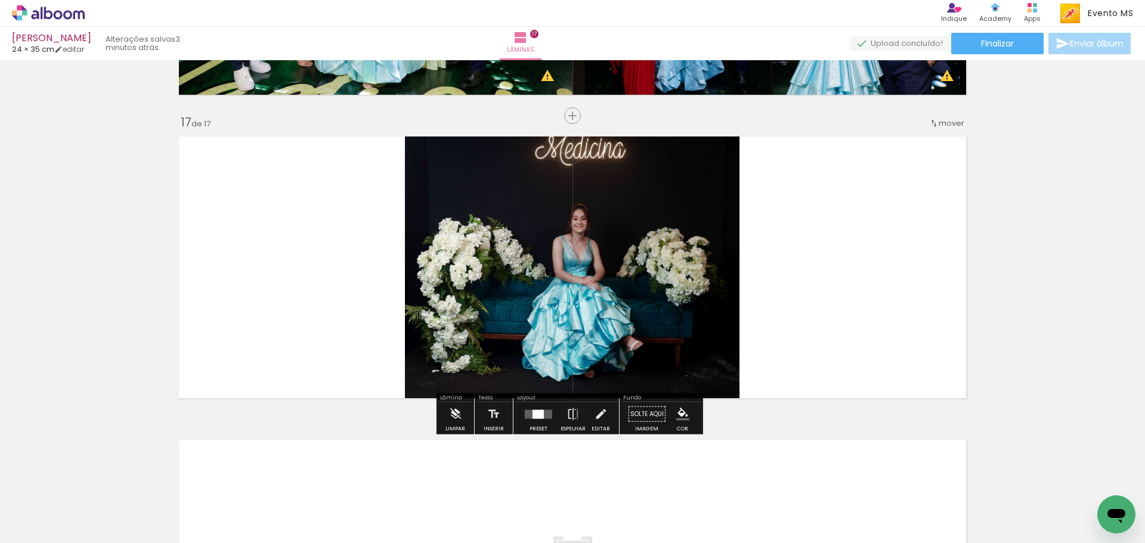
scroll to position [4824, 0]
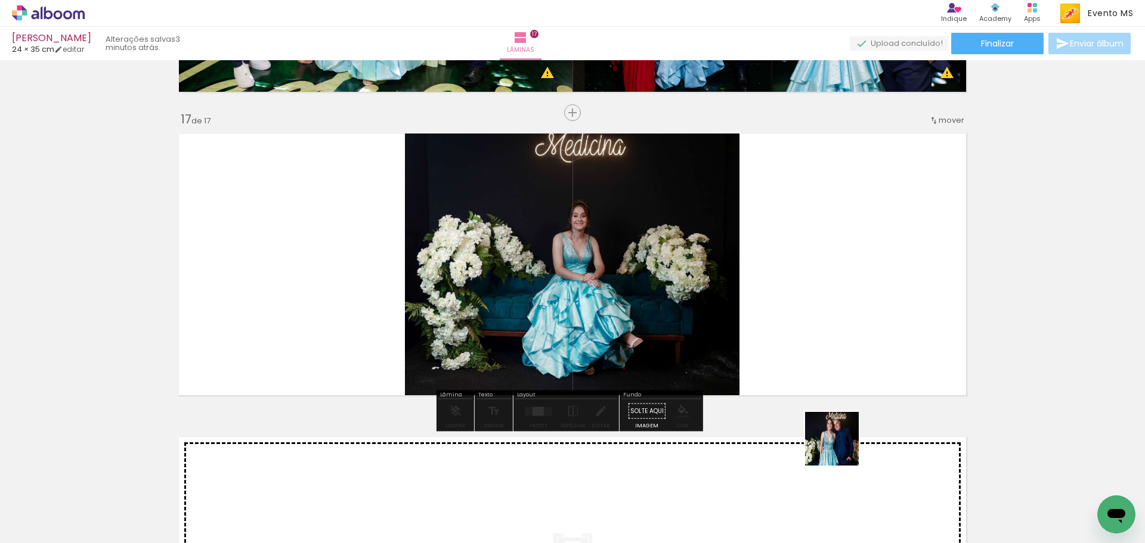
drag, startPoint x: 859, startPoint y: 505, endPoint x: 715, endPoint y: 287, distance: 261.2
click at [705, 249] on quentale-workspace at bounding box center [572, 271] width 1145 height 543
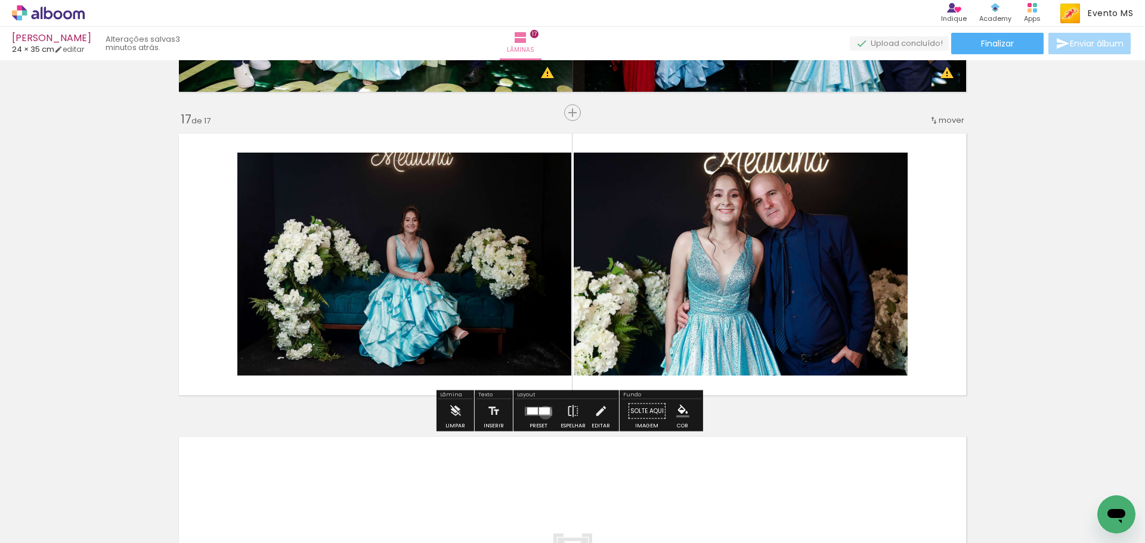
drag, startPoint x: 543, startPoint y: 413, endPoint x: 822, endPoint y: 252, distance: 321.9
click at [549, 403] on div at bounding box center [538, 412] width 32 height 24
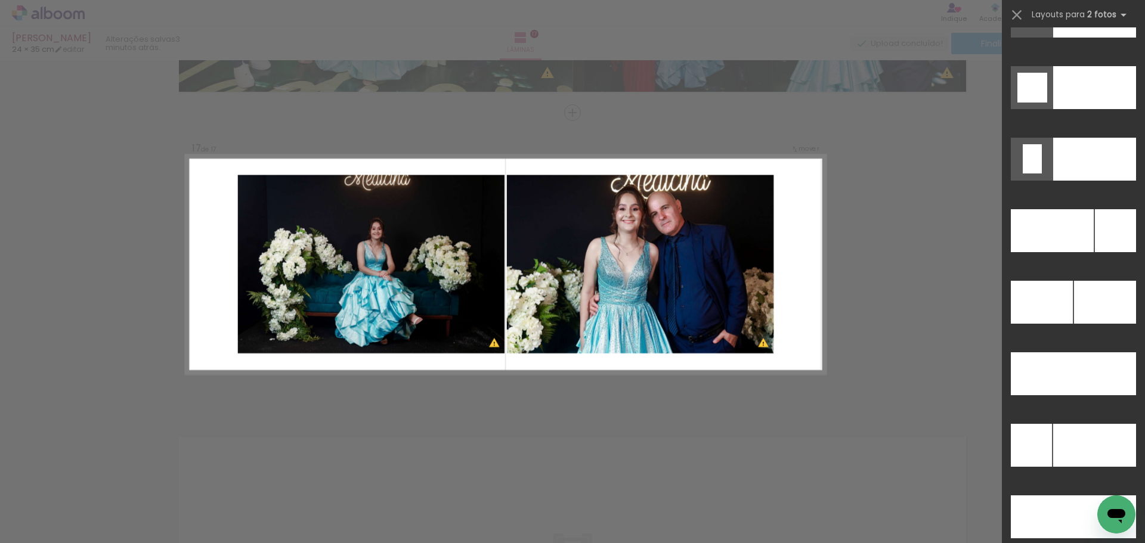
scroll to position [5249, 0]
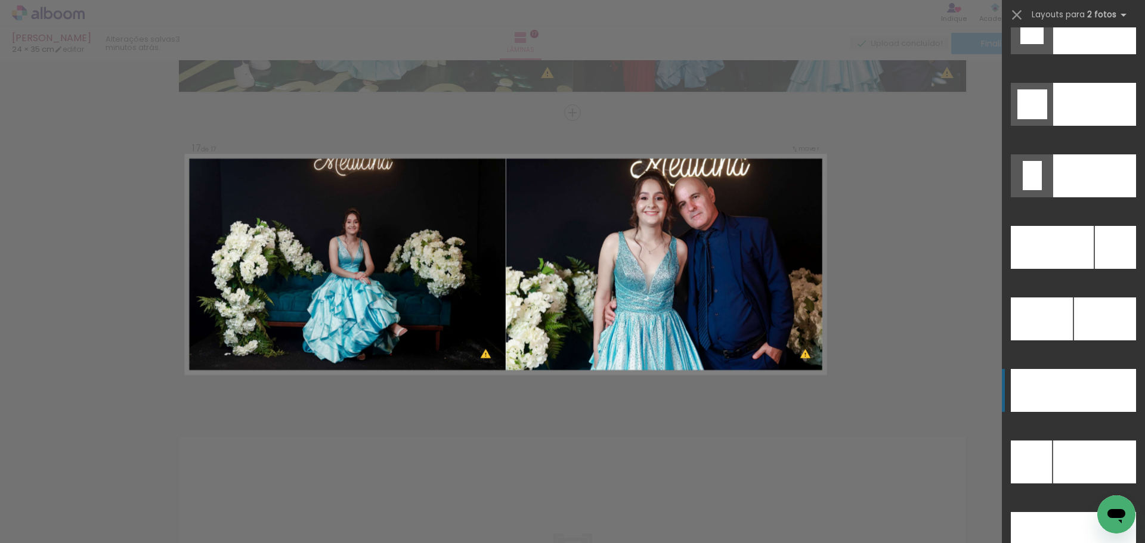
click at [1094, 401] on div at bounding box center [1104, 390] width 63 height 43
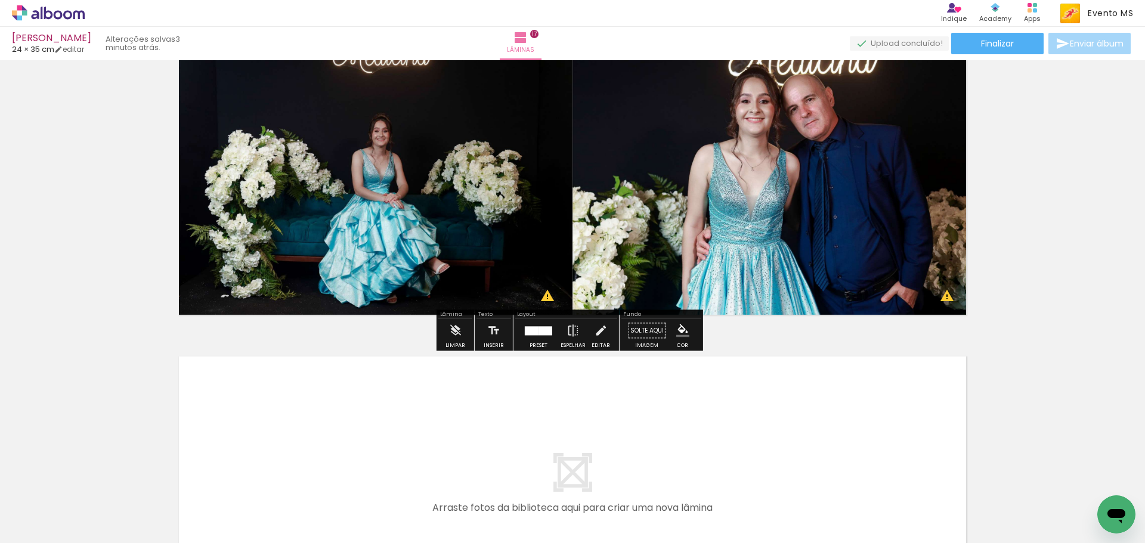
scroll to position [5102, 0]
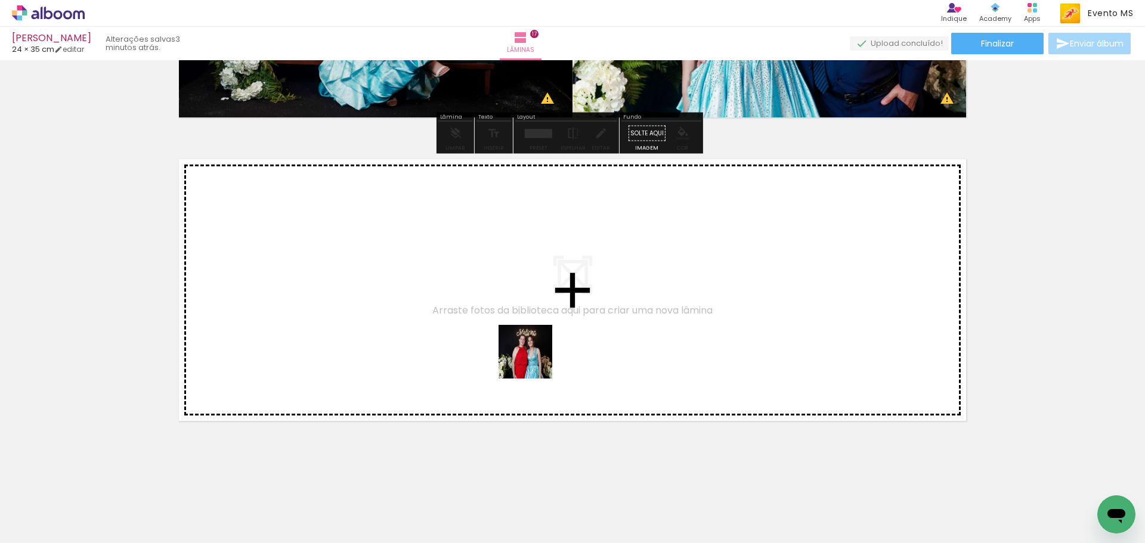
drag, startPoint x: 676, startPoint y: 402, endPoint x: 332, endPoint y: 318, distance: 354.1
click at [332, 318] on quentale-workspace at bounding box center [572, 271] width 1145 height 543
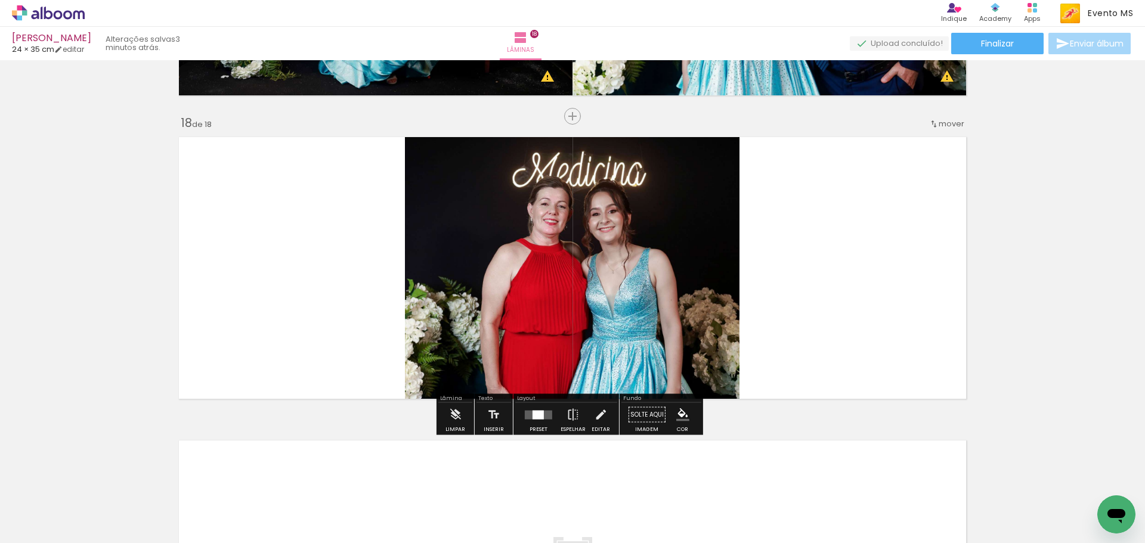
scroll to position [5127, 0]
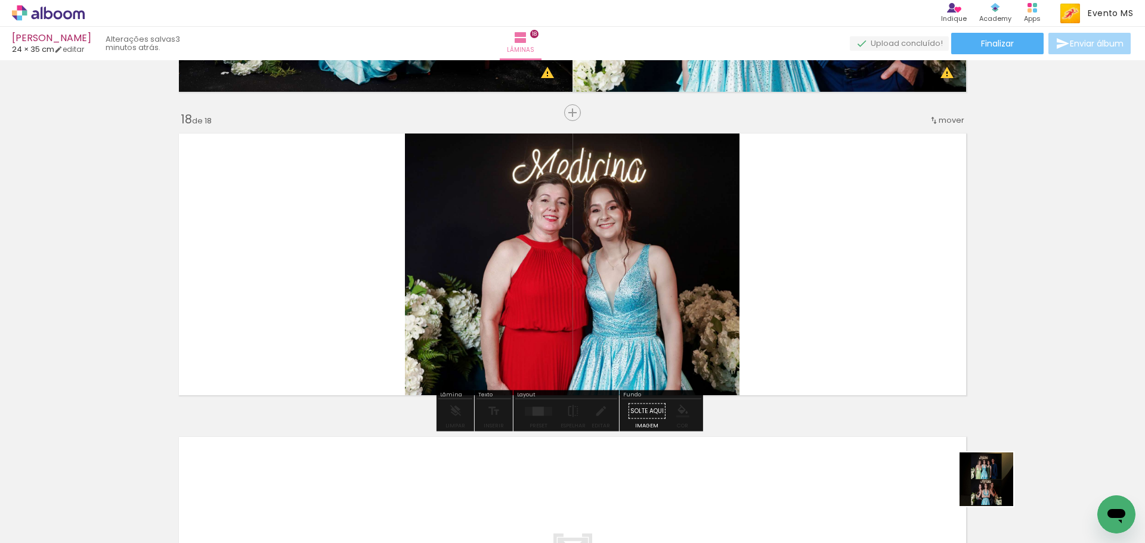
drag, startPoint x: 1004, startPoint y: 505, endPoint x: 819, endPoint y: 260, distance: 306.5
click at [819, 260] on quentale-workspace at bounding box center [572, 271] width 1145 height 543
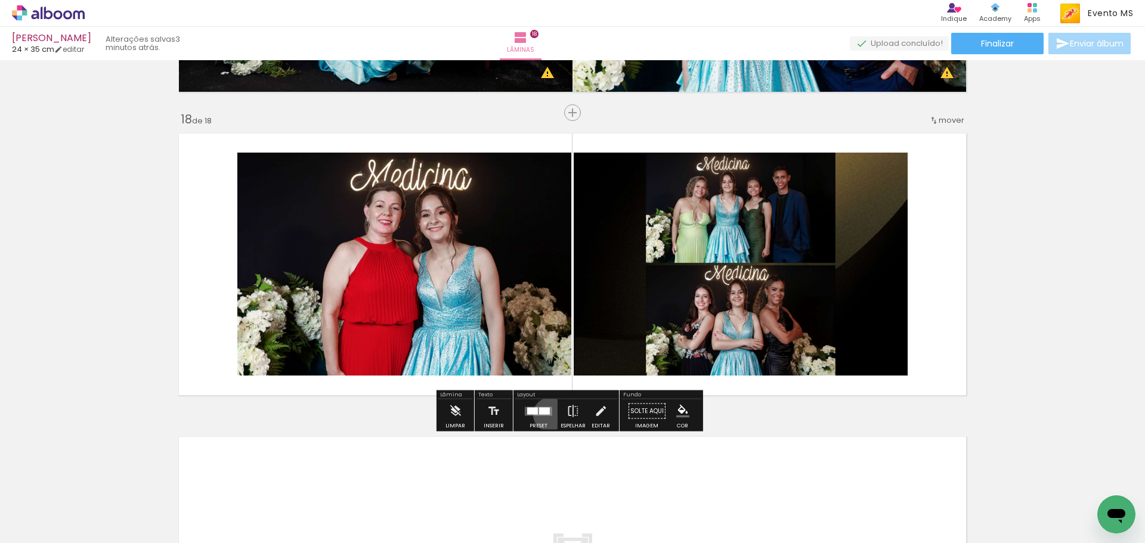
click at [547, 414] on quentale-layouter at bounding box center [538, 411] width 27 height 9
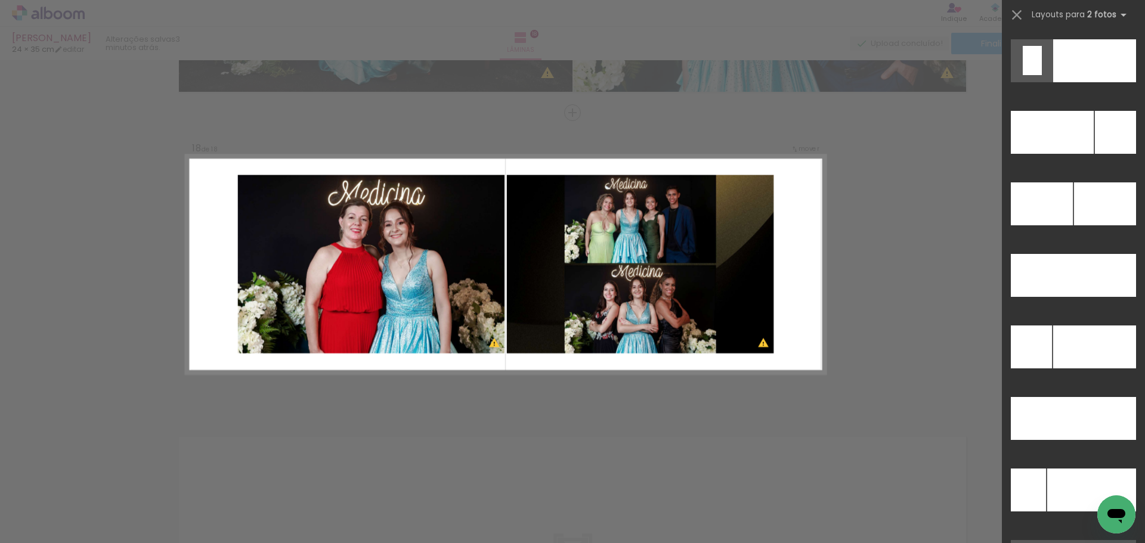
scroll to position [5347, 0]
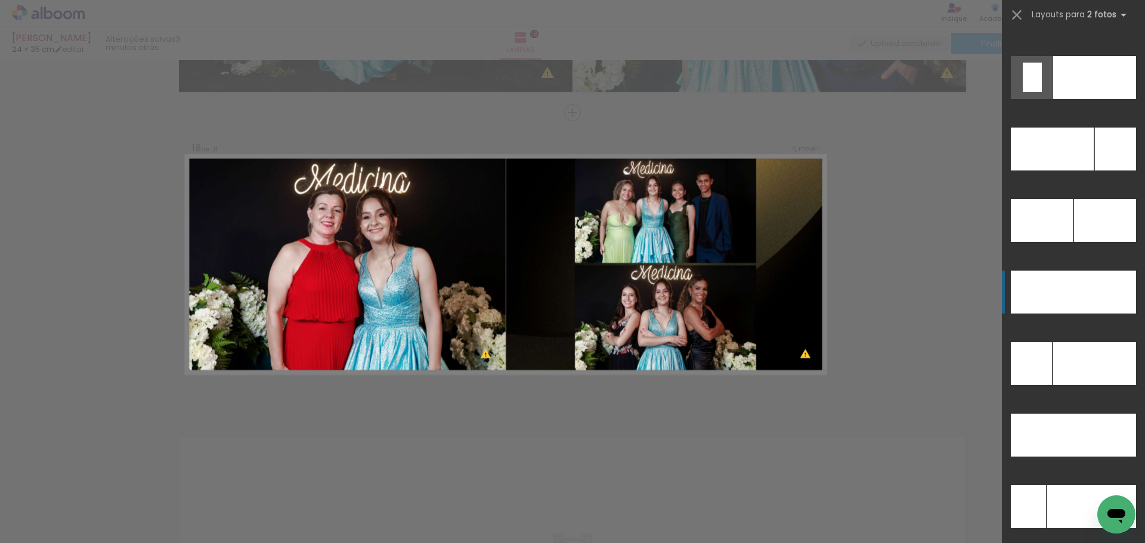
click at [1098, 298] on div at bounding box center [1104, 292] width 63 height 43
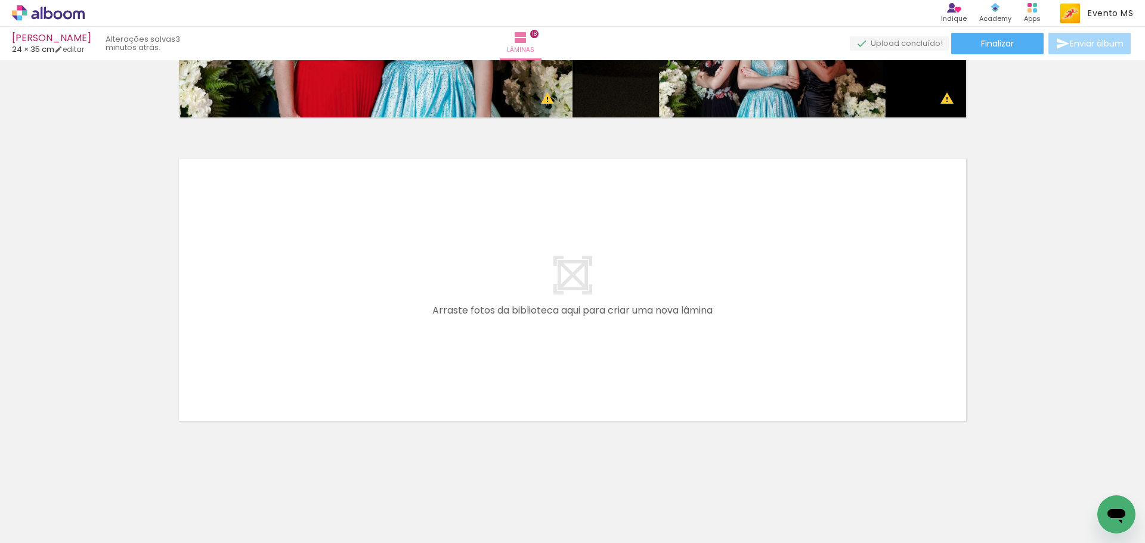
scroll to position [0, 1762]
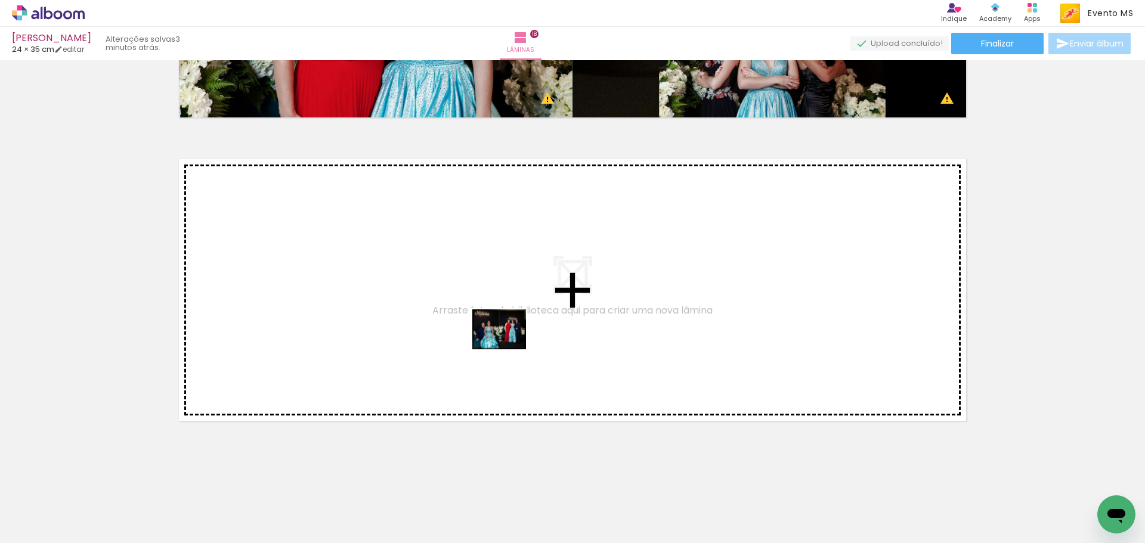
drag, startPoint x: 769, startPoint y: 514, endPoint x: 726, endPoint y: 451, distance: 76.1
click at [506, 343] on quentale-workspace at bounding box center [572, 271] width 1145 height 543
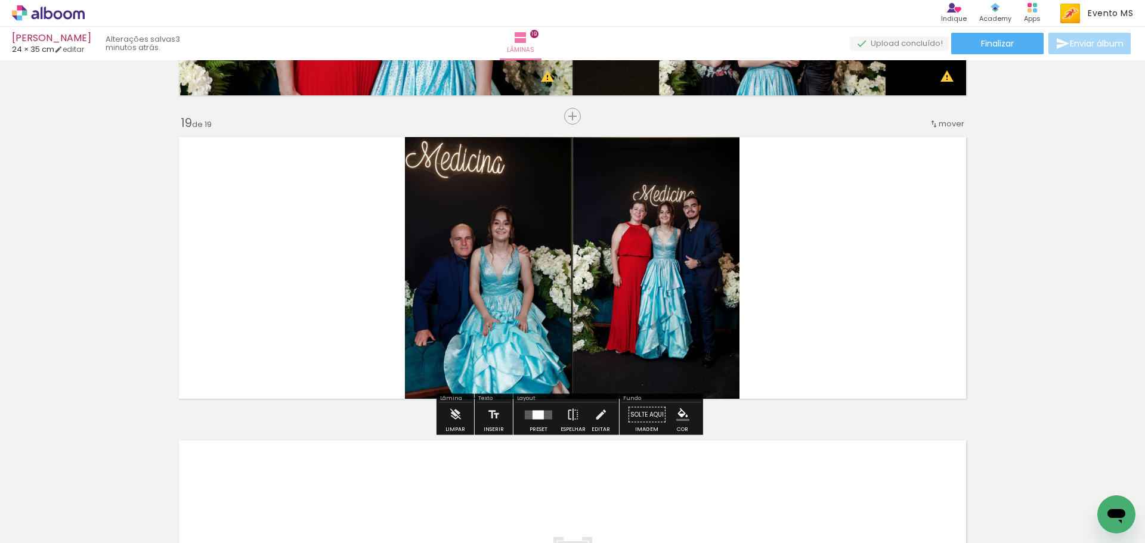
scroll to position [5431, 0]
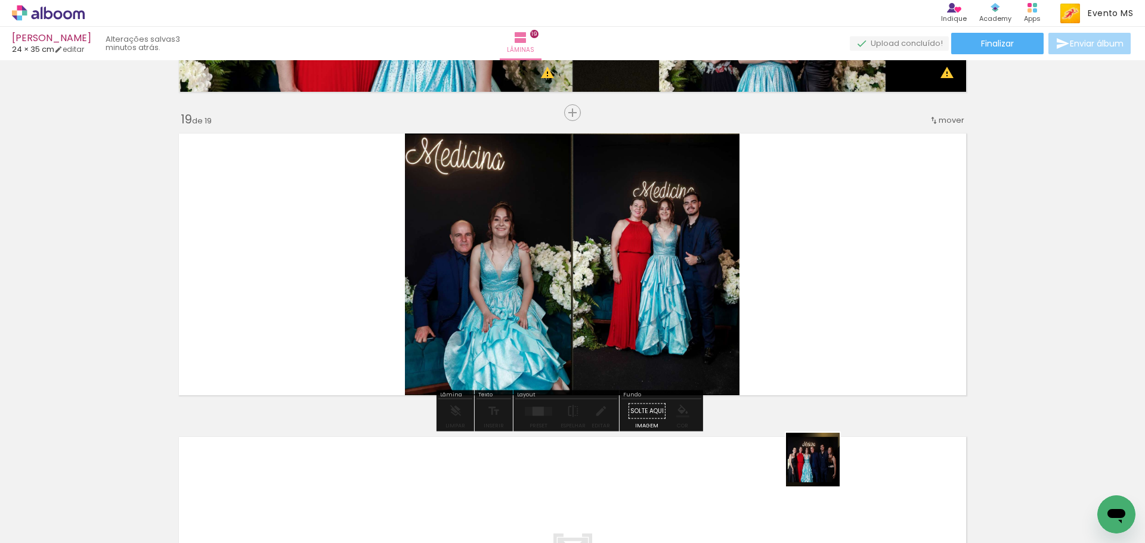
drag, startPoint x: 822, startPoint y: 469, endPoint x: 682, endPoint y: 422, distance: 147.1
click at [833, 342] on quentale-workspace at bounding box center [572, 271] width 1145 height 543
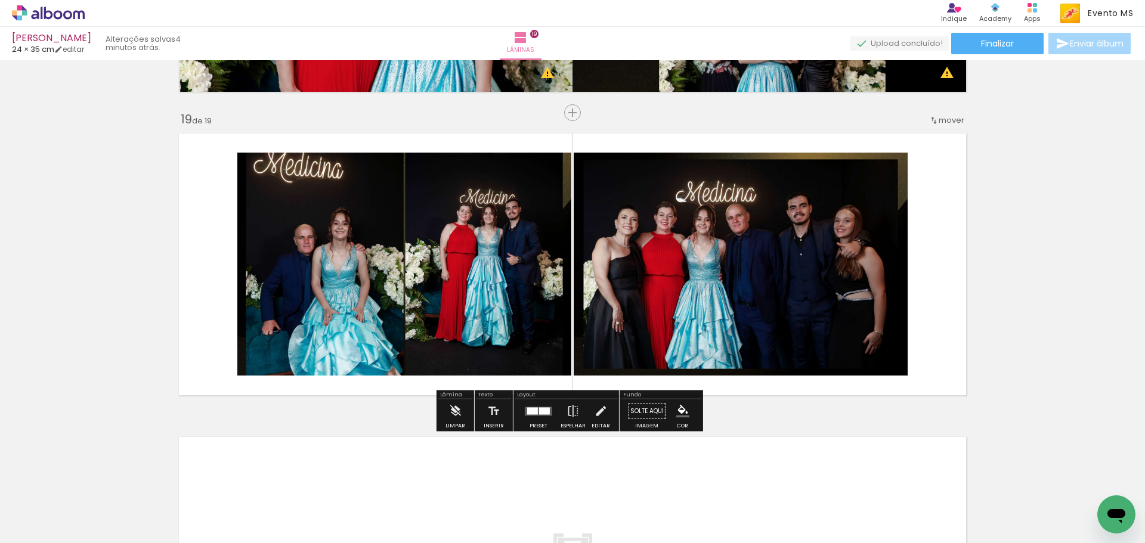
drag, startPoint x: 524, startPoint y: 417, endPoint x: 540, endPoint y: 398, distance: 25.8
click at [524, 417] on div at bounding box center [538, 412] width 32 height 24
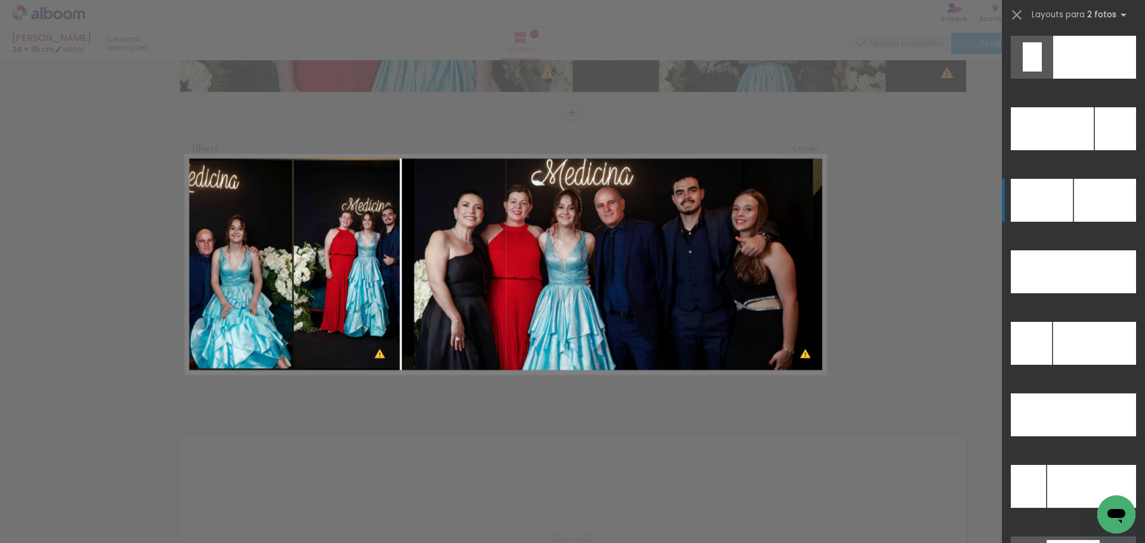
scroll to position [5373, 0]
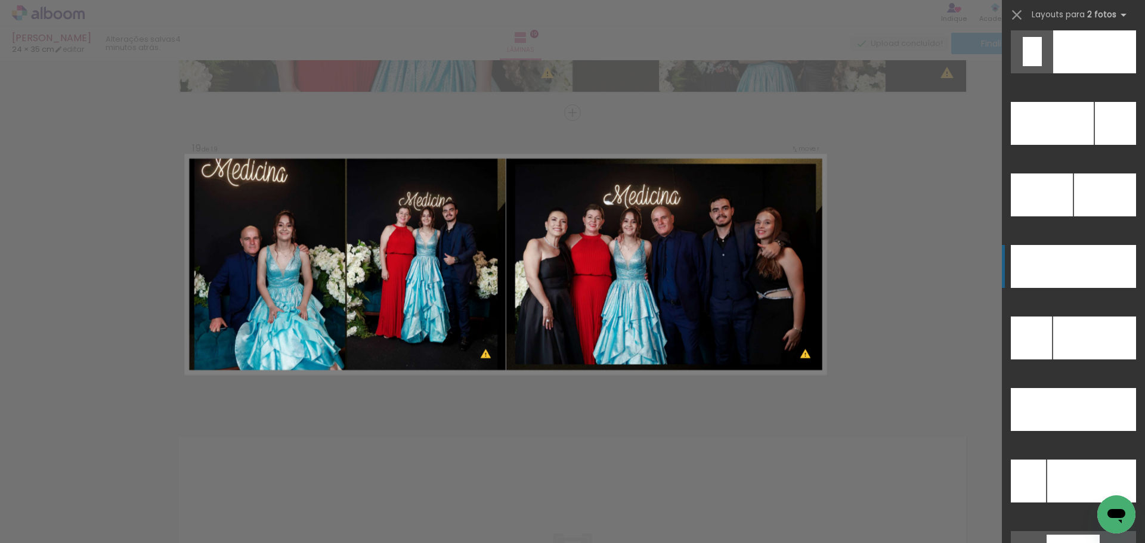
click at [1101, 263] on div at bounding box center [1104, 266] width 63 height 43
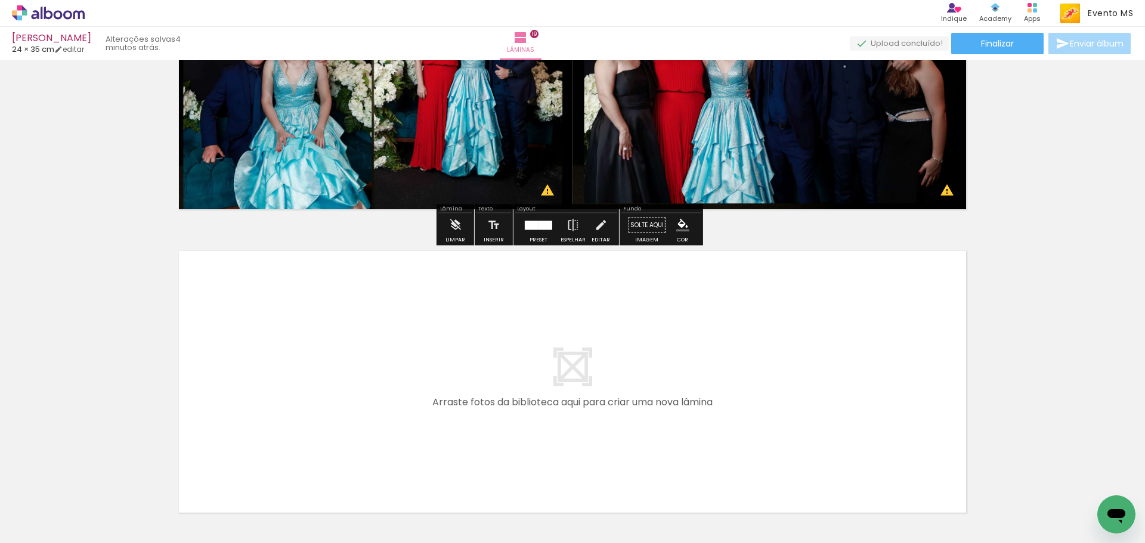
scroll to position [5709, 0]
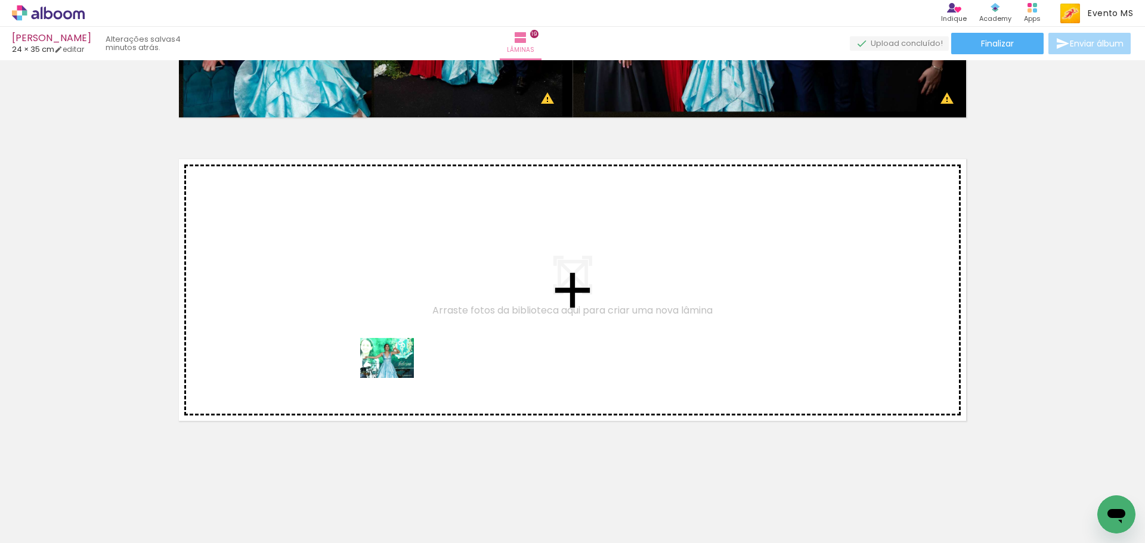
drag, startPoint x: 536, startPoint y: 413, endPoint x: 648, endPoint y: 475, distance: 128.4
click at [393, 372] on quentale-workspace at bounding box center [572, 271] width 1145 height 543
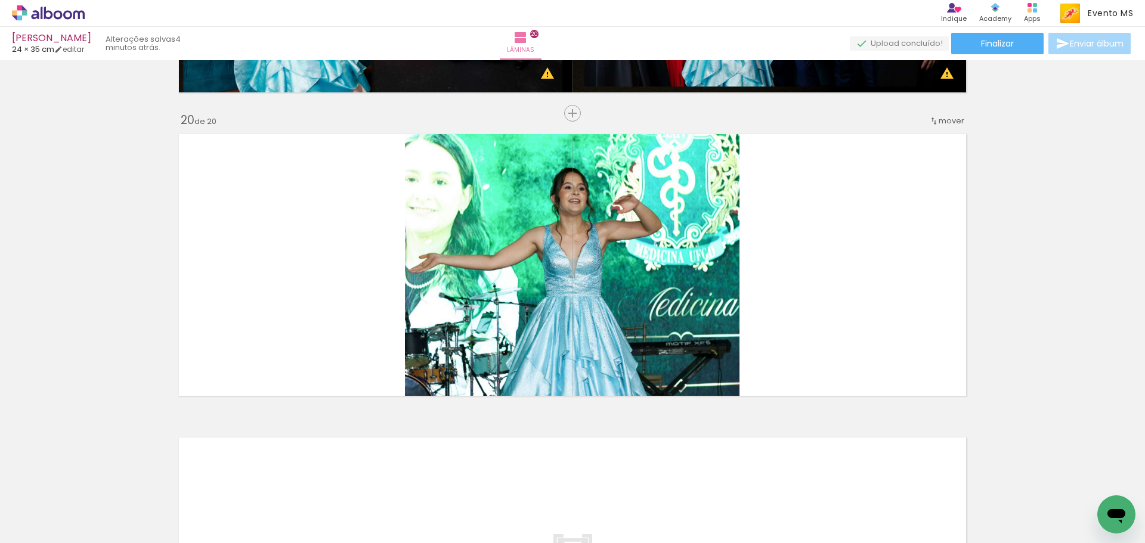
scroll to position [5735, 0]
drag, startPoint x: 974, startPoint y: 512, endPoint x: 916, endPoint y: 335, distance: 187.1
click at [916, 335] on quentale-workspace at bounding box center [572, 271] width 1145 height 543
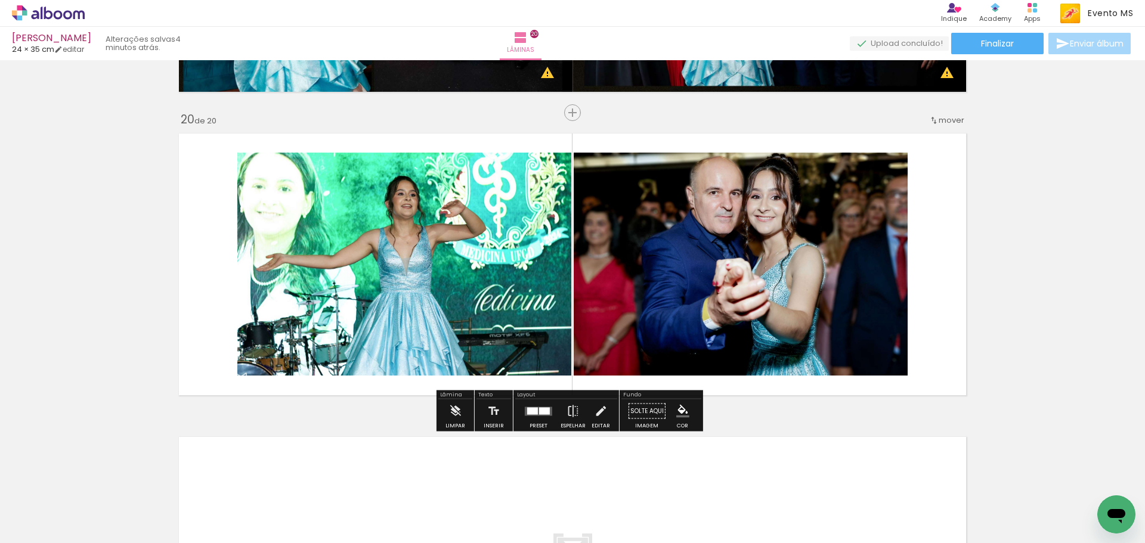
click at [532, 415] on quentale-layouter at bounding box center [538, 411] width 27 height 9
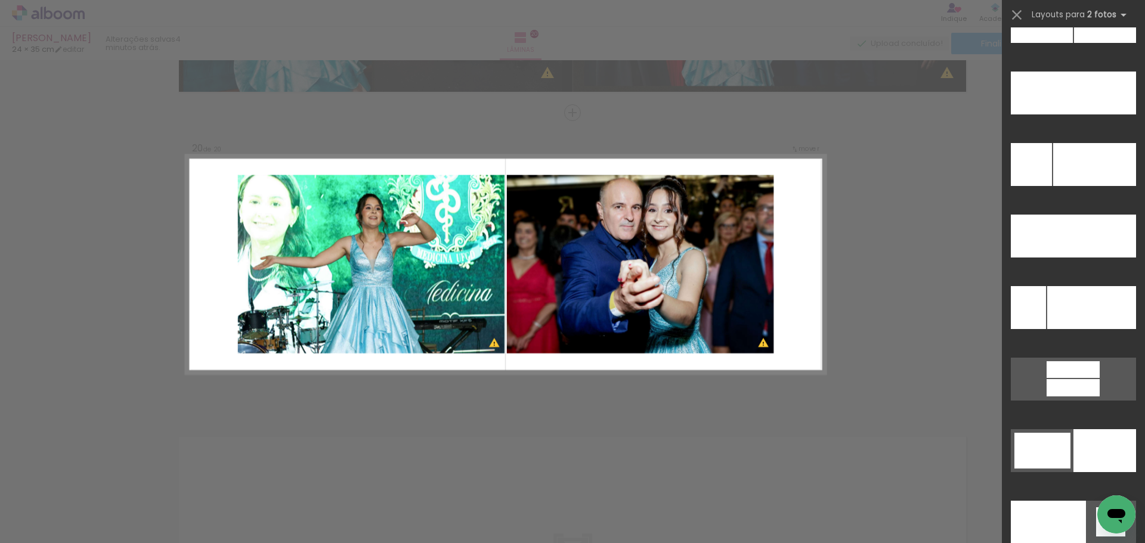
scroll to position [5489, 0]
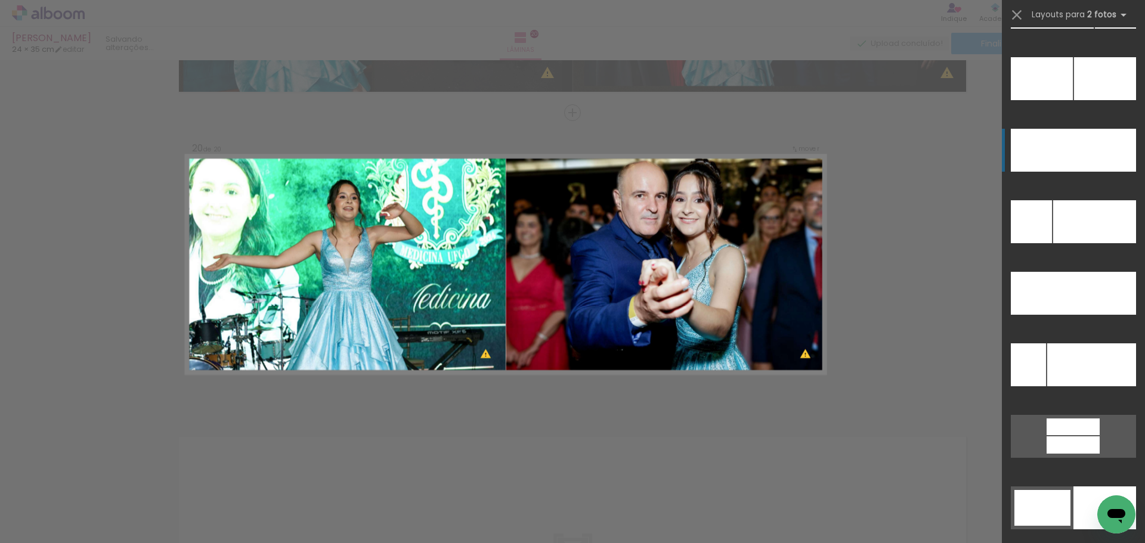
click at [1078, 161] on div at bounding box center [1104, 150] width 63 height 43
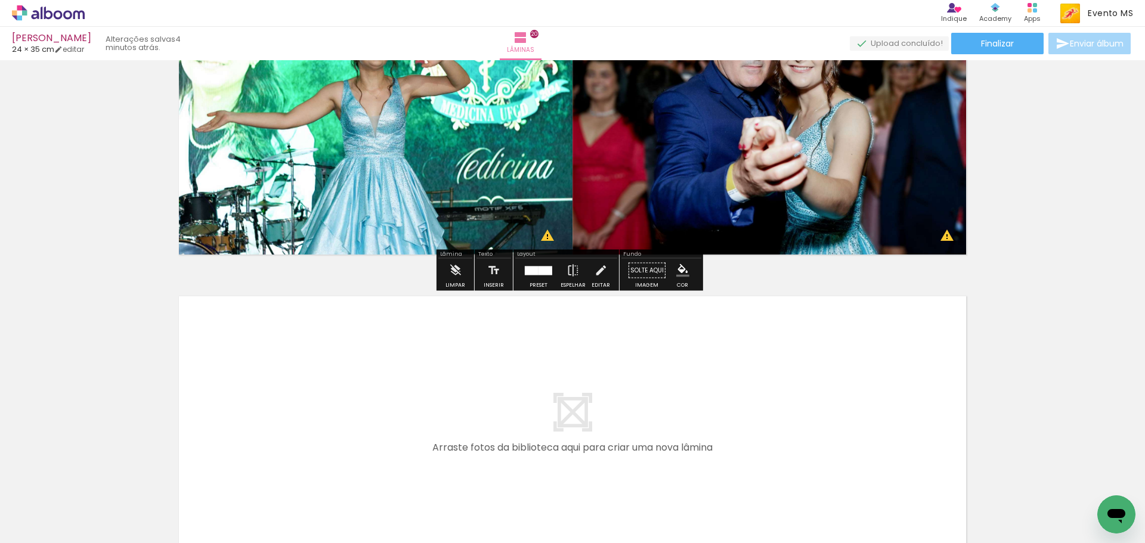
scroll to position [6012, 0]
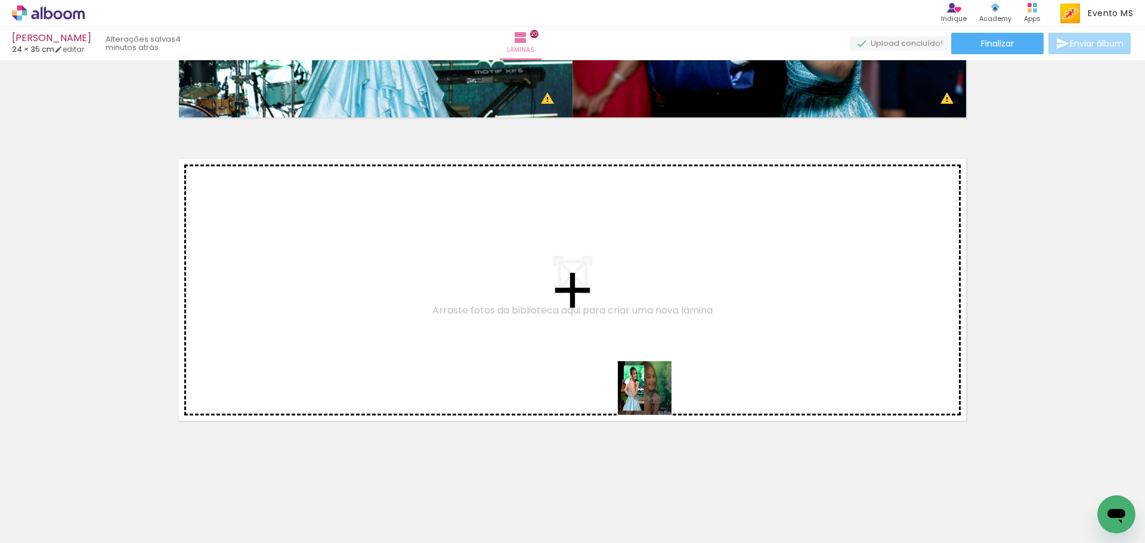
drag, startPoint x: 1011, startPoint y: 511, endPoint x: 781, endPoint y: 455, distance: 237.5
click at [633, 393] on quentale-workspace at bounding box center [572, 271] width 1145 height 543
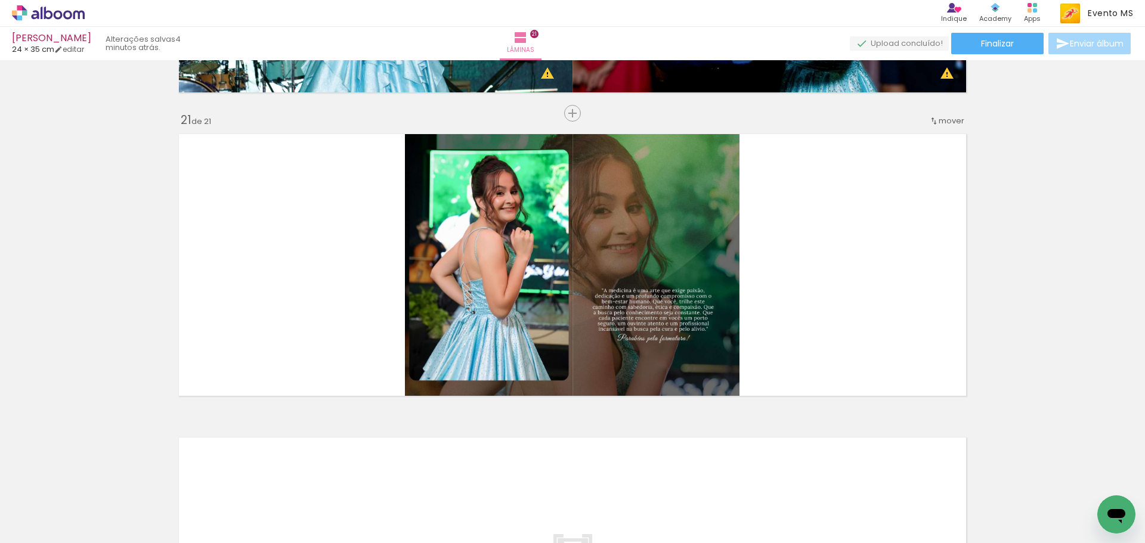
scroll to position [6038, 0]
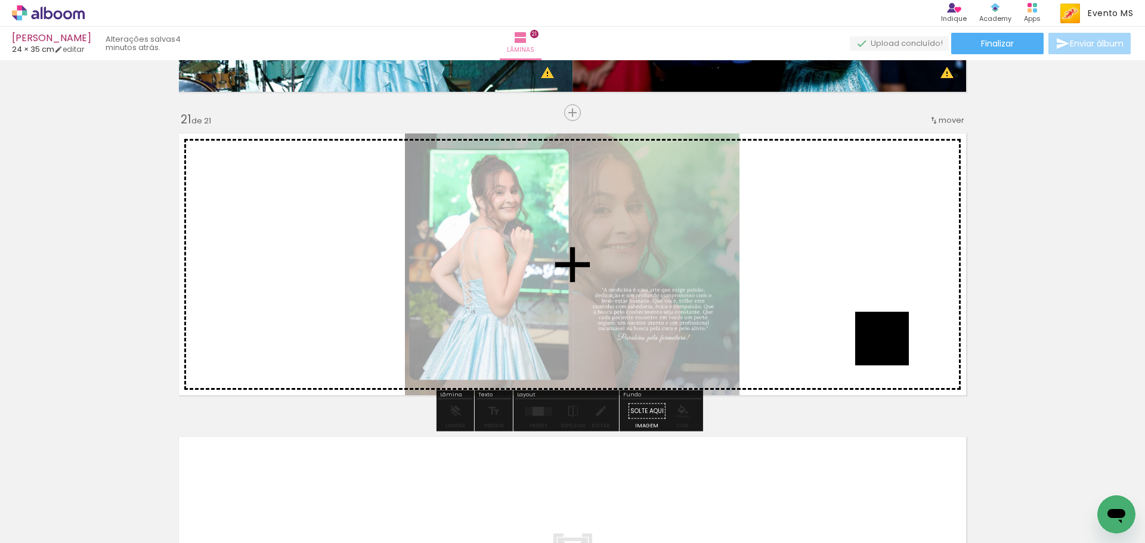
drag, startPoint x: 1069, startPoint y: 482, endPoint x: 864, endPoint y: 317, distance: 264.2
click at [864, 317] on quentale-workspace at bounding box center [572, 271] width 1145 height 543
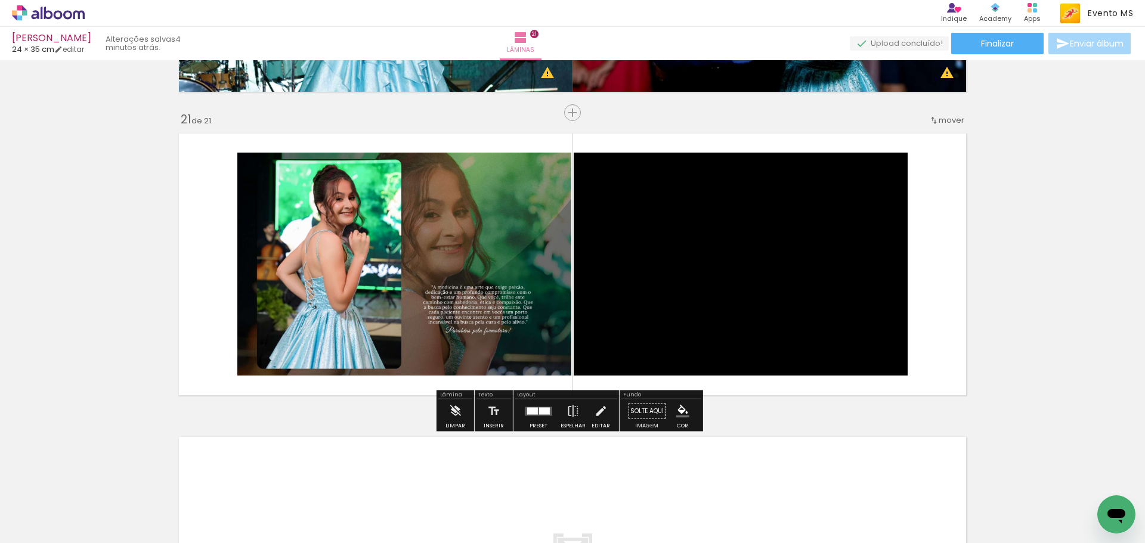
drag, startPoint x: 533, startPoint y: 417, endPoint x: 654, endPoint y: 378, distance: 127.7
click at [534, 417] on div at bounding box center [538, 412] width 32 height 24
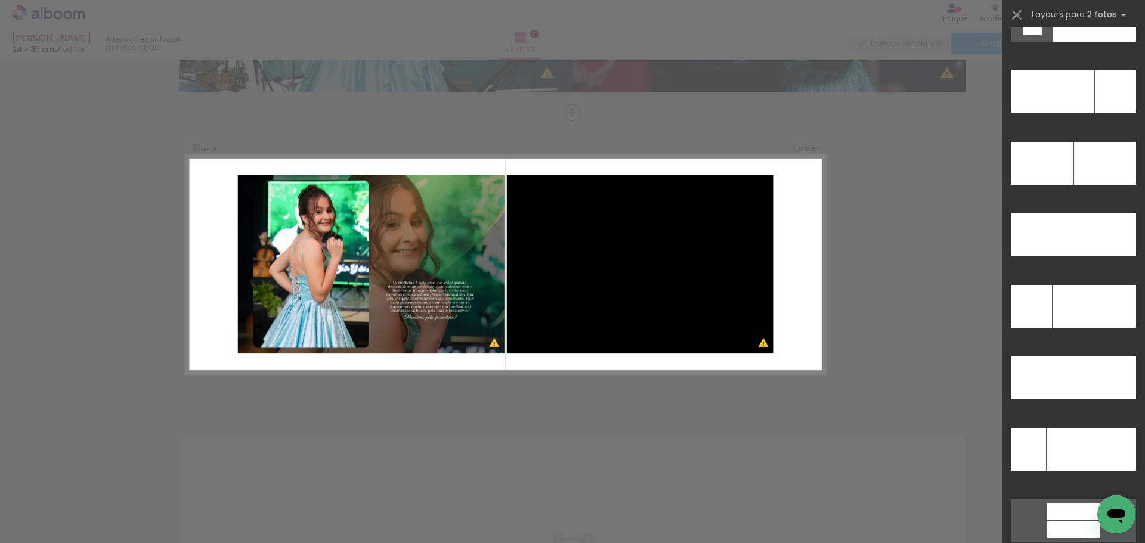
scroll to position [5429, 0]
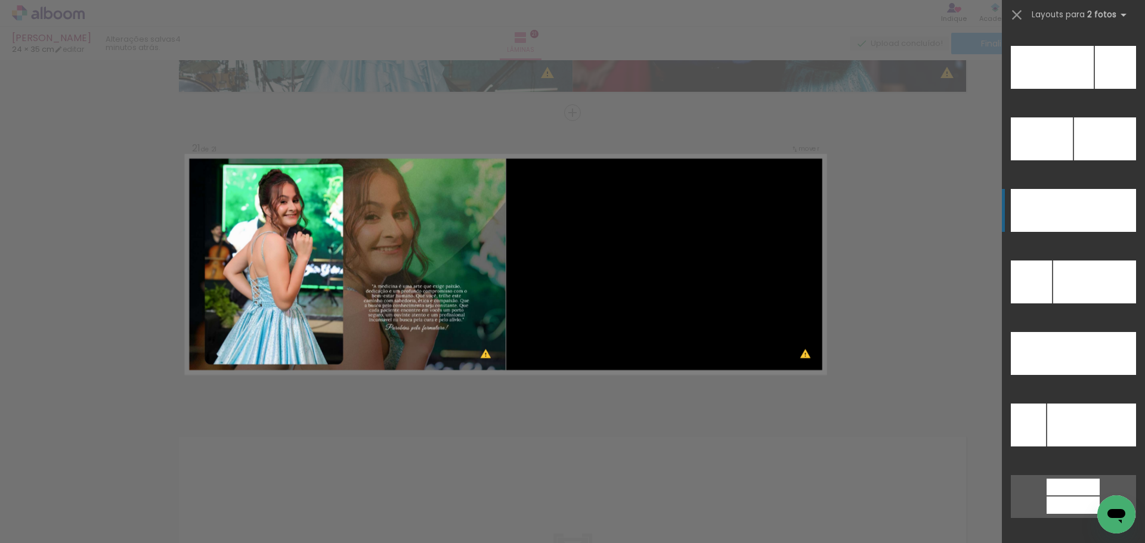
click at [1089, 215] on div at bounding box center [1104, 210] width 63 height 43
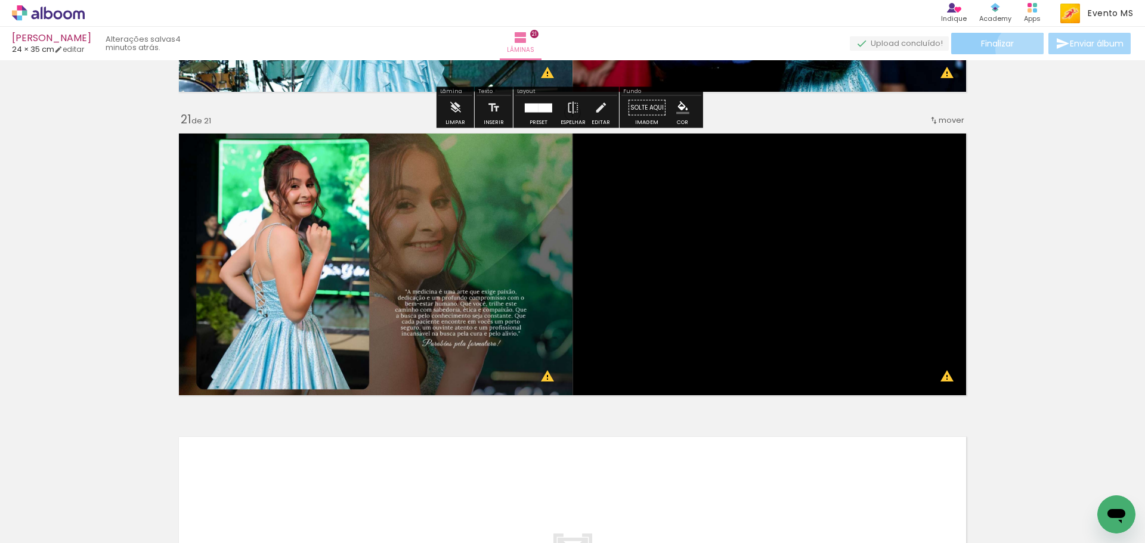
click at [1017, 49] on paper-button "Finalizar" at bounding box center [997, 43] width 92 height 21
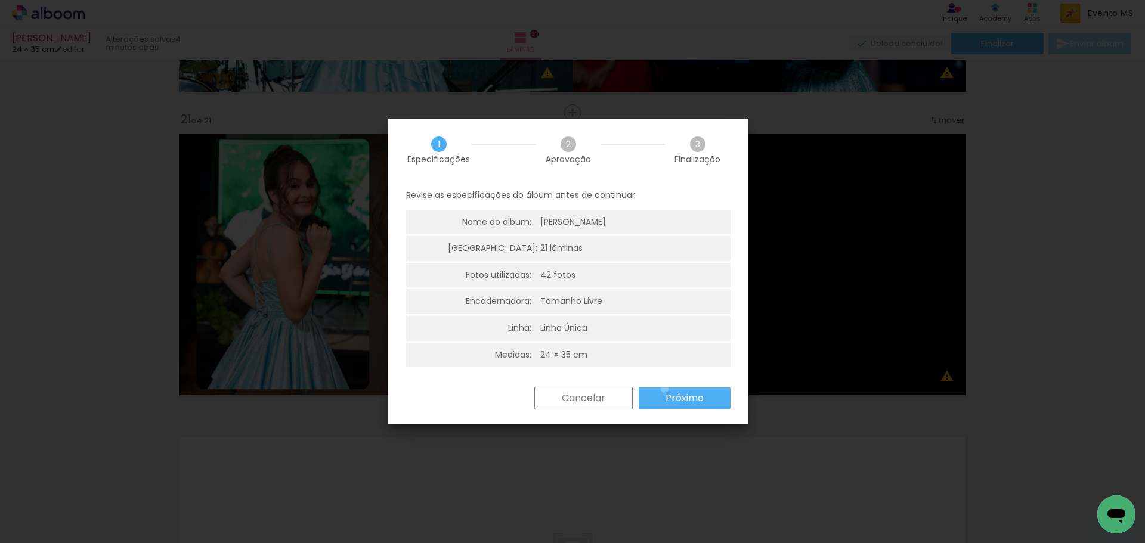
click at [664, 389] on paper-button "Próximo" at bounding box center [685, 398] width 92 height 21
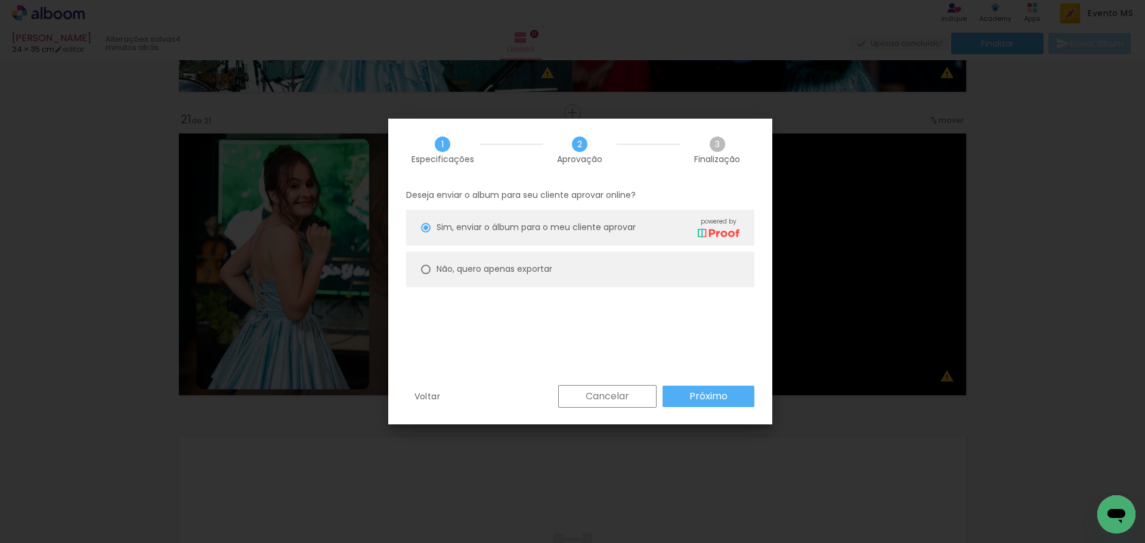
click at [728, 392] on paper-button "Próximo" at bounding box center [709, 396] width 92 height 21
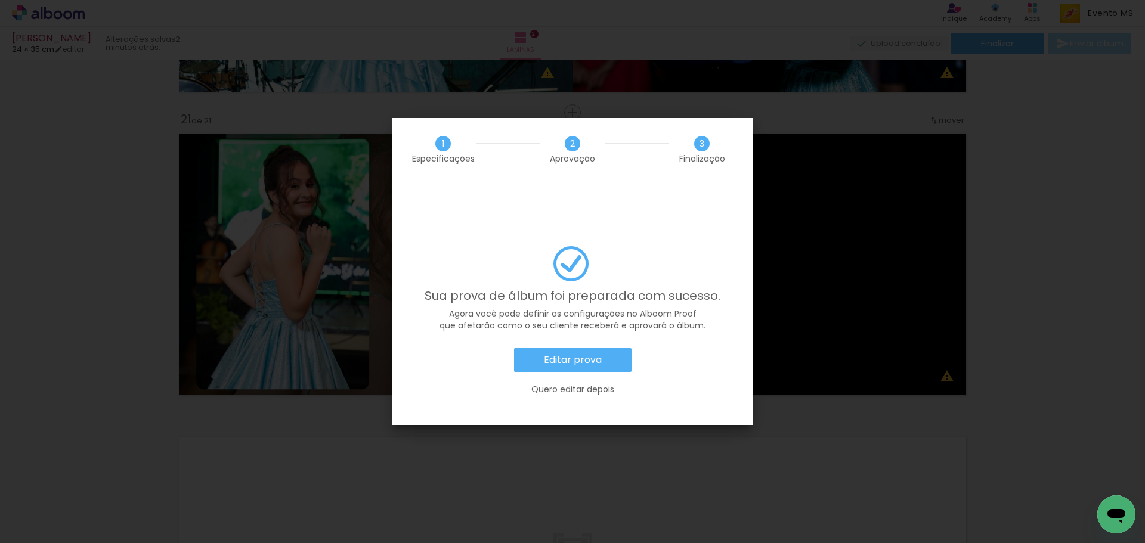
click at [0, 0] on slot "Editar prova" at bounding box center [0, 0] width 0 height 0
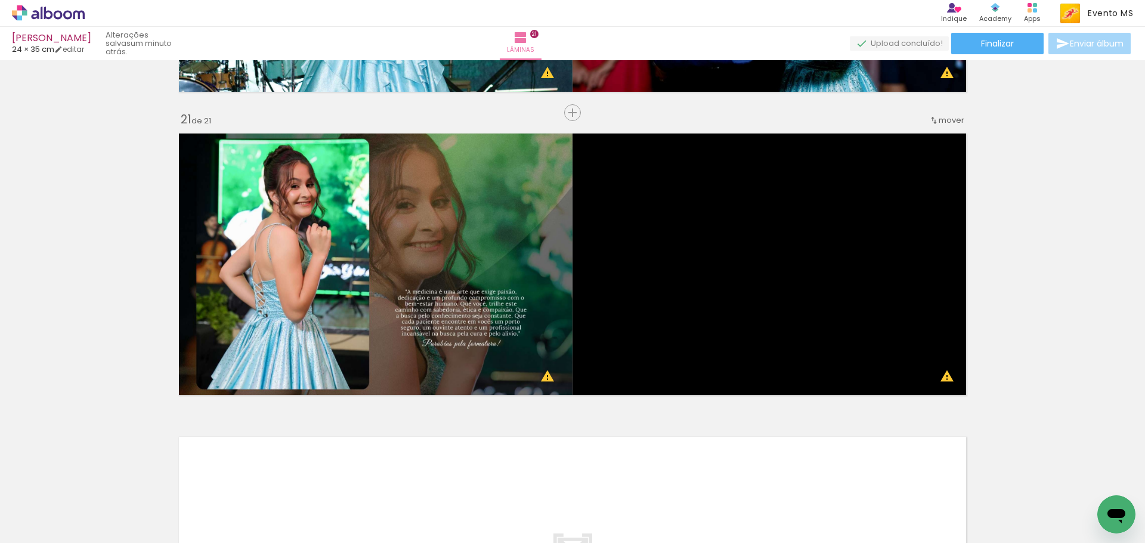
scroll to position [0, 1762]
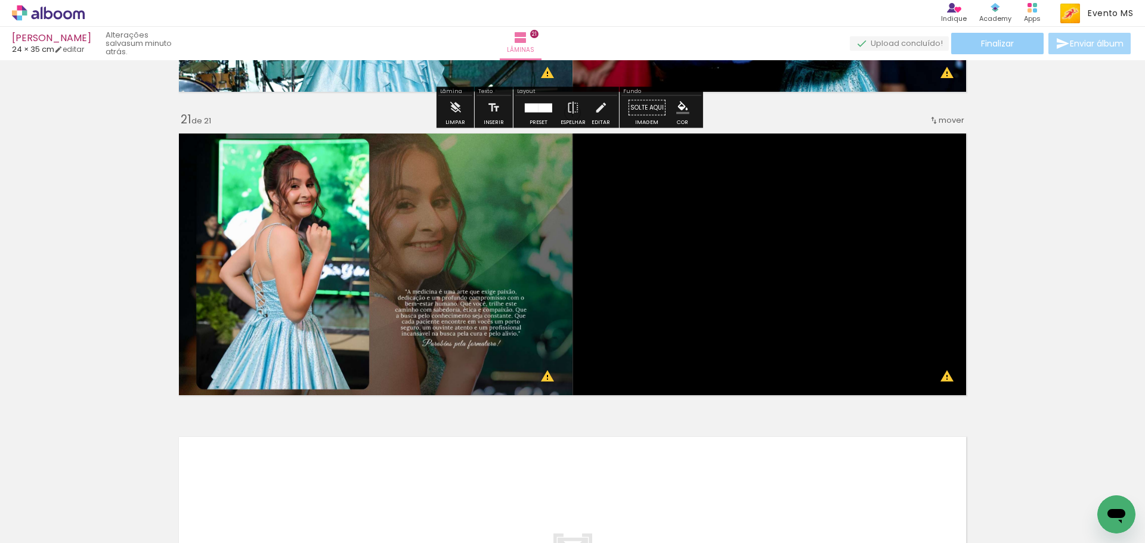
click at [961, 47] on paper-button "Finalizar" at bounding box center [997, 43] width 92 height 21
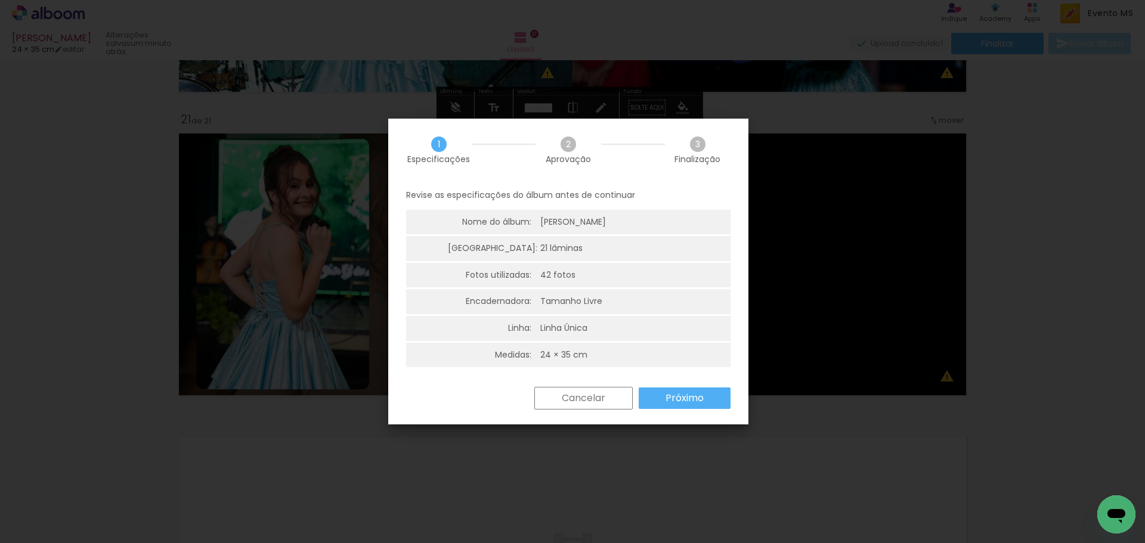
click at [0, 0] on slot "Próximo" at bounding box center [0, 0] width 0 height 0
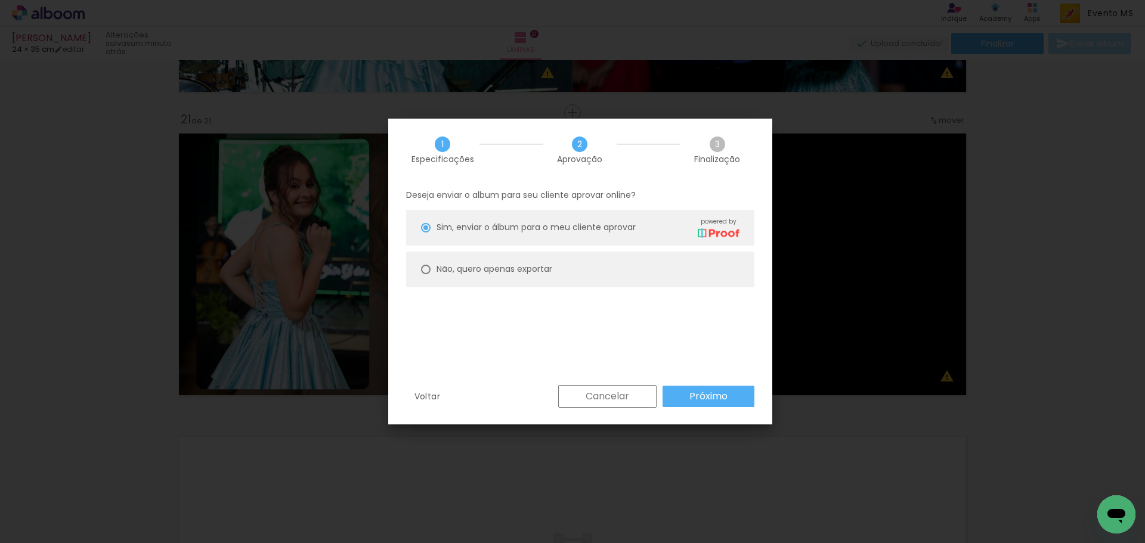
click at [0, 0] on slot "Próximo" at bounding box center [0, 0] width 0 height 0
